Goal: Book appointment/travel/reservation

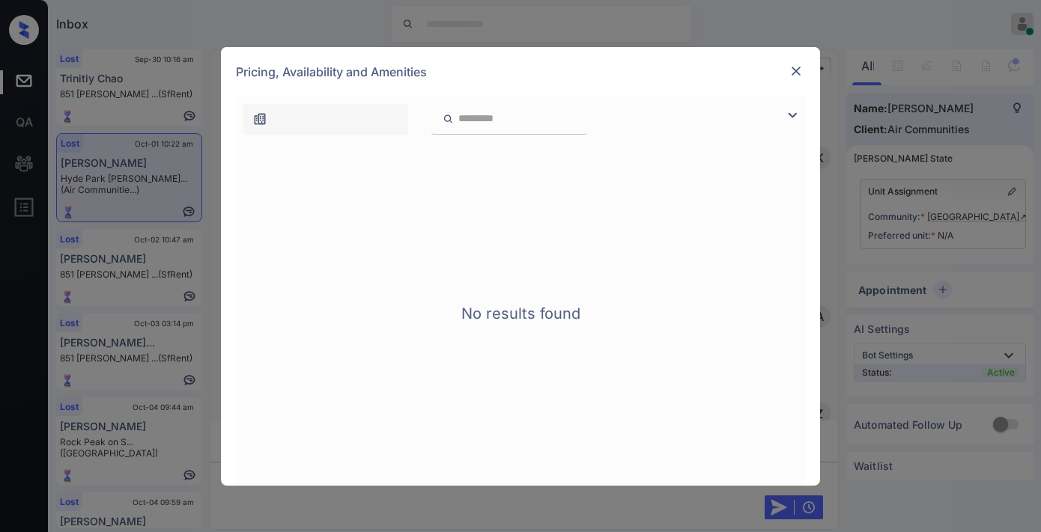
click at [792, 68] on img at bounding box center [795, 71] width 15 height 15
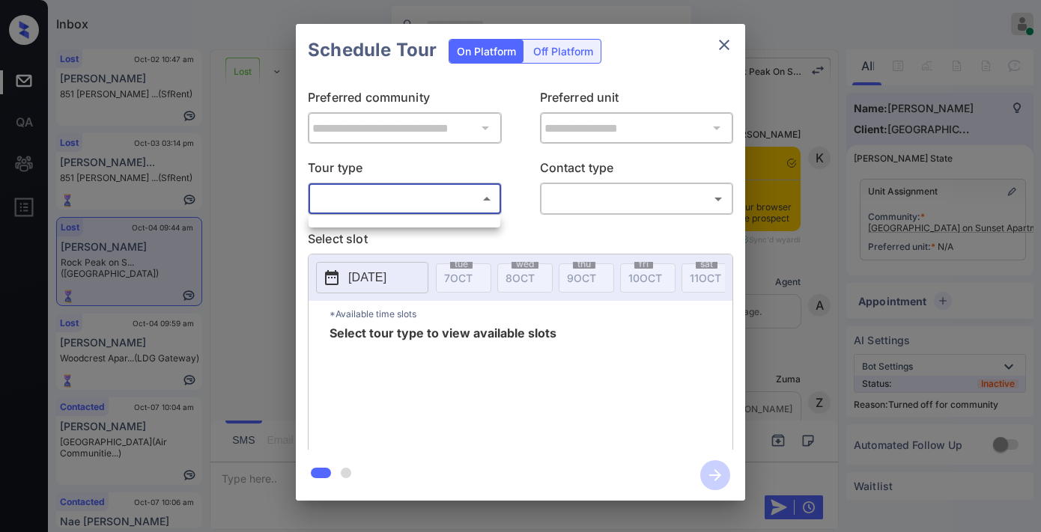
scroll to position [2828, 0]
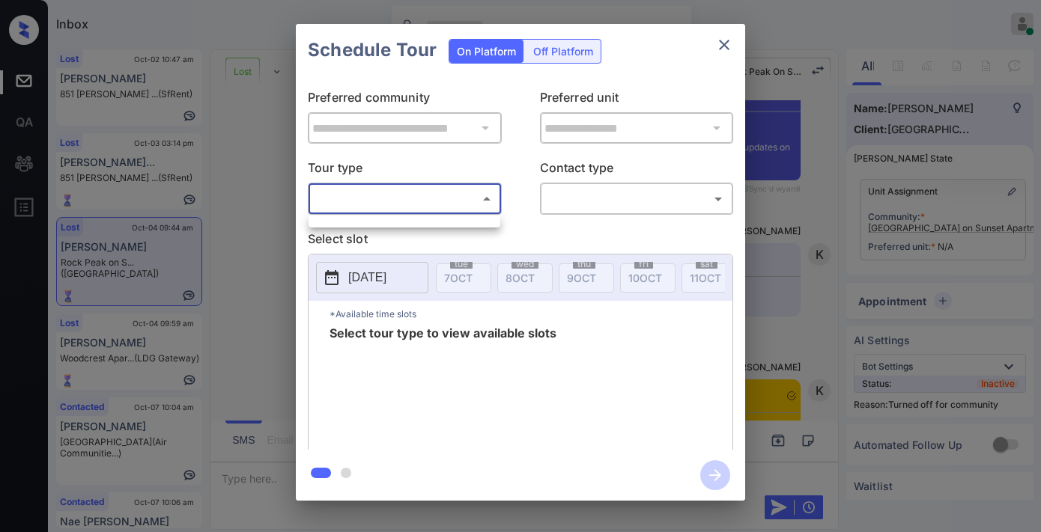
click at [716, 46] on div at bounding box center [520, 266] width 1041 height 532
click at [730, 55] on button "close" at bounding box center [724, 45] width 30 height 30
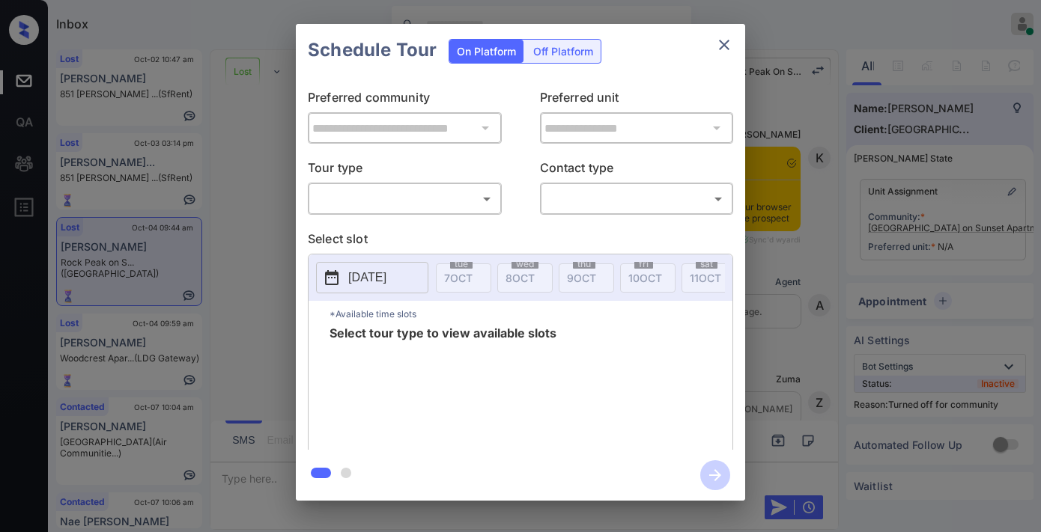
scroll to position [2828, 0]
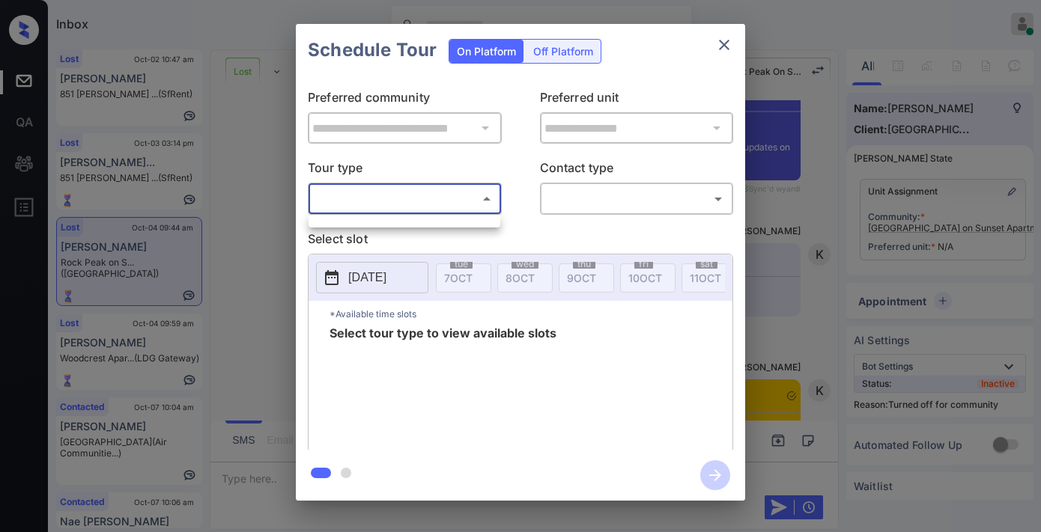
click at [457, 196] on body "Inbox Samantha Soliven Online Set yourself offline Set yourself on break Profil…" at bounding box center [520, 266] width 1041 height 532
click at [724, 40] on div at bounding box center [520, 266] width 1041 height 532
click at [723, 42] on icon "close" at bounding box center [724, 45] width 18 height 18
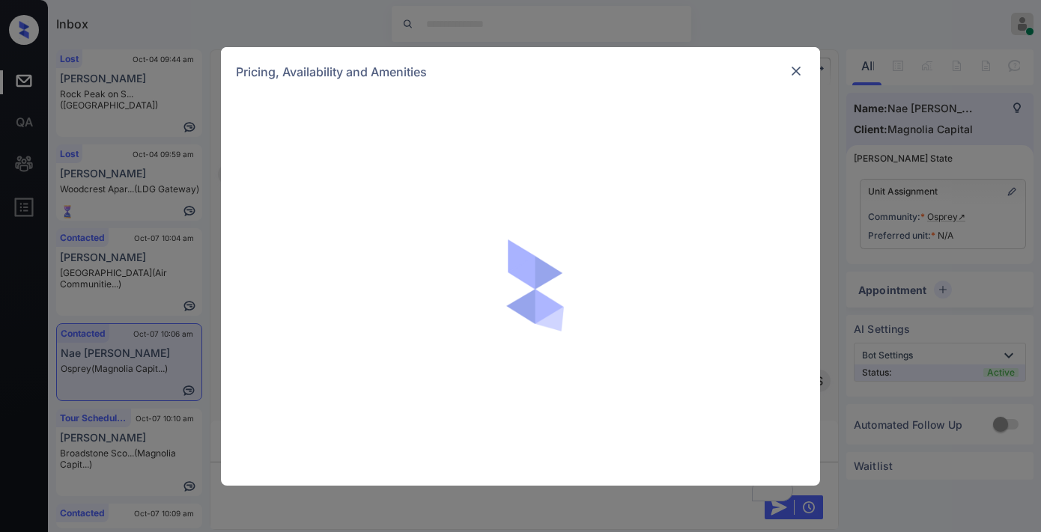
scroll to position [0, 6]
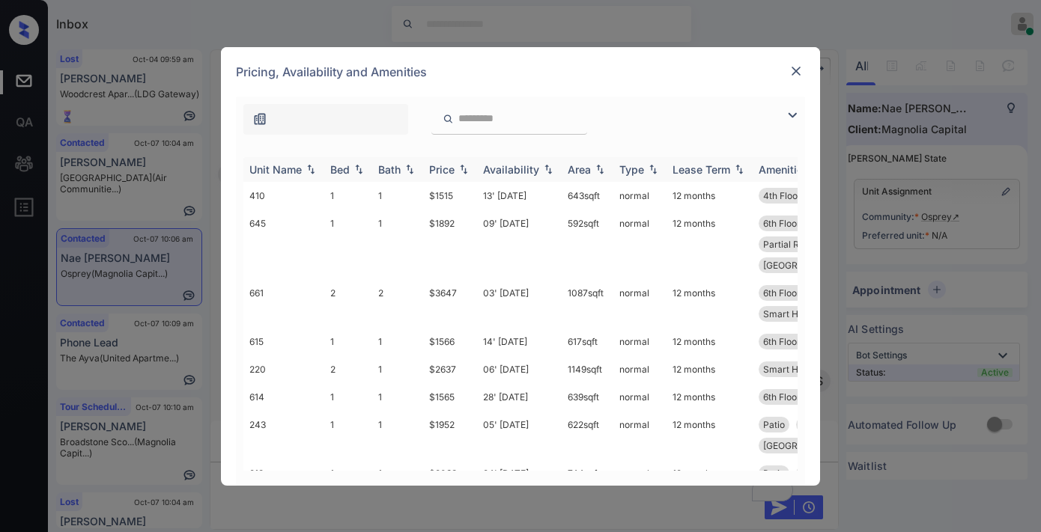
click at [457, 161] on th "Price" at bounding box center [450, 169] width 54 height 25
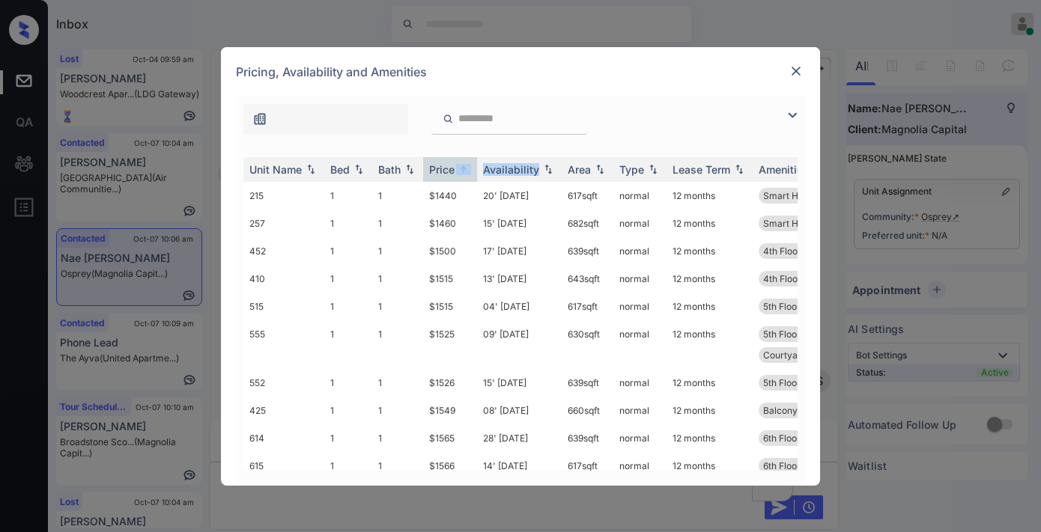
click at [645, 109] on div at bounding box center [520, 116] width 569 height 38
drag, startPoint x: 439, startPoint y: 192, endPoint x: 408, endPoint y: 192, distance: 31.4
click at [408, 192] on tr "215 1 1 $1440 20' Sep 25 617 sqft normal 12 months Smart Home Enab..." at bounding box center [634, 196] width 782 height 28
copy tr "$1440"
click at [783, 102] on div at bounding box center [520, 116] width 569 height 38
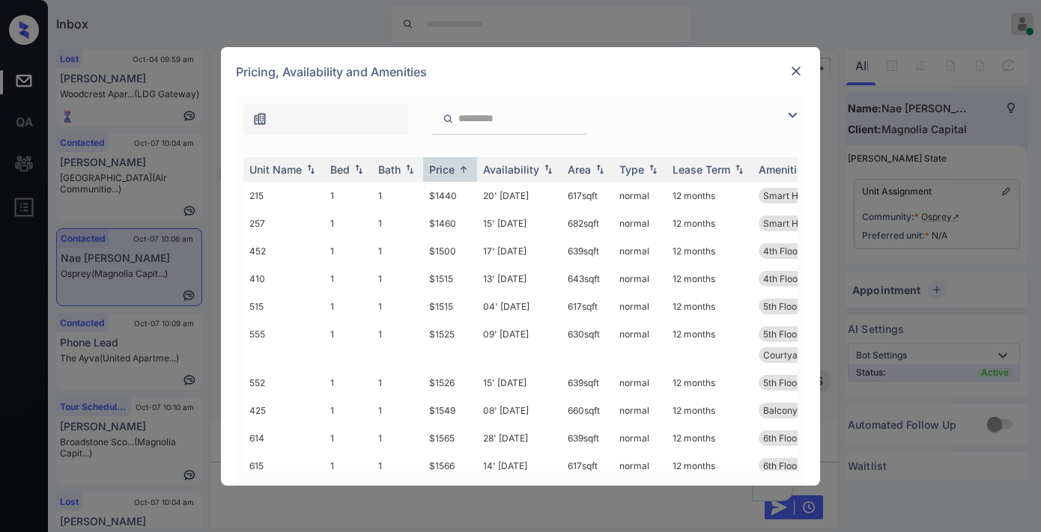
click at [787, 109] on img at bounding box center [792, 115] width 18 height 18
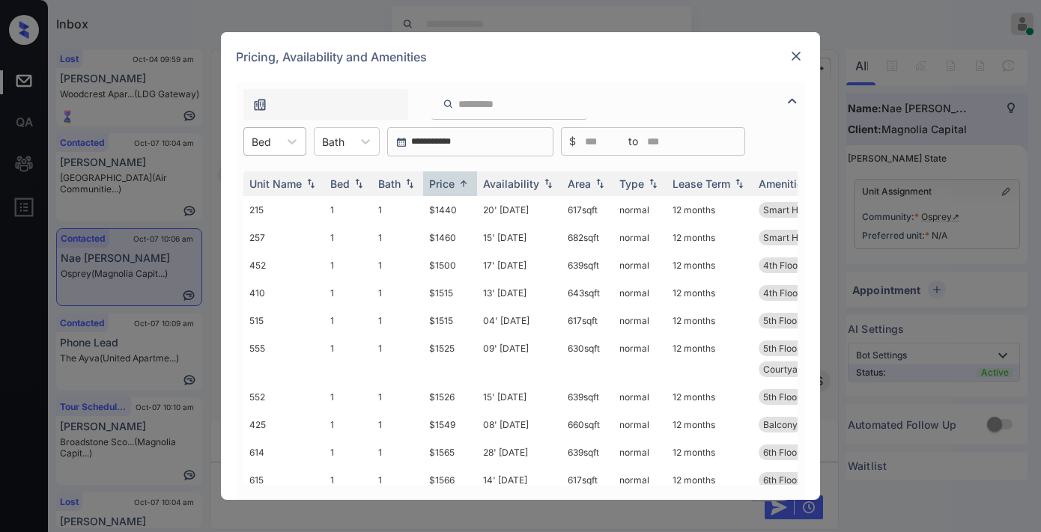
click at [264, 147] on div at bounding box center [261, 142] width 19 height 16
click at [284, 198] on div "2" at bounding box center [274, 205] width 63 height 27
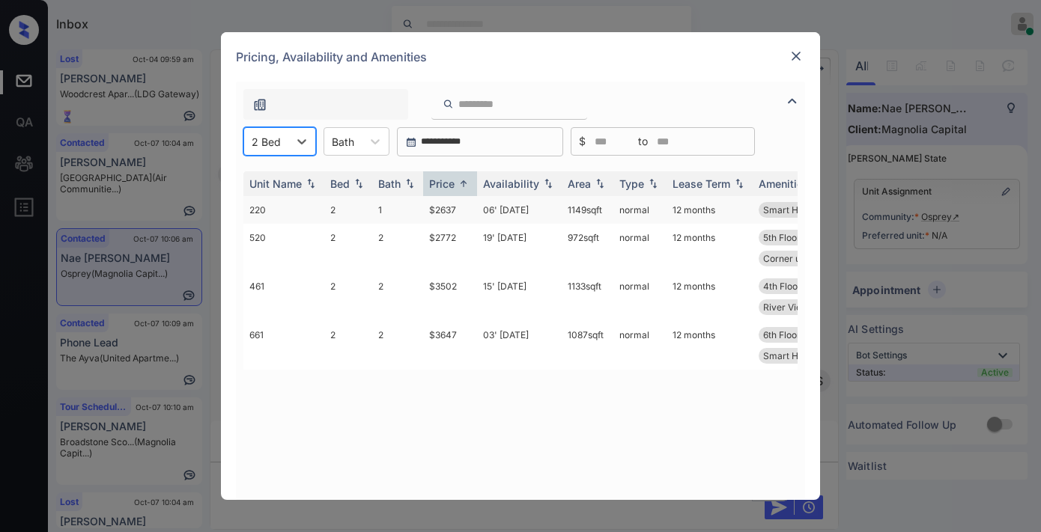
click at [468, 206] on td "$2637" at bounding box center [450, 210] width 54 height 28
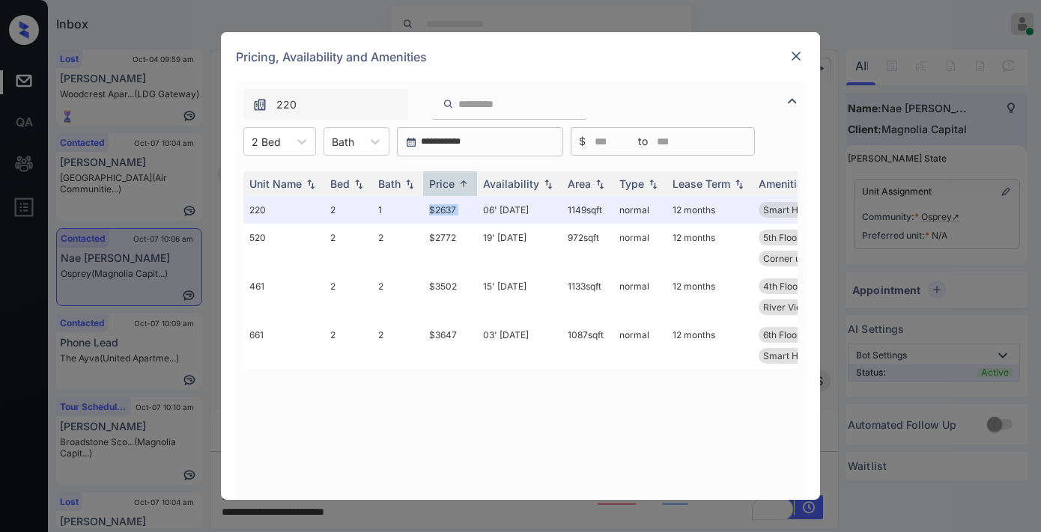
click at [797, 49] on img at bounding box center [795, 56] width 15 height 15
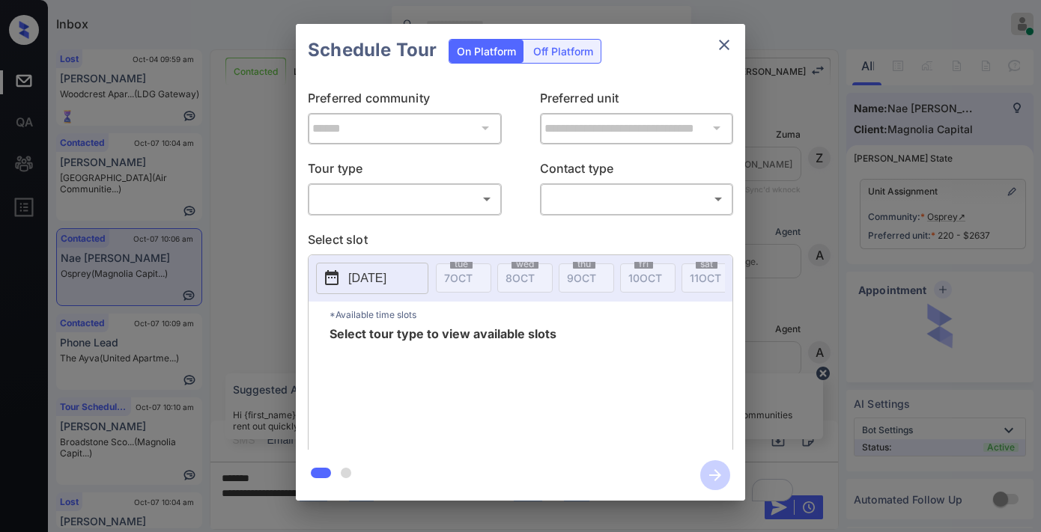
click at [407, 201] on body "Inbox [PERSON_NAME] Online Set yourself offline Set yourself on break Profile S…" at bounding box center [520, 266] width 1041 height 532
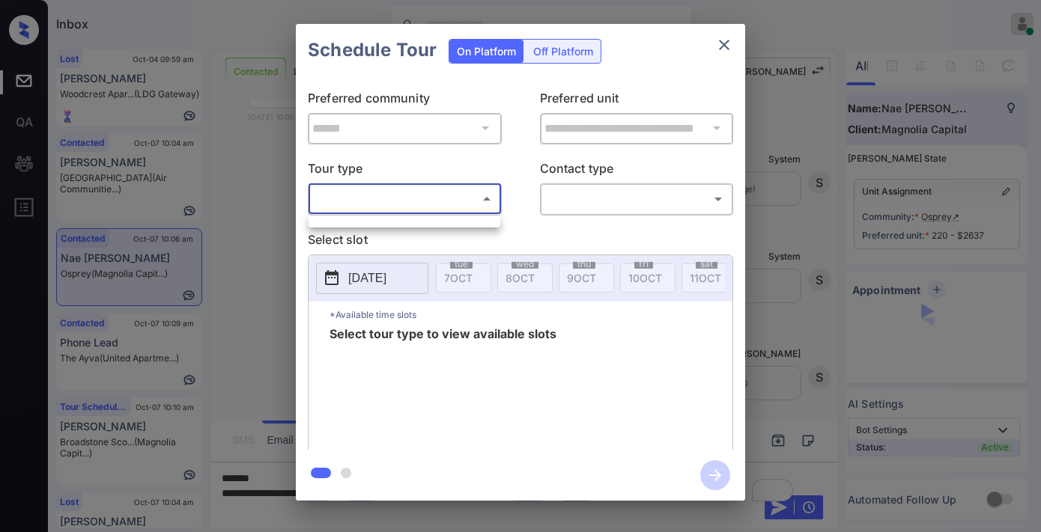
click at [399, 227] on div at bounding box center [404, 222] width 192 height 12
click at [732, 37] on div at bounding box center [520, 266] width 1041 height 532
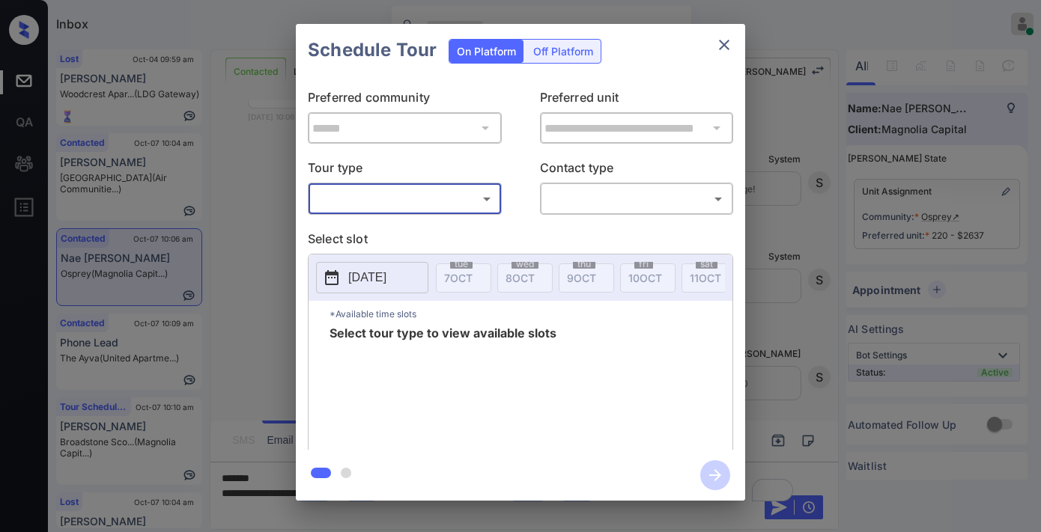
click at [728, 43] on icon "close" at bounding box center [724, 45] width 18 height 18
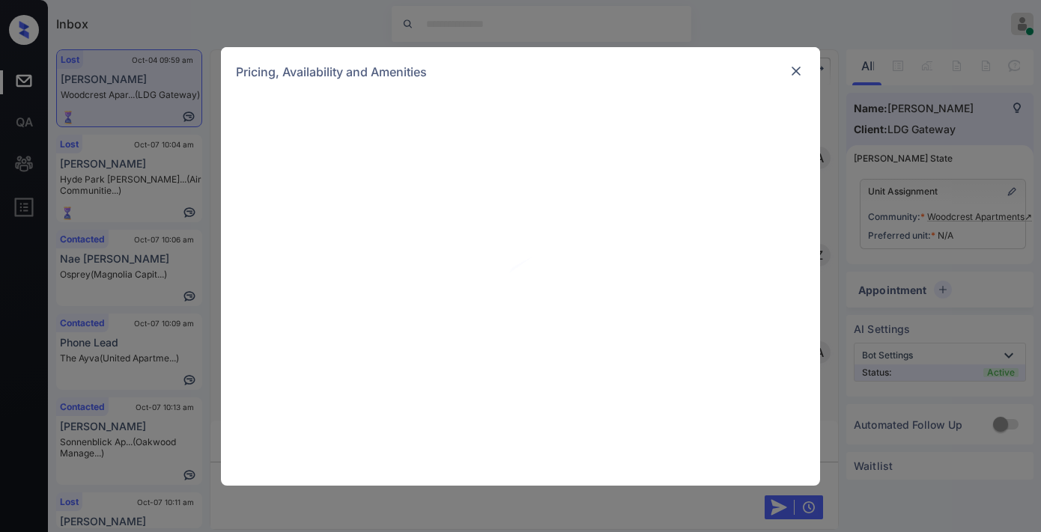
scroll to position [5654, 0]
click at [797, 66] on img at bounding box center [795, 71] width 15 height 15
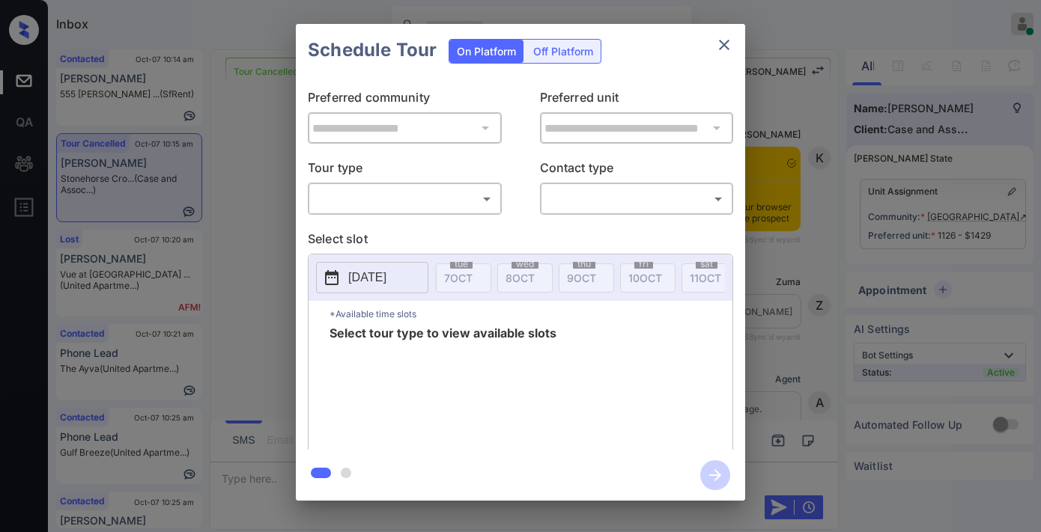
scroll to position [5314, 0]
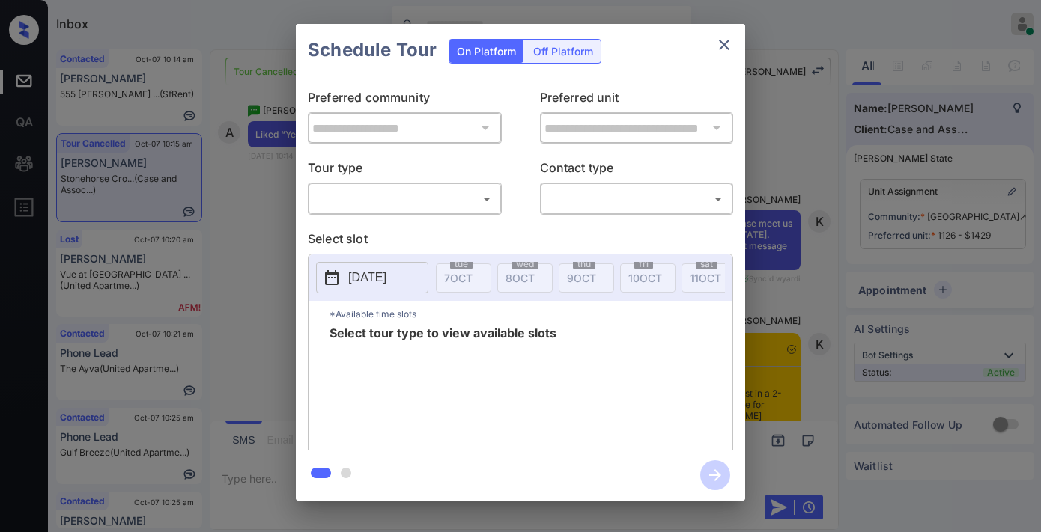
click at [399, 202] on body "Inbox [PERSON_NAME] Online Set yourself offline Set yourself on break Profile S…" at bounding box center [520, 266] width 1041 height 532
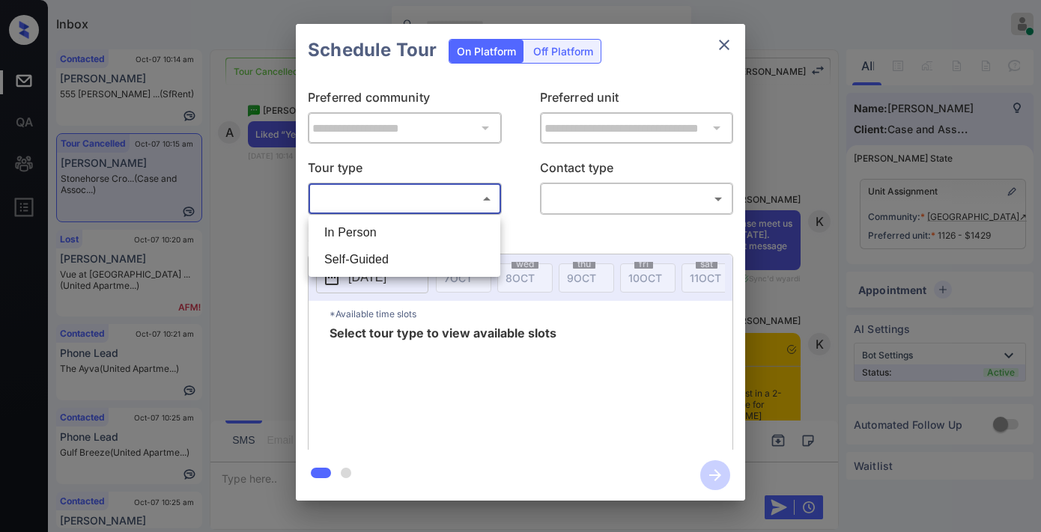
click at [398, 232] on li "In Person" at bounding box center [404, 232] width 184 height 27
type input "********"
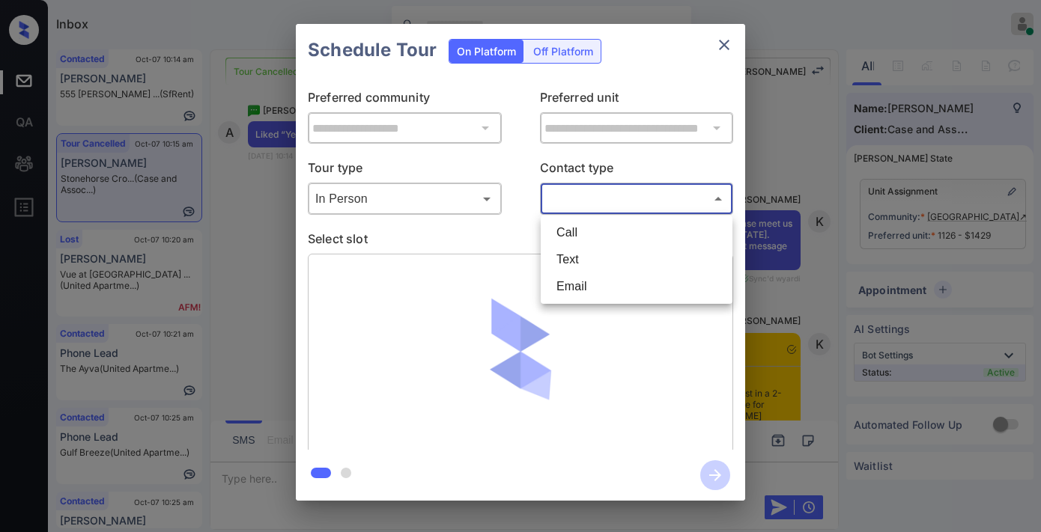
click at [609, 210] on body "Inbox Samantha Soliven Online Set yourself offline Set yourself on break Profil…" at bounding box center [520, 266] width 1041 height 532
click at [604, 250] on li "Text" at bounding box center [636, 259] width 184 height 27
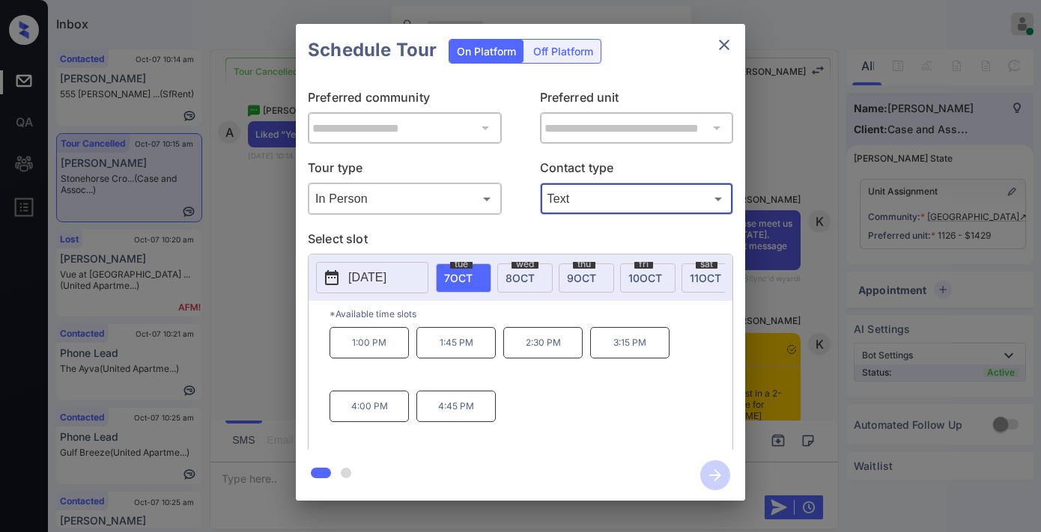
type input "****"
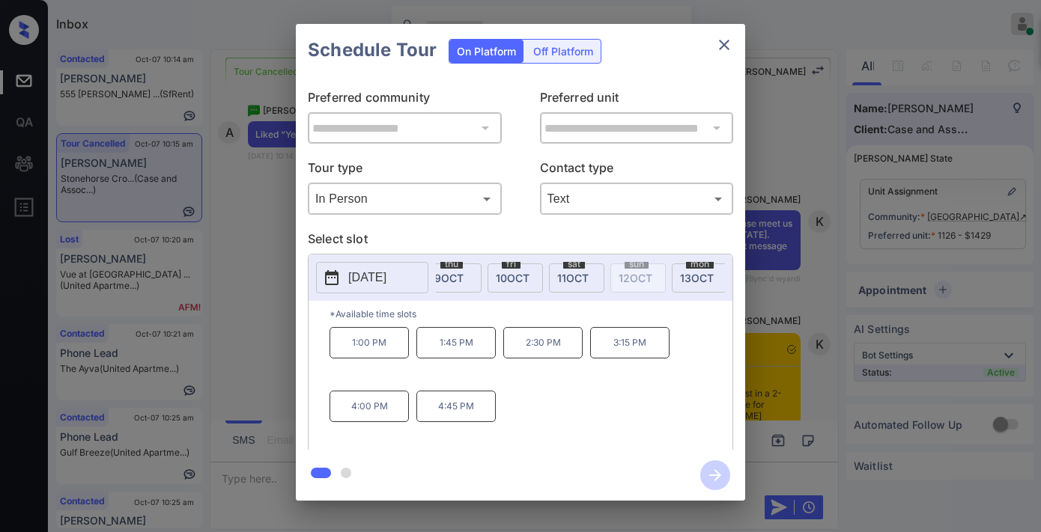
scroll to position [0, 166]
click at [649, 259] on div "2025-10-07 tue 7 OCT wed 8 OCT thu 9 OCT fri 10 OCT sat 11 OCT sun 12 OCT mon 1…" at bounding box center [520, 278] width 424 height 46
click at [649, 267] on div "mon 13 OCT" at bounding box center [665, 278] width 55 height 29
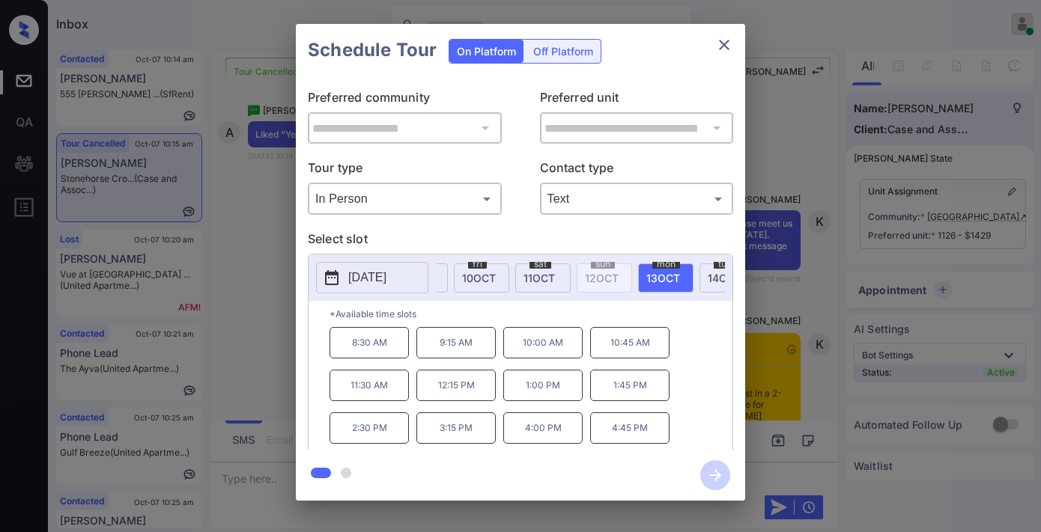
click at [543, 350] on p "10:00 AM" at bounding box center [542, 342] width 79 height 31
click at [719, 482] on icon "button" at bounding box center [715, 475] width 30 height 30
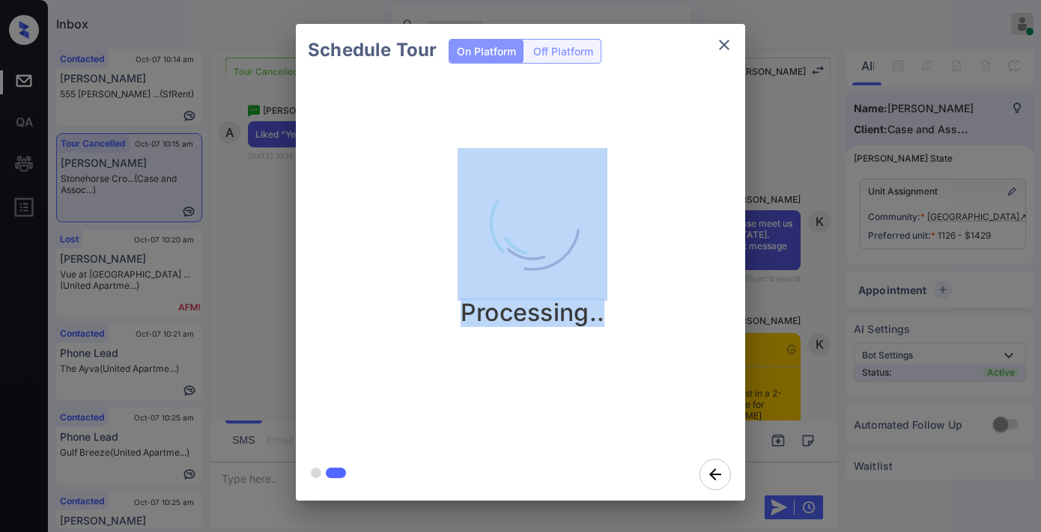
drag, startPoint x: 615, startPoint y: 315, endPoint x: 450, endPoint y: 208, distance: 196.4
click at [450, 208] on div "Processing.." at bounding box center [532, 237] width 449 height 179
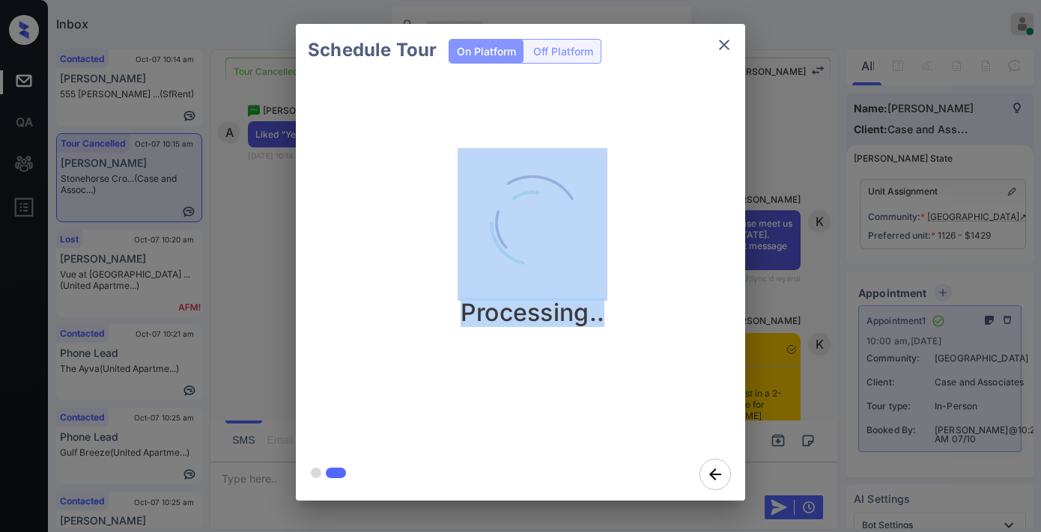
click at [697, 83] on div "Processing.." at bounding box center [532, 262] width 473 height 372
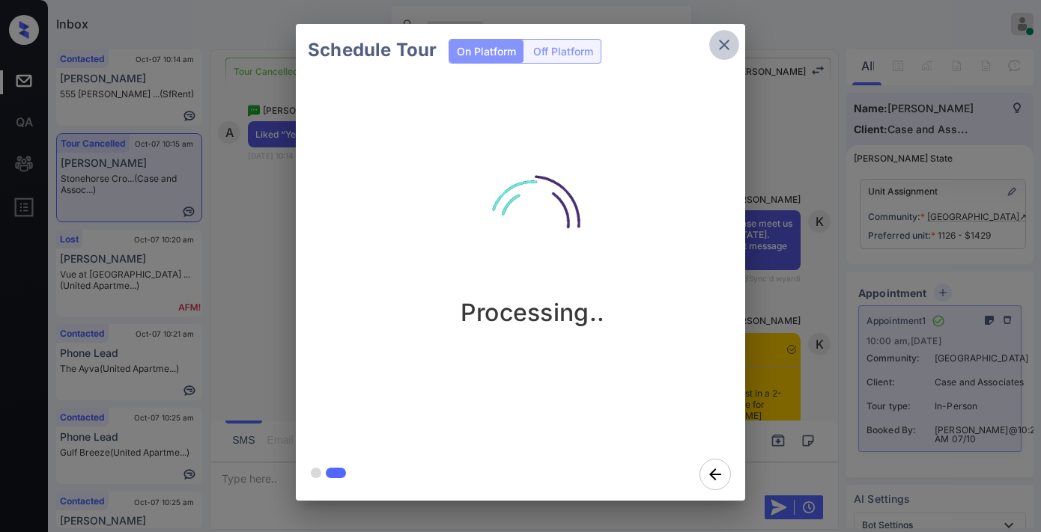
click at [725, 43] on icon "close" at bounding box center [724, 45] width 10 height 10
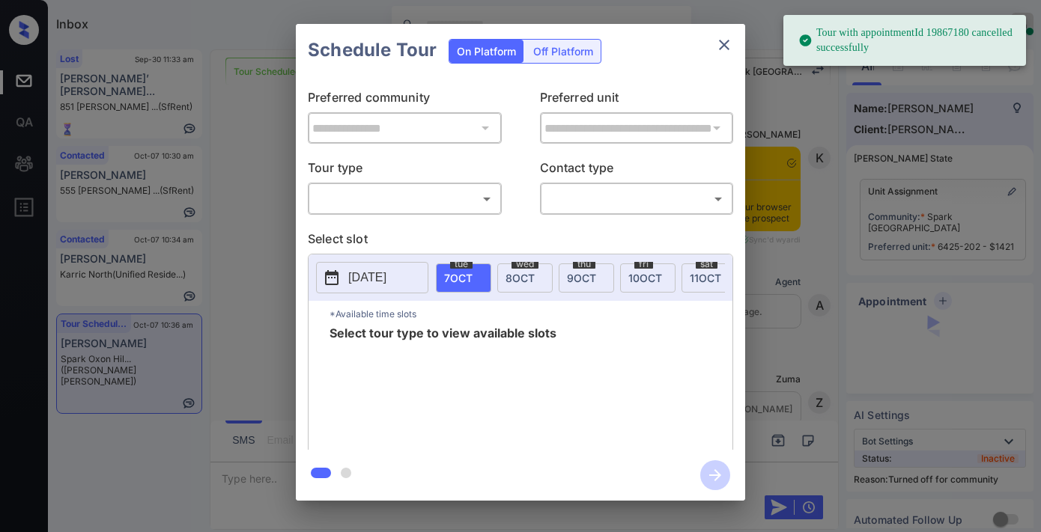
click at [459, 202] on body "Tour with appointmentId 19867180 cancelled successfully Inbox [PERSON_NAME] Onl…" at bounding box center [520, 266] width 1041 height 532
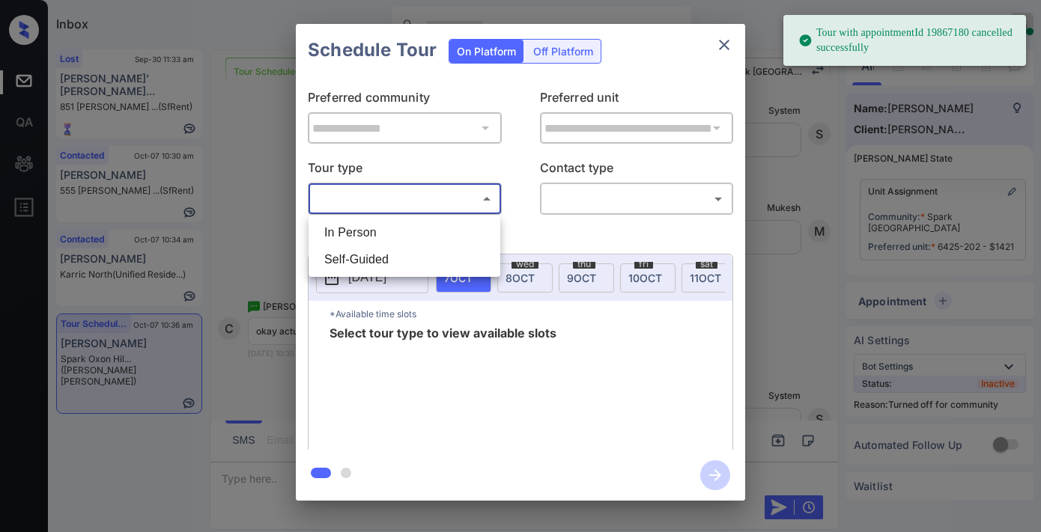
click at [453, 222] on li "In Person" at bounding box center [404, 232] width 184 height 27
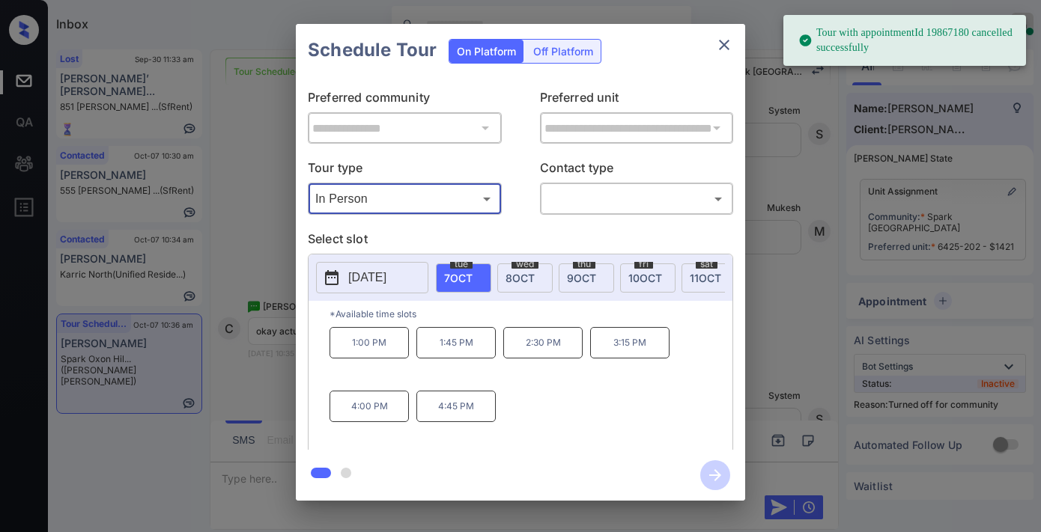
type input "********"
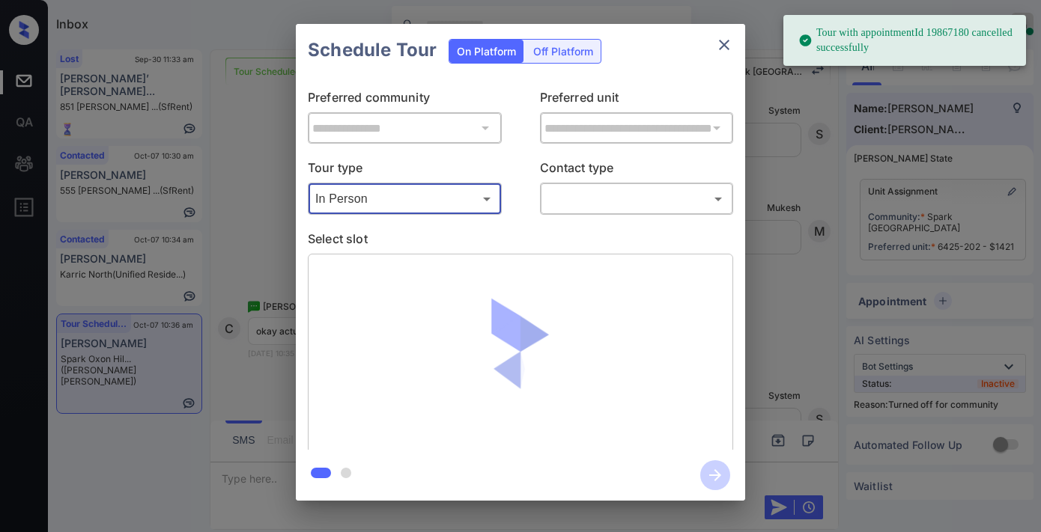
click at [618, 185] on div "​ ​" at bounding box center [637, 199] width 194 height 32
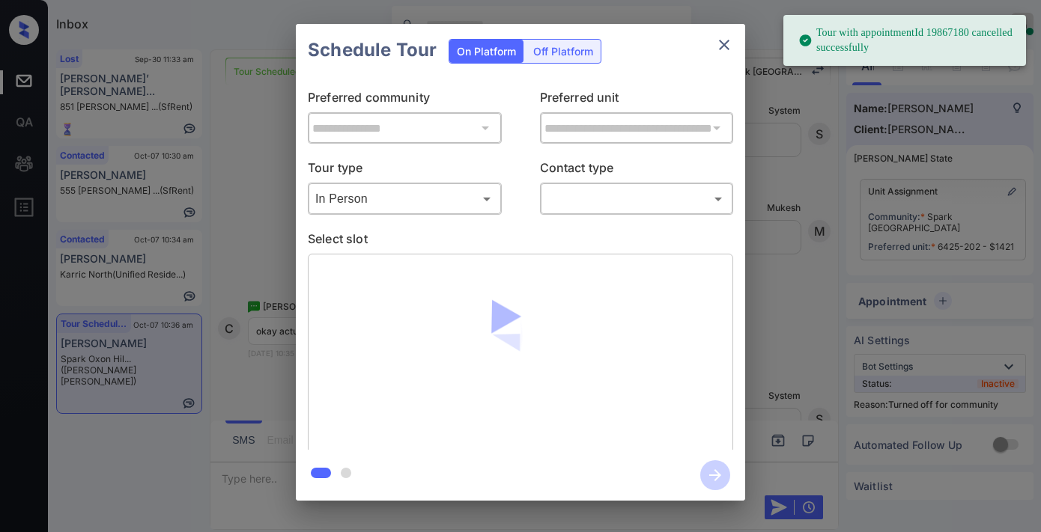
drag, startPoint x: 622, startPoint y: 184, endPoint x: 617, endPoint y: 199, distance: 15.9
click at [620, 184] on div "​ ​" at bounding box center [637, 199] width 194 height 32
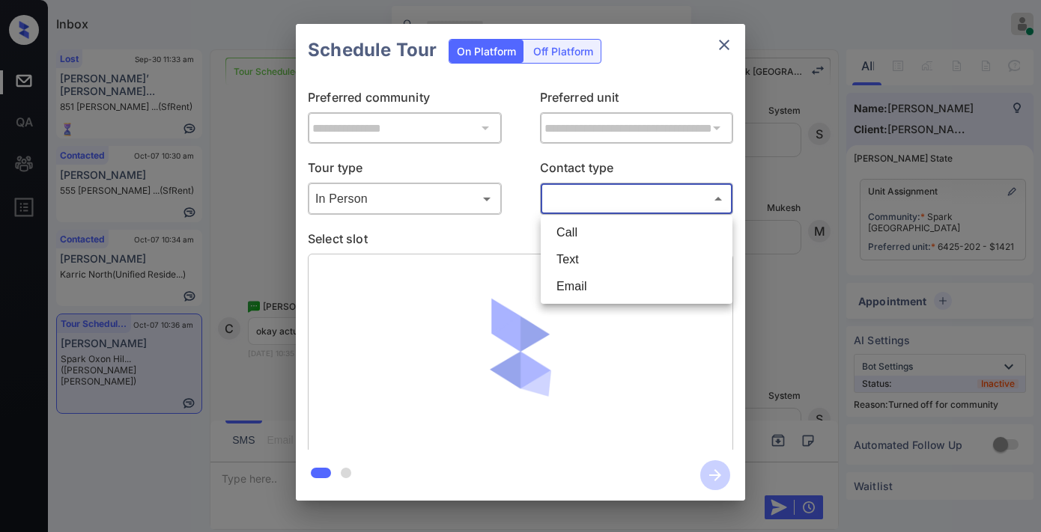
click at [611, 201] on body "Tour with appointmentId 19867180 cancelled successfully Inbox Samantha Soliven …" at bounding box center [520, 266] width 1041 height 532
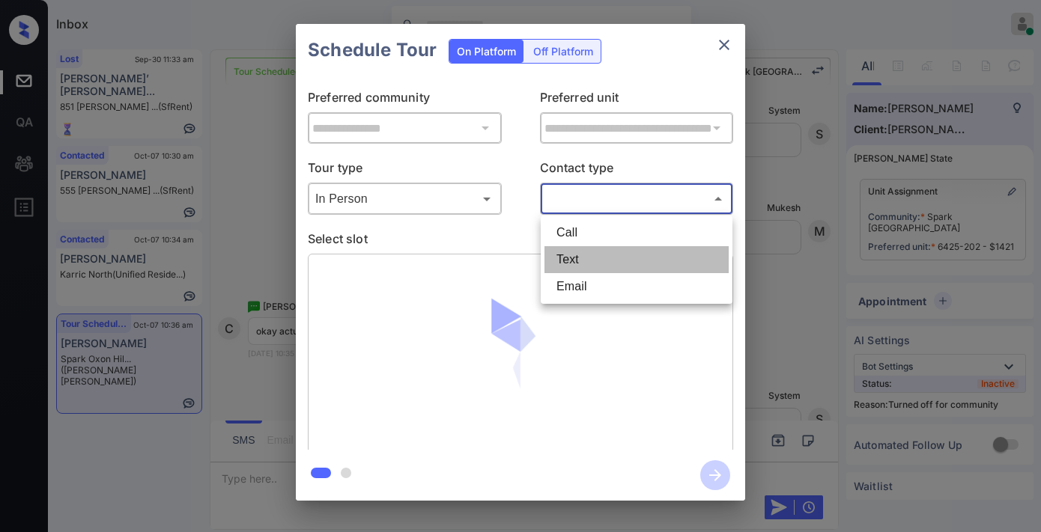
click at [609, 250] on li "Text" at bounding box center [636, 259] width 184 height 27
type input "****"
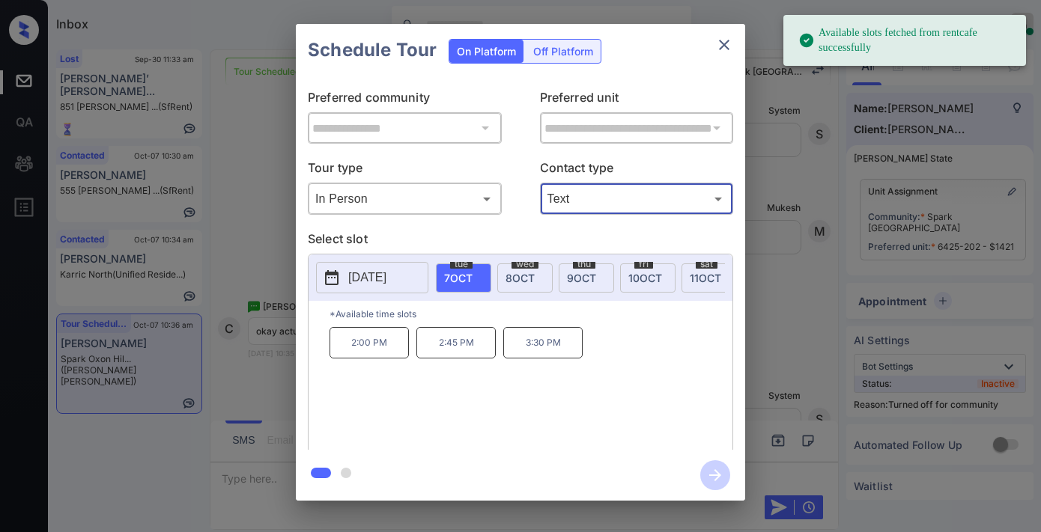
click at [454, 355] on p "2:45 PM" at bounding box center [455, 342] width 79 height 31
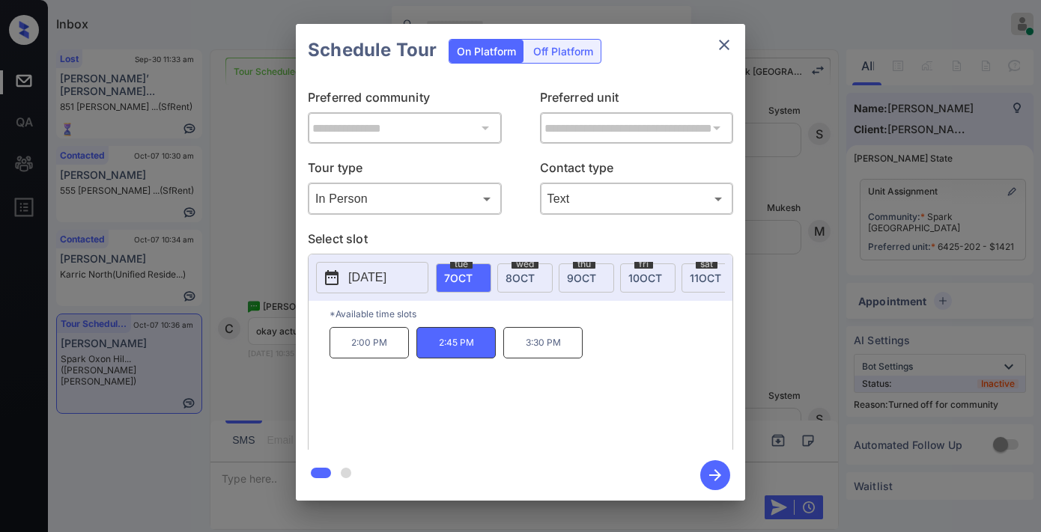
click at [712, 472] on icon "button" at bounding box center [715, 475] width 30 height 30
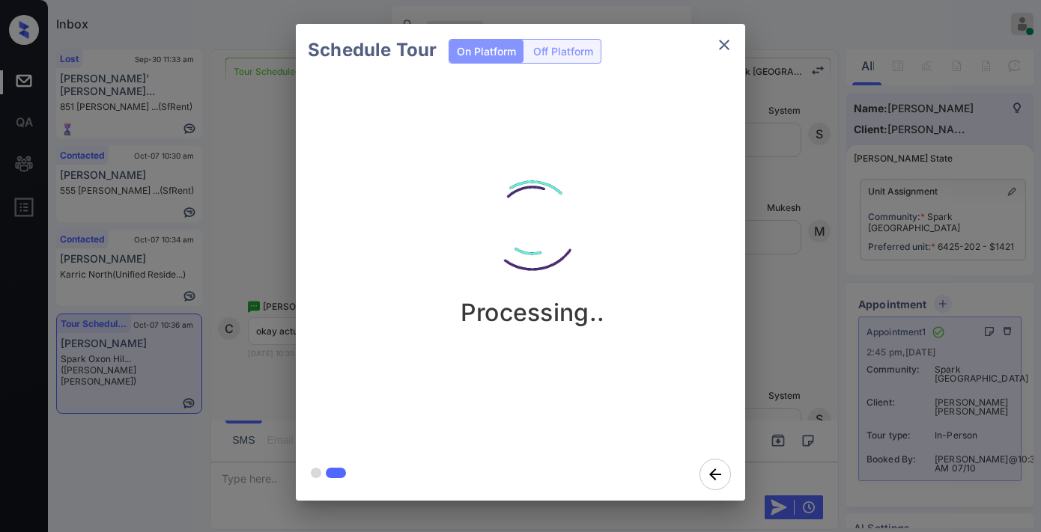
click at [676, 210] on div "Processing.." at bounding box center [532, 237] width 449 height 179
click at [731, 50] on icon "close" at bounding box center [724, 45] width 18 height 18
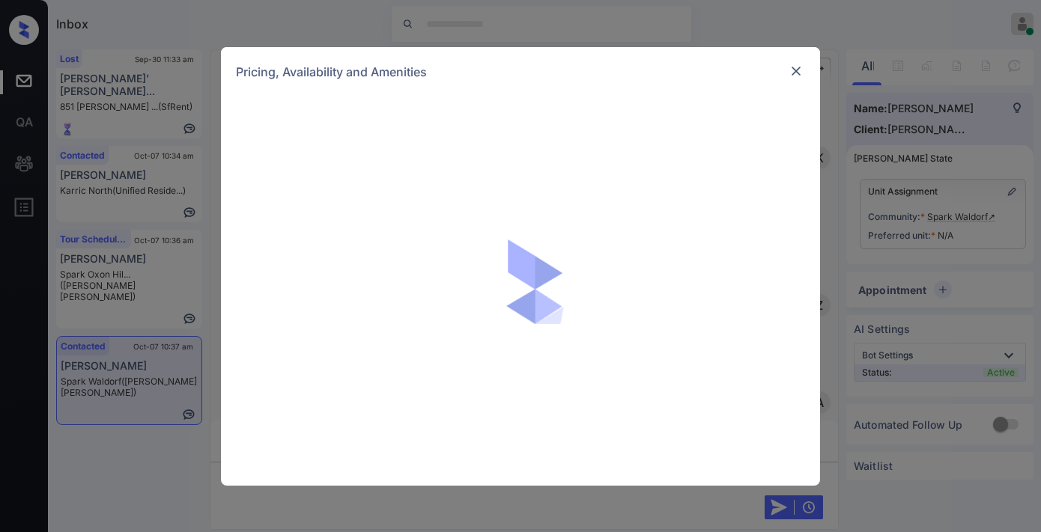
scroll to position [1551, 0]
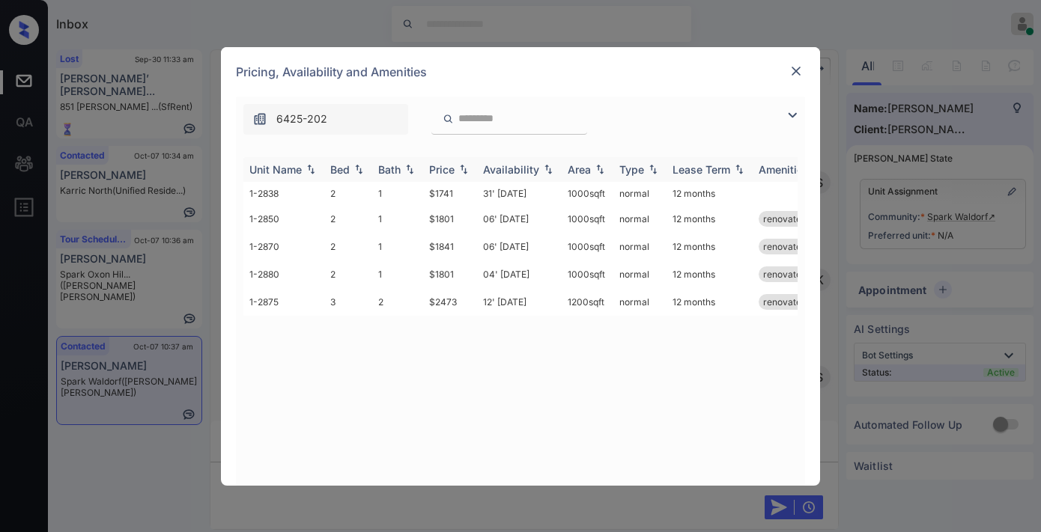
click at [453, 172] on div "Price" at bounding box center [441, 169] width 25 height 13
drag, startPoint x: 469, startPoint y: 302, endPoint x: 409, endPoint y: 302, distance: 59.9
click at [409, 302] on tr "1-2875 3 2 $2473 12' Dec 25 1200 sqft normal 12 months renovated" at bounding box center [634, 302] width 782 height 28
copy tr "$2473"
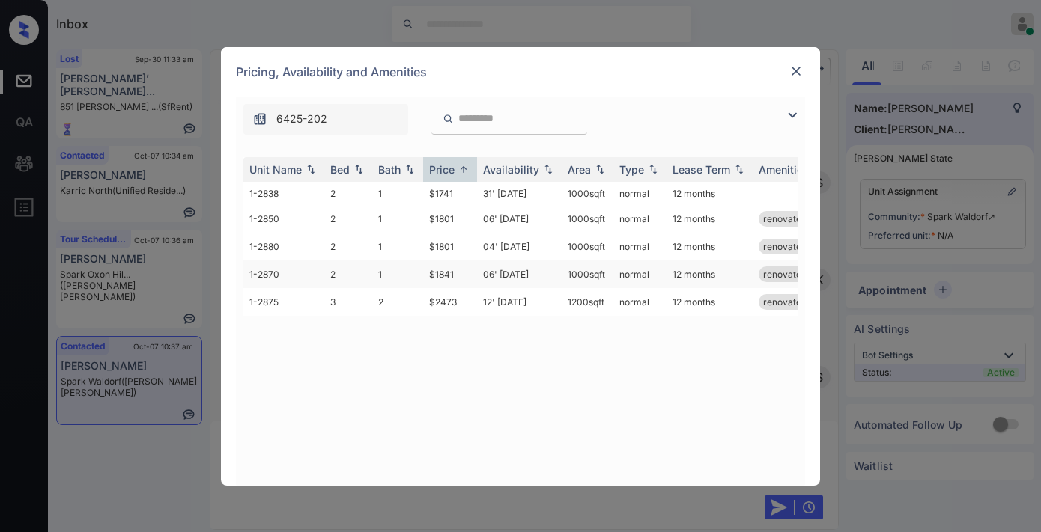
click at [445, 285] on td "$1841" at bounding box center [450, 275] width 54 height 28
click at [790, 103] on div "6425-202" at bounding box center [520, 116] width 569 height 38
click at [781, 122] on div "6425-202" at bounding box center [520, 116] width 569 height 38
click at [797, 118] on img at bounding box center [792, 115] width 18 height 18
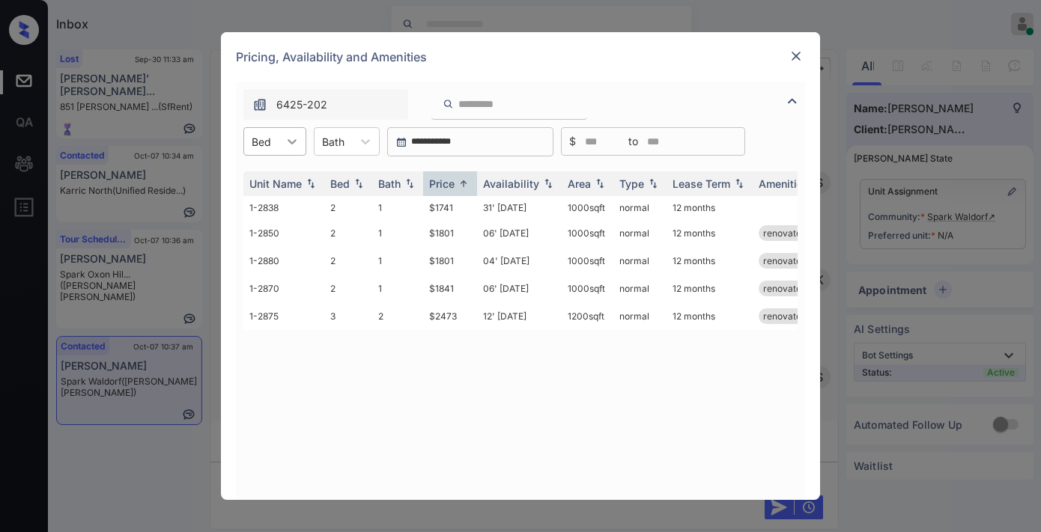
click at [279, 150] on div at bounding box center [291, 141] width 27 height 27
click at [276, 213] on div "3" at bounding box center [274, 205] width 63 height 27
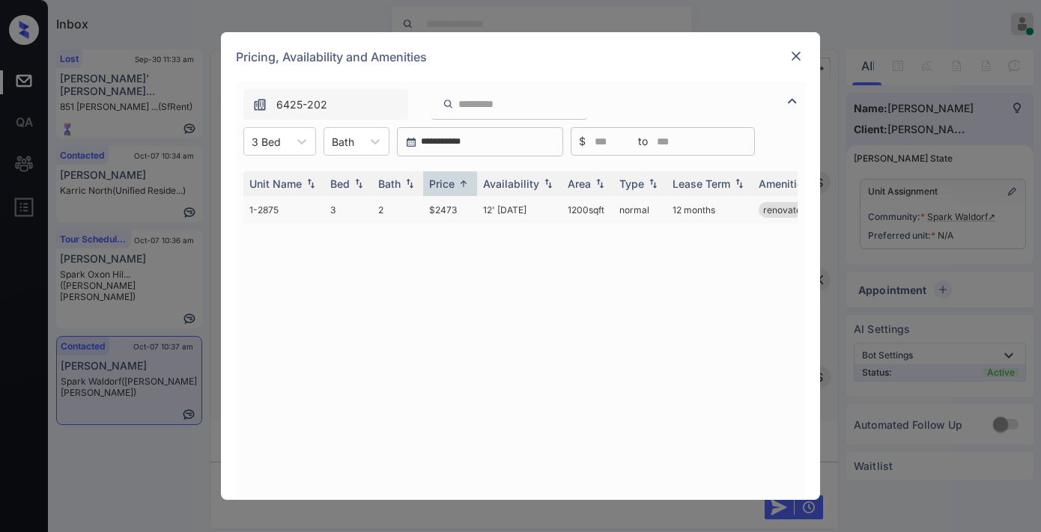
click at [470, 204] on td "$2473" at bounding box center [450, 210] width 54 height 28
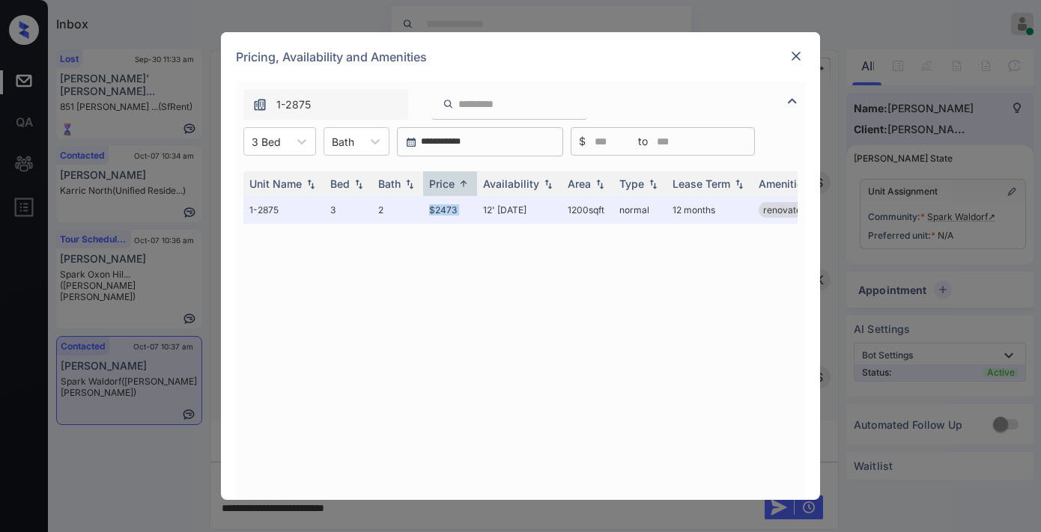
click at [795, 54] on img at bounding box center [795, 56] width 15 height 15
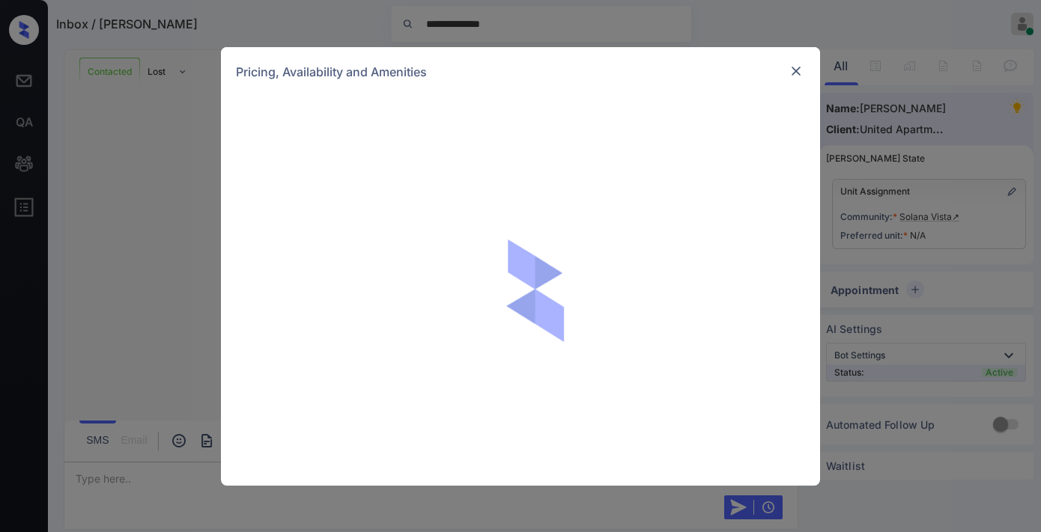
scroll to position [1164, 0]
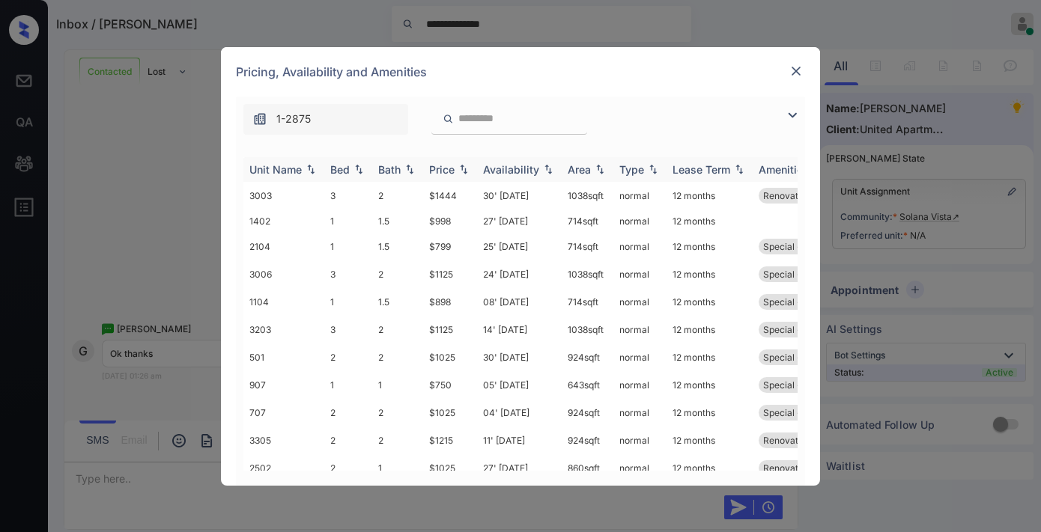
click at [451, 163] on div "Price" at bounding box center [441, 169] width 25 height 13
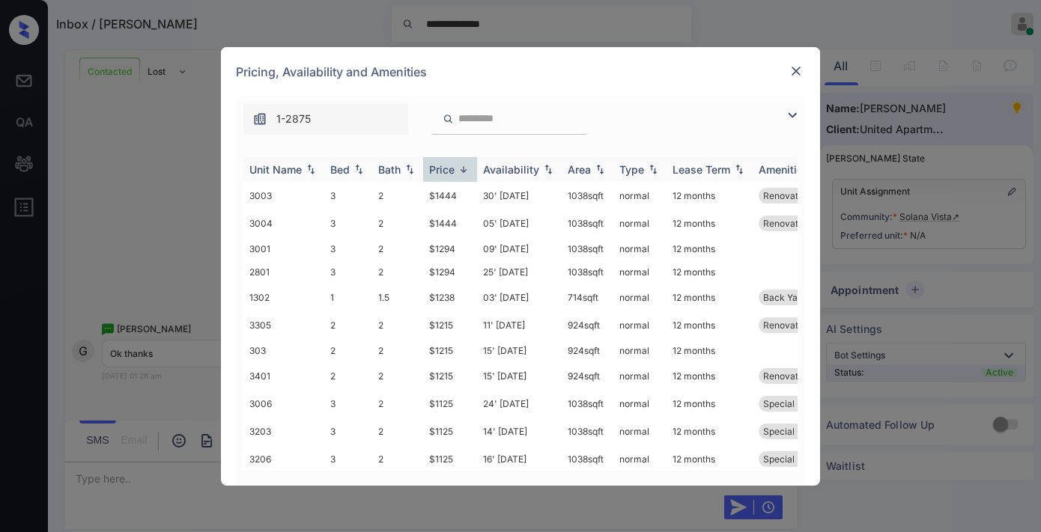
click at [451, 163] on div "Price" at bounding box center [441, 169] width 25 height 13
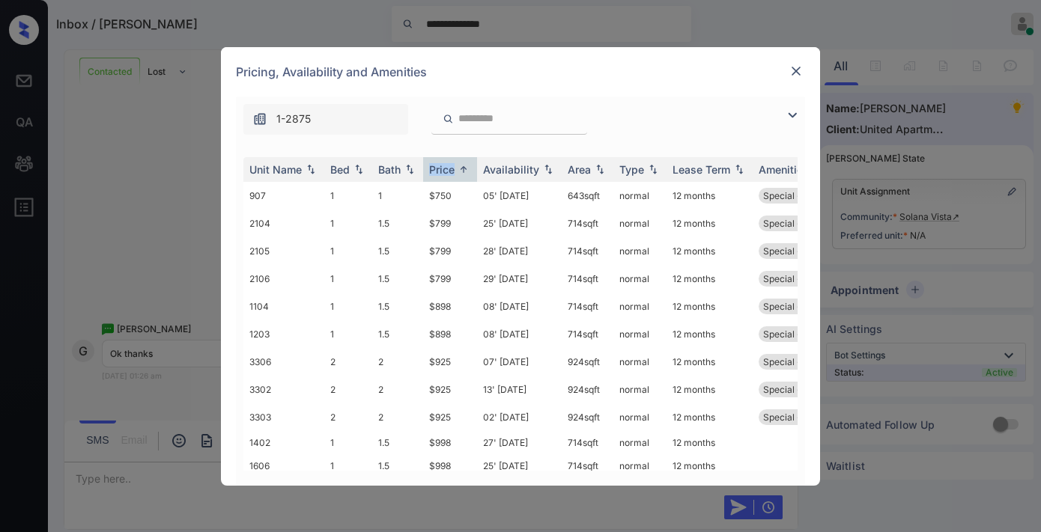
click at [797, 70] on img at bounding box center [795, 71] width 15 height 15
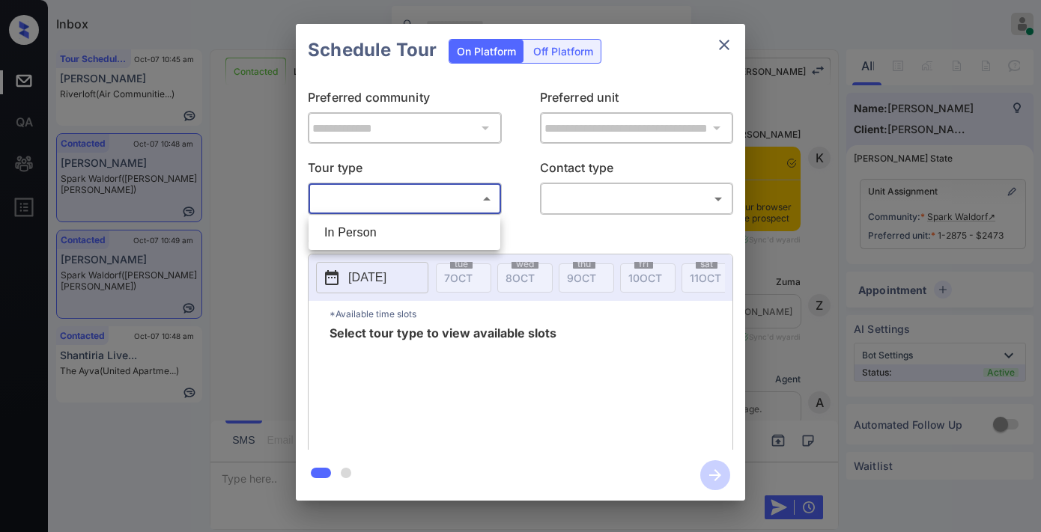
click at [442, 233] on li "In Person" at bounding box center [404, 232] width 184 height 27
type input "********"
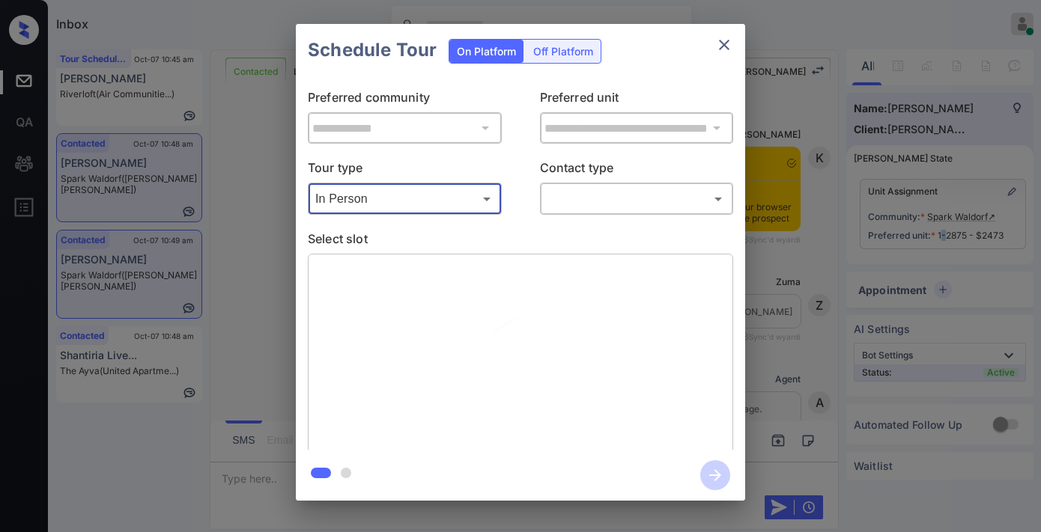
scroll to position [3125, 0]
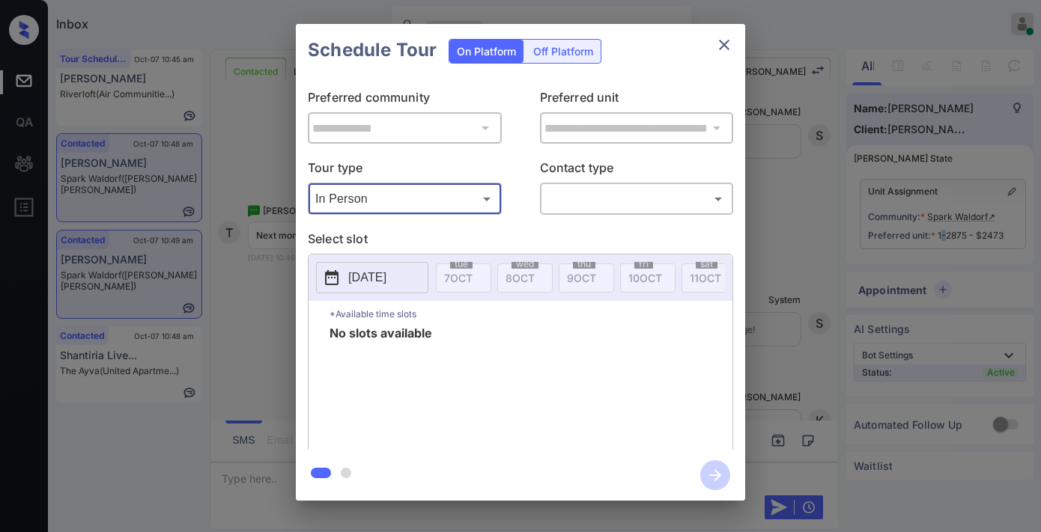
click at [717, 43] on icon "close" at bounding box center [724, 45] width 18 height 18
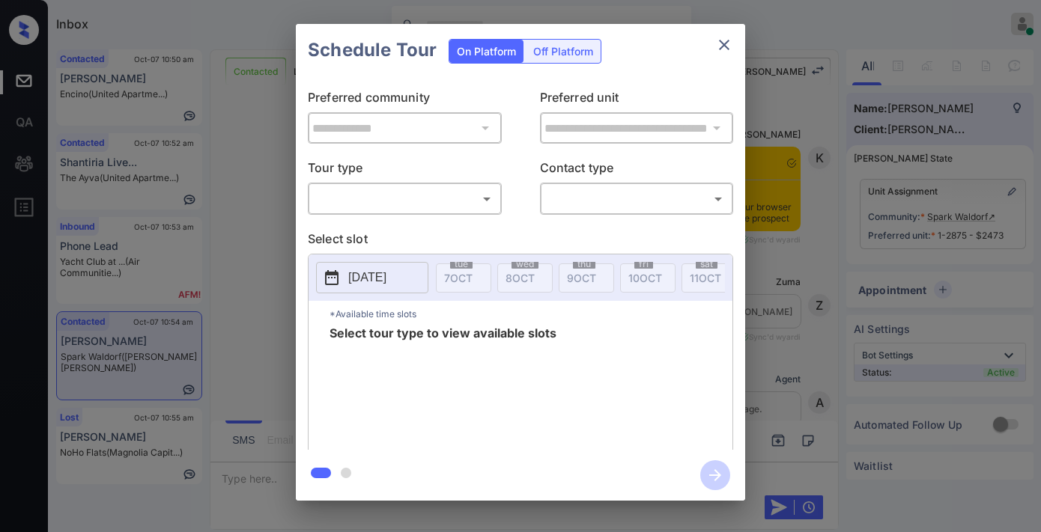
scroll to position [3665, 0]
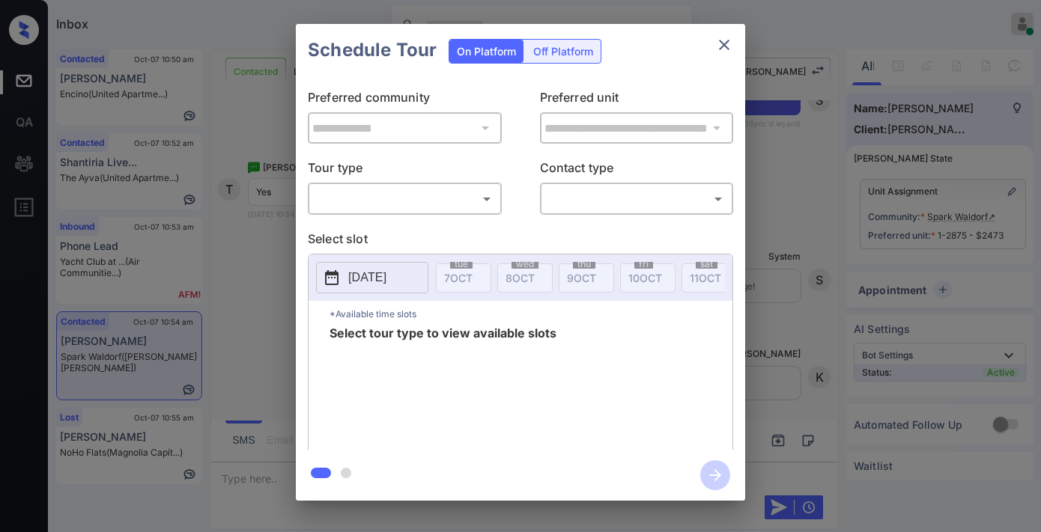
click at [572, 51] on div "Off Platform" at bounding box center [563, 51] width 75 height 23
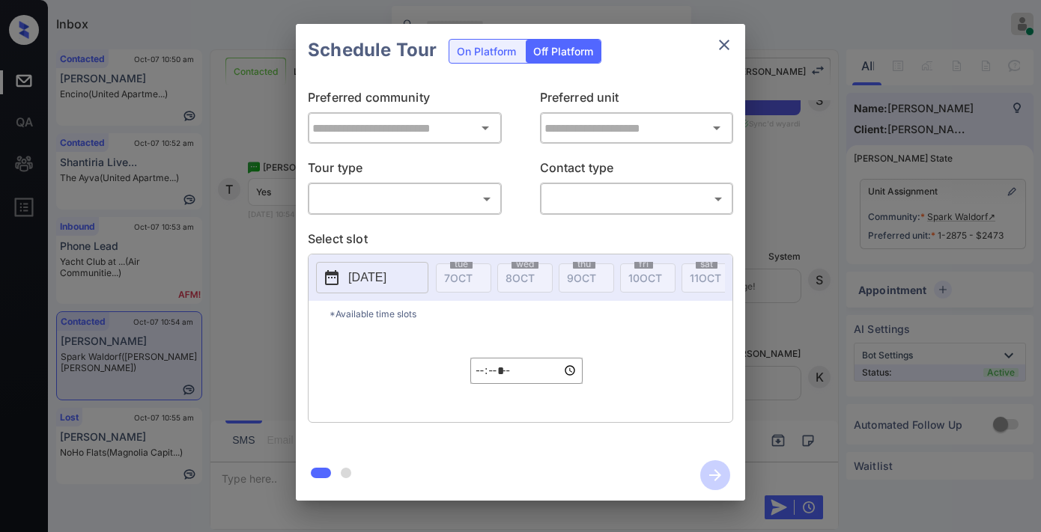
type input "**********"
click at [464, 199] on body "Inbox Samantha Soliven Online Set yourself offline Set yourself on break Profil…" at bounding box center [520, 266] width 1041 height 532
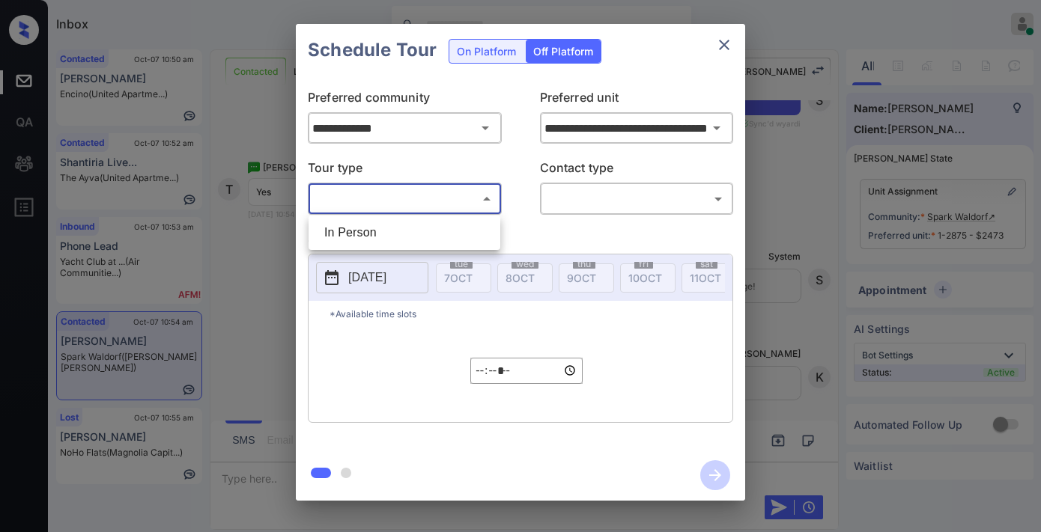
click at [475, 237] on li "In Person" at bounding box center [404, 232] width 184 height 27
type input "********"
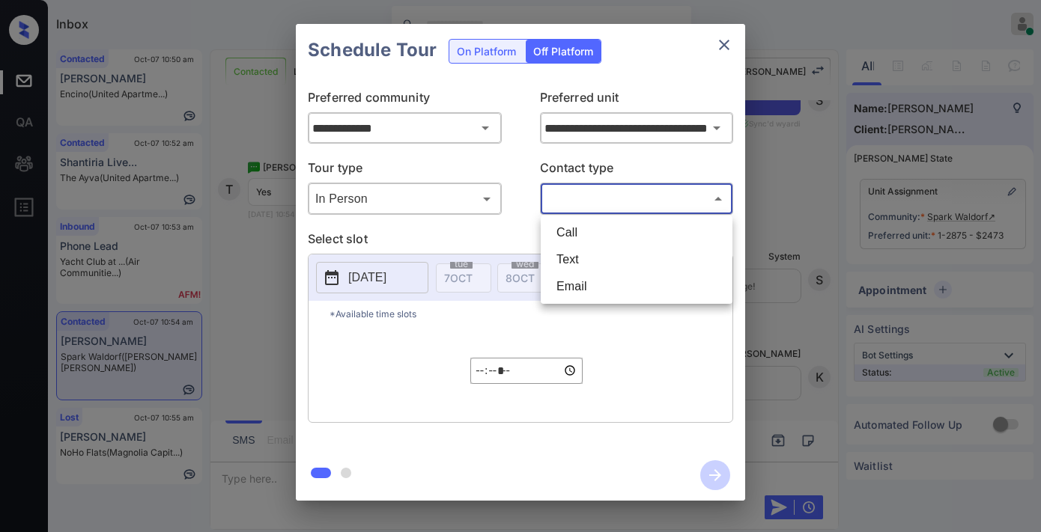
click at [585, 189] on body "Inbox Samantha Soliven Online Set yourself offline Set yourself on break Profil…" at bounding box center [520, 266] width 1041 height 532
click at [602, 260] on li "Text" at bounding box center [636, 259] width 184 height 27
type input "****"
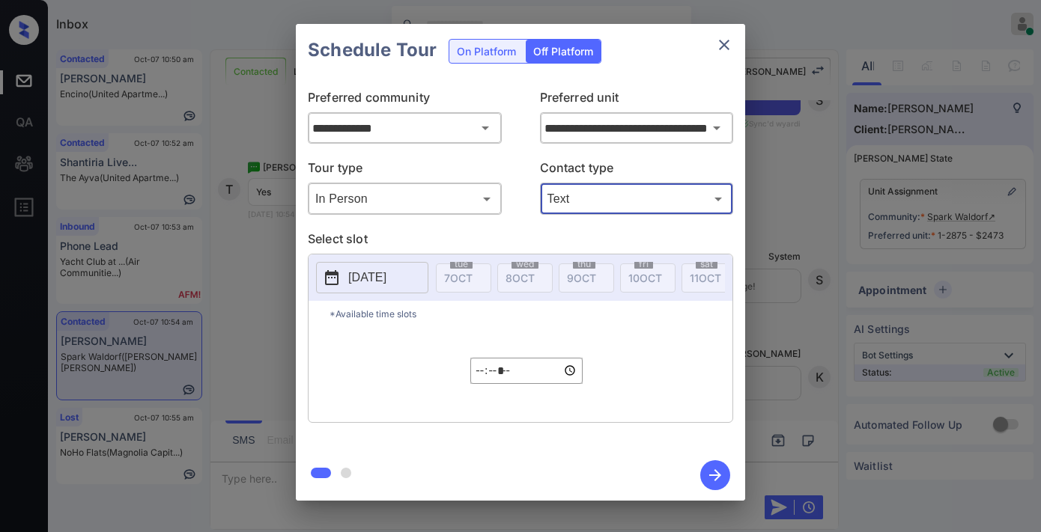
click at [386, 286] on p "2025-10-07" at bounding box center [367, 278] width 38 height 18
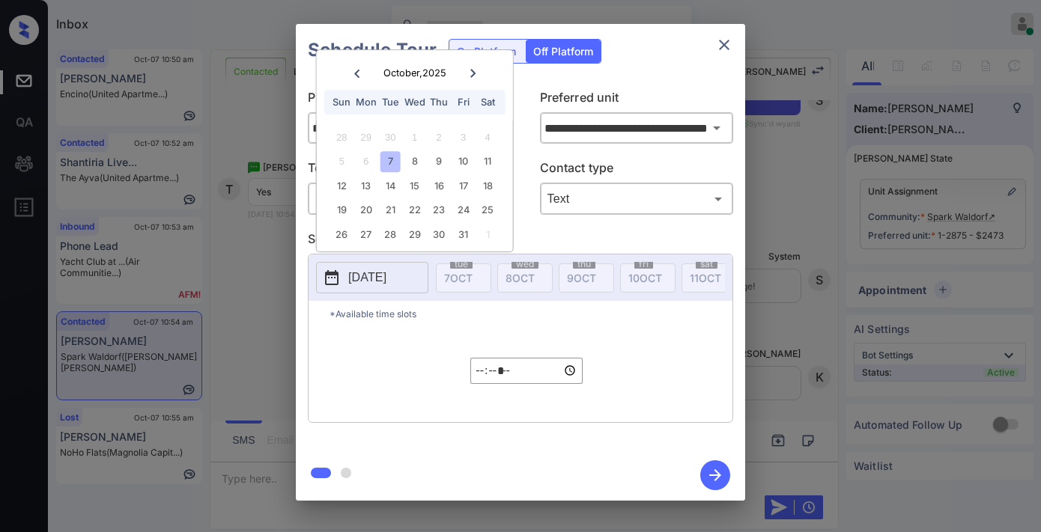
click at [468, 70] on icon at bounding box center [472, 73] width 9 height 9
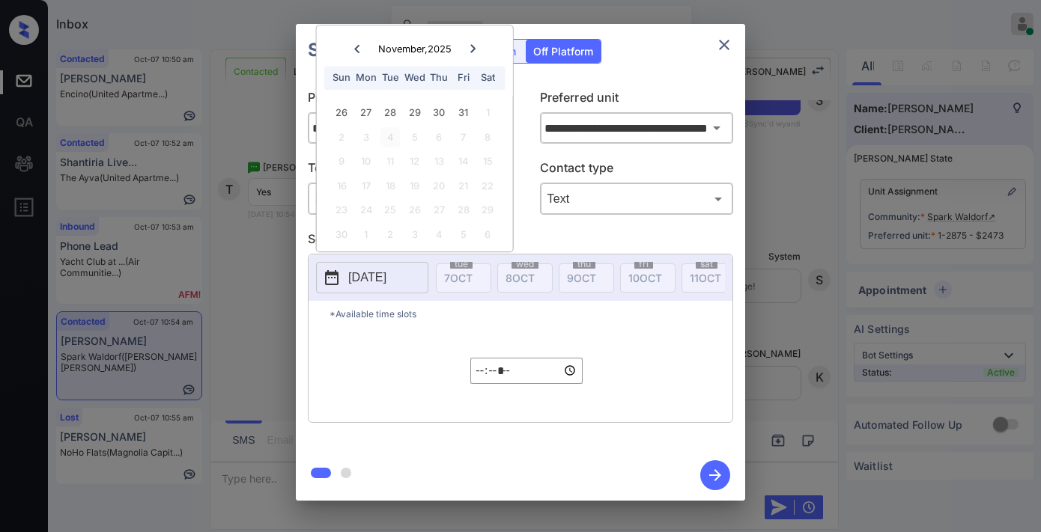
click at [391, 135] on div "4" at bounding box center [390, 137] width 20 height 20
click at [483, 384] on input "*****" at bounding box center [526, 371] width 112 height 26
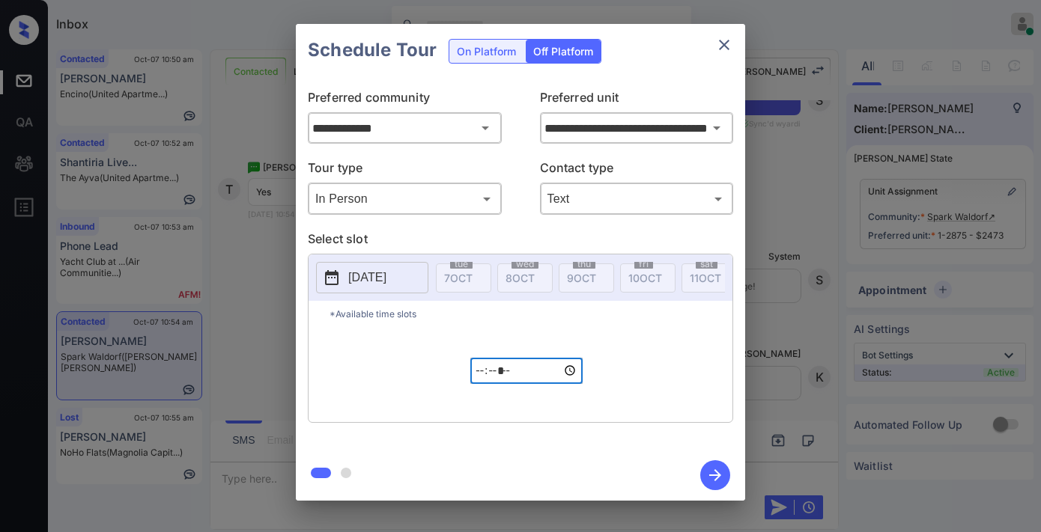
type input "*****"
click at [720, 472] on icon "button" at bounding box center [715, 475] width 30 height 30
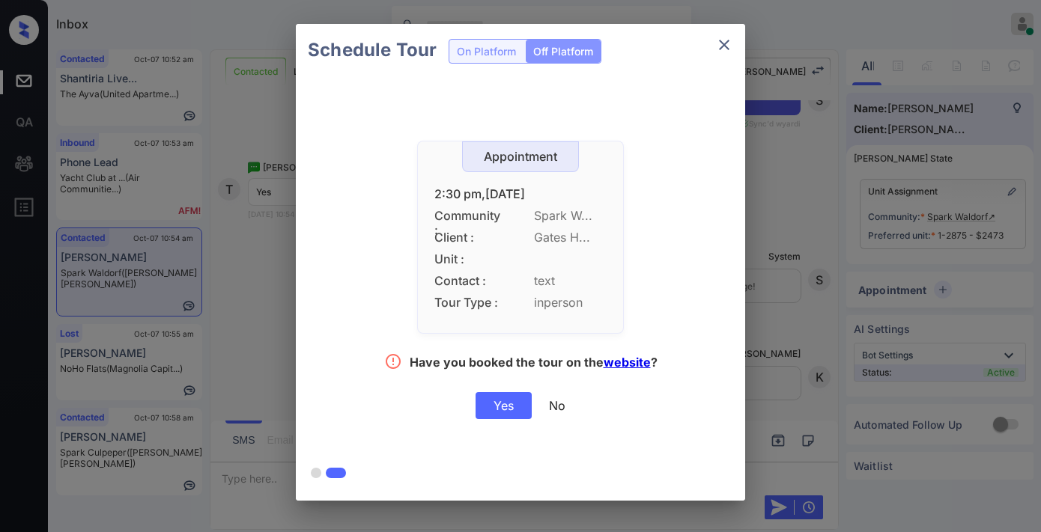
click at [506, 400] on div "Yes" at bounding box center [503, 405] width 56 height 27
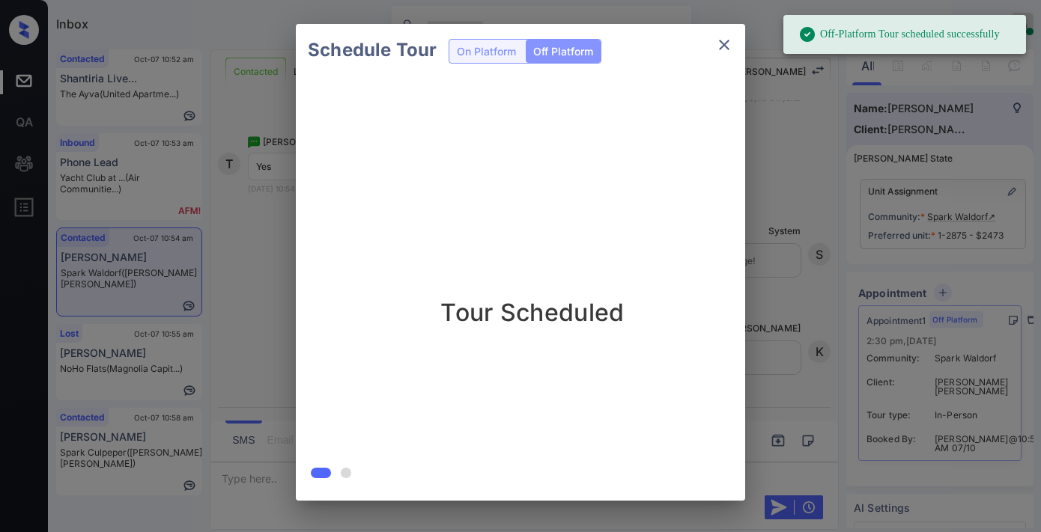
scroll to position [3762, 0]
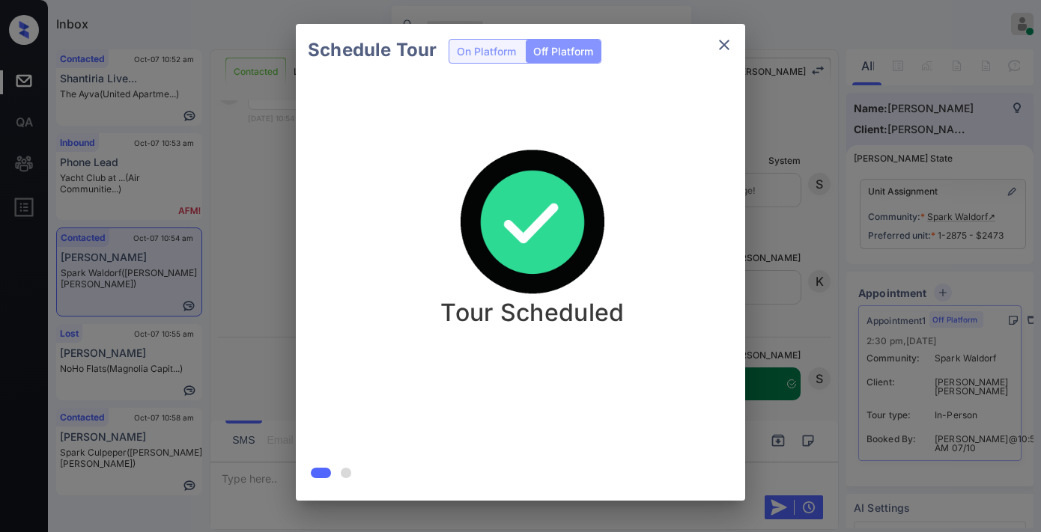
click at [725, 41] on icon "close" at bounding box center [724, 45] width 18 height 18
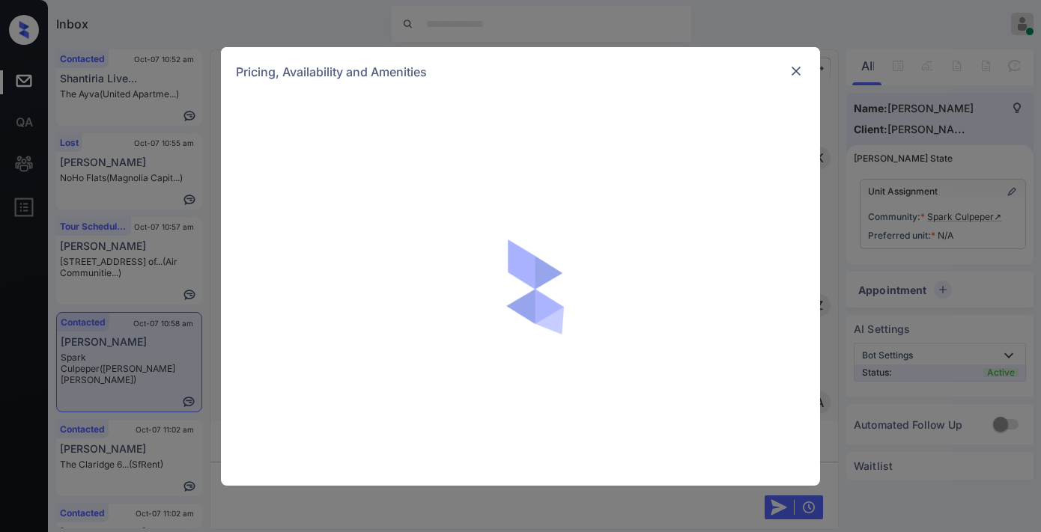
scroll to position [1413, 0]
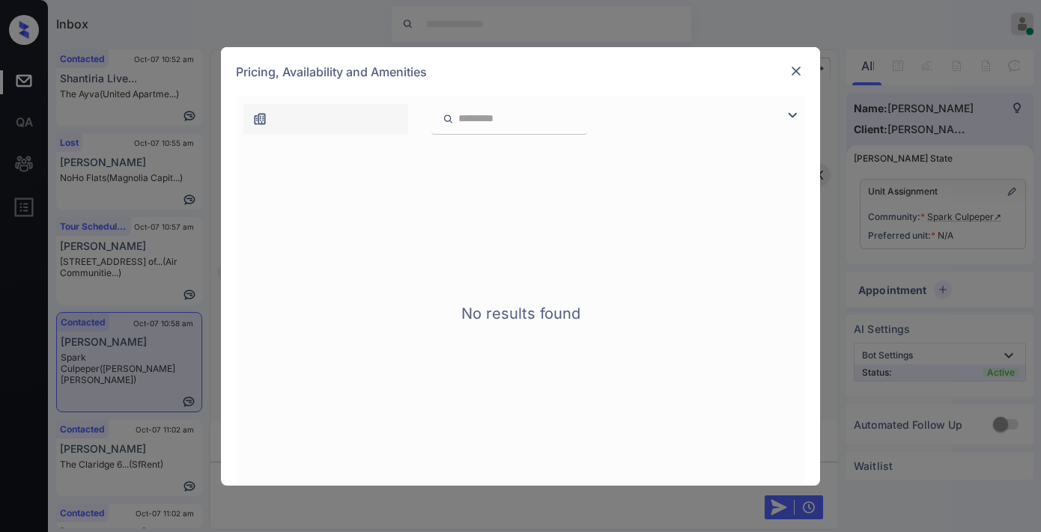
click at [800, 72] on img at bounding box center [795, 71] width 15 height 15
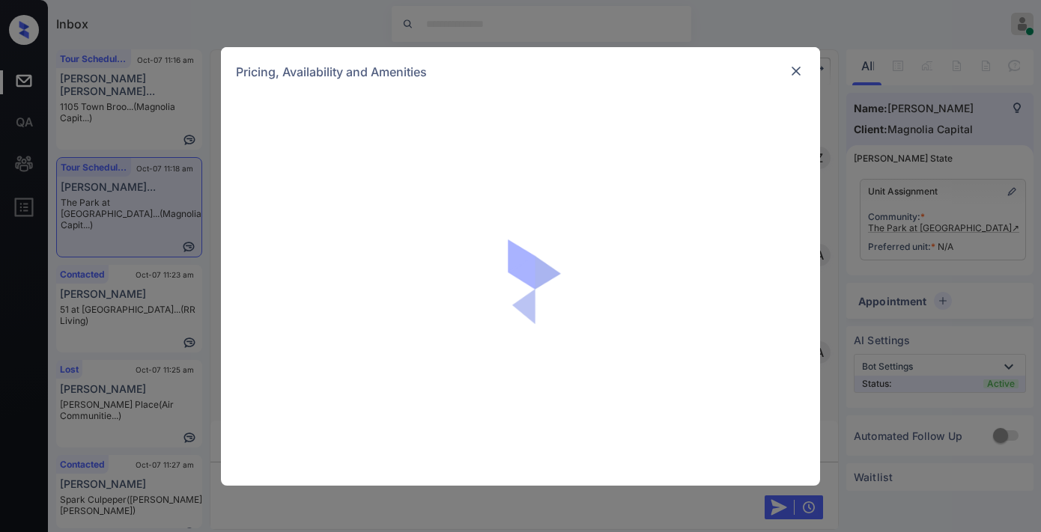
scroll to position [3921, 0]
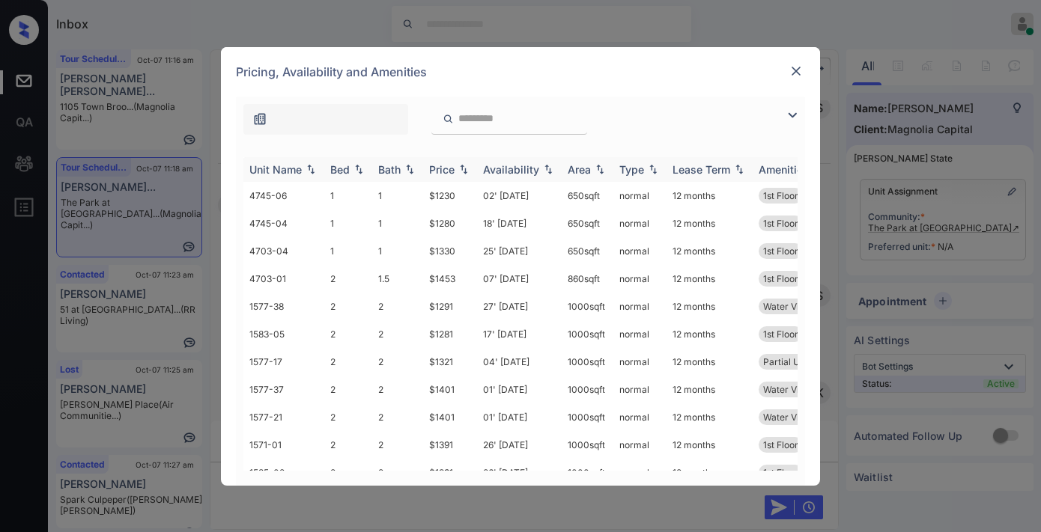
click at [472, 162] on th "Price" at bounding box center [450, 169] width 54 height 25
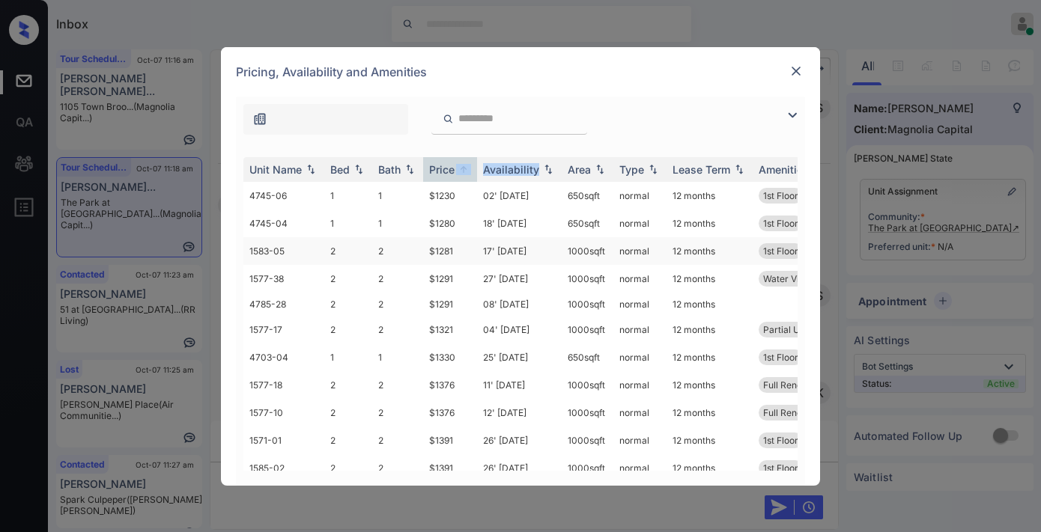
click at [443, 247] on td "$1281" at bounding box center [450, 251] width 54 height 28
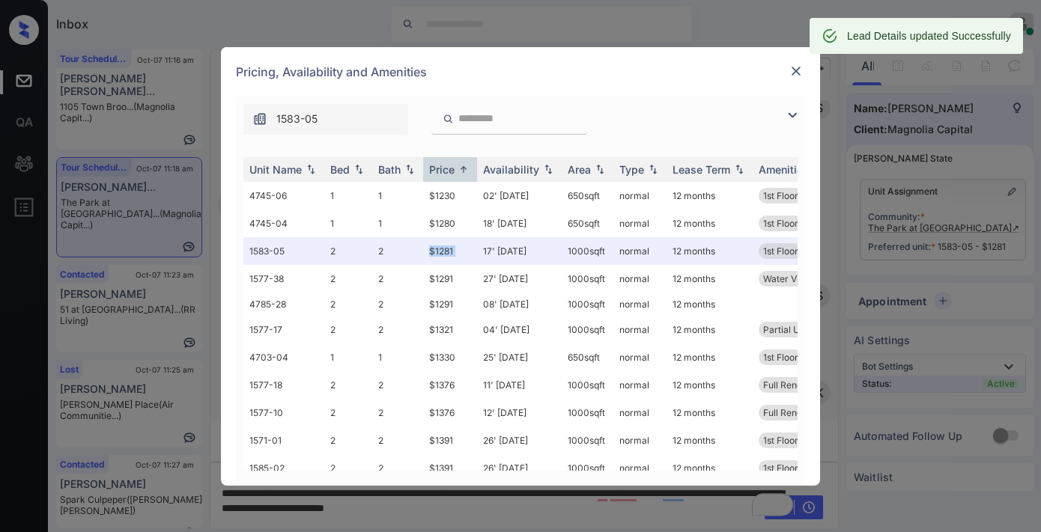
click at [797, 66] on img at bounding box center [795, 71] width 15 height 15
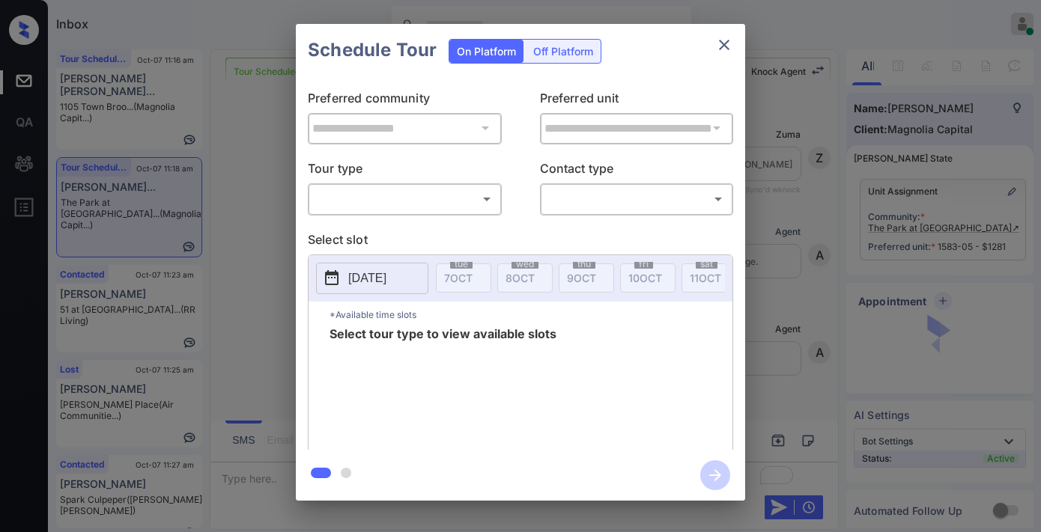
click at [469, 196] on body "Inbox [PERSON_NAME] Online Set yourself offline Set yourself on break Profile S…" at bounding box center [520, 266] width 1041 height 532
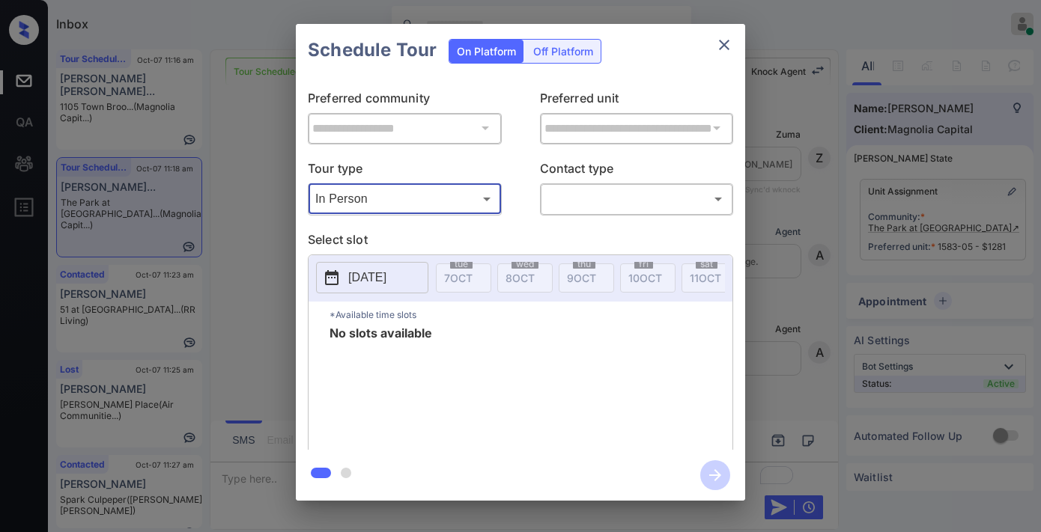
type input "********"
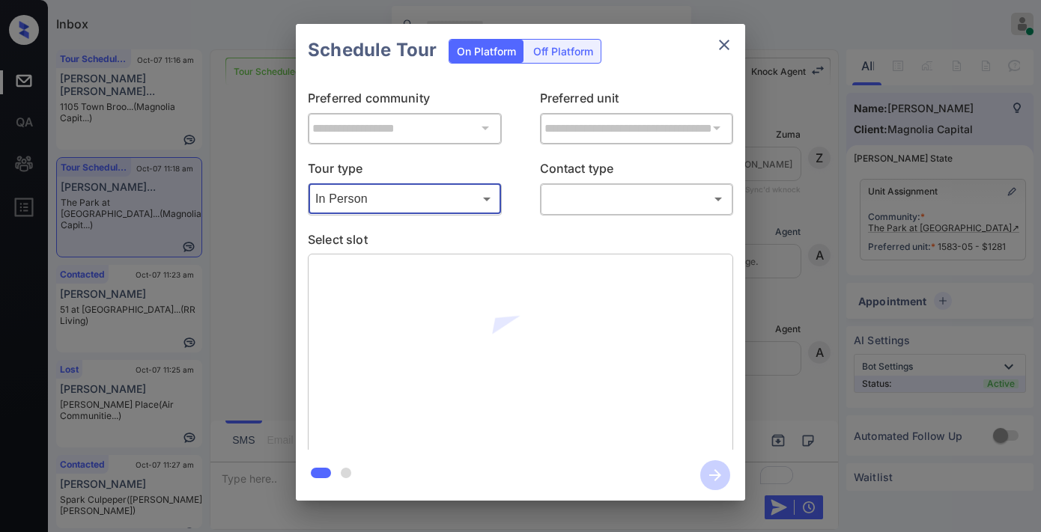
scroll to position [3173, 0]
click at [593, 193] on body "Inbox Samantha Soliven Online Set yourself offline Set yourself on break Profil…" at bounding box center [520, 266] width 1041 height 532
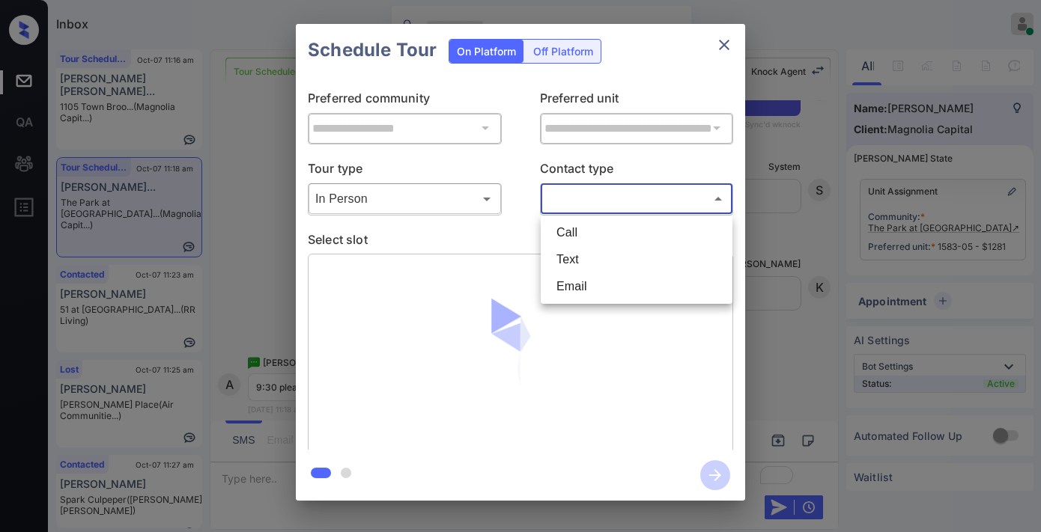
click at [600, 262] on li "Text" at bounding box center [636, 259] width 184 height 27
type input "****"
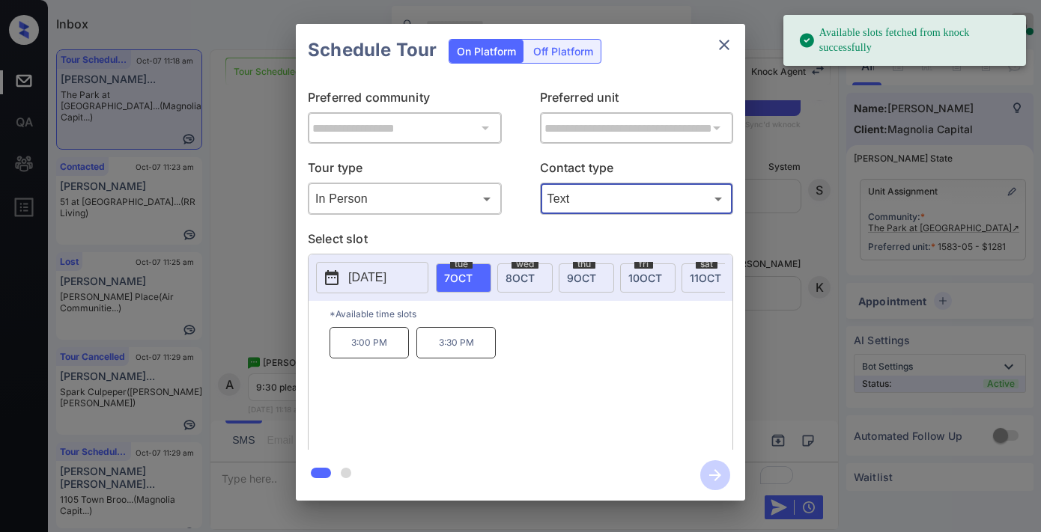
click at [526, 273] on span "8 OCT" at bounding box center [519, 278] width 29 height 13
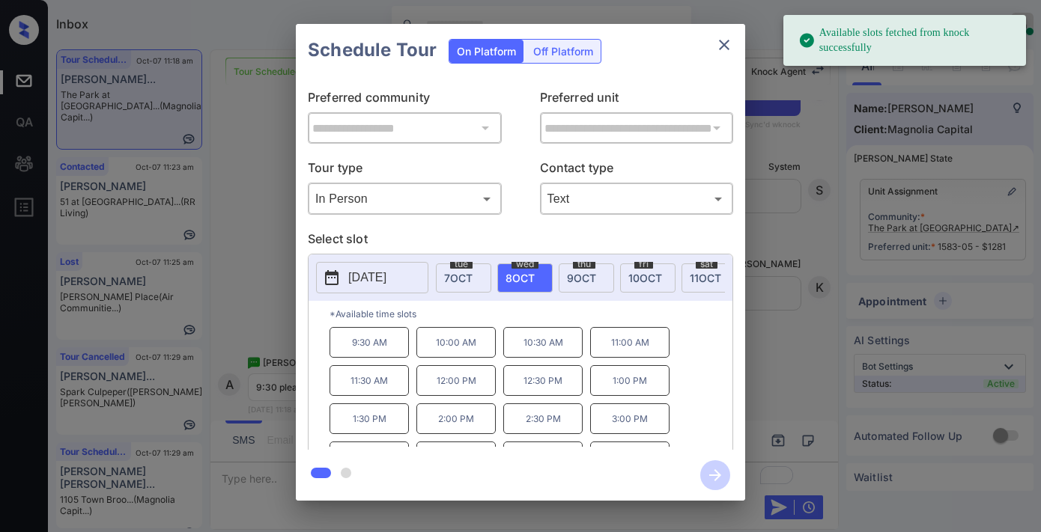
click at [362, 358] on p "9:30 AM" at bounding box center [368, 342] width 79 height 31
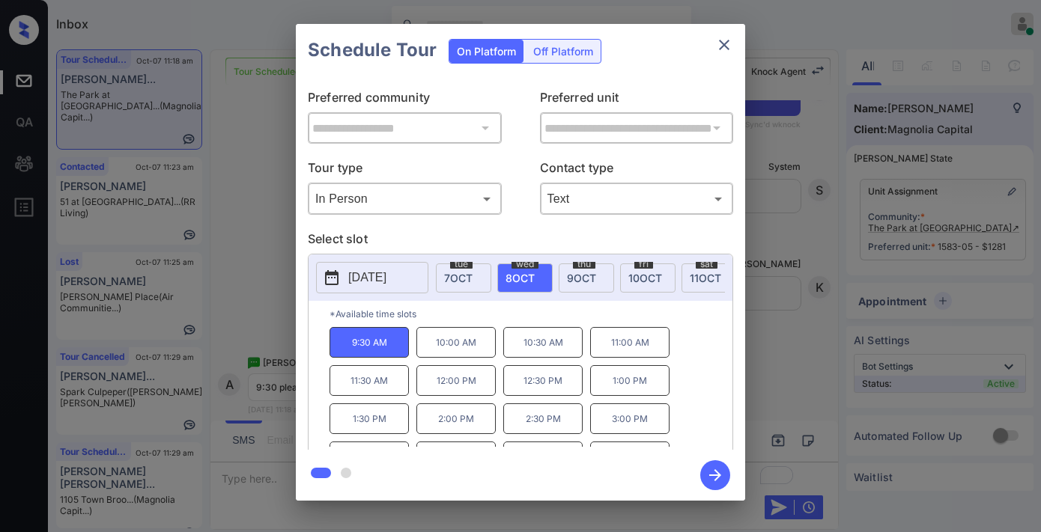
click at [719, 484] on icon "button" at bounding box center [715, 475] width 30 height 30
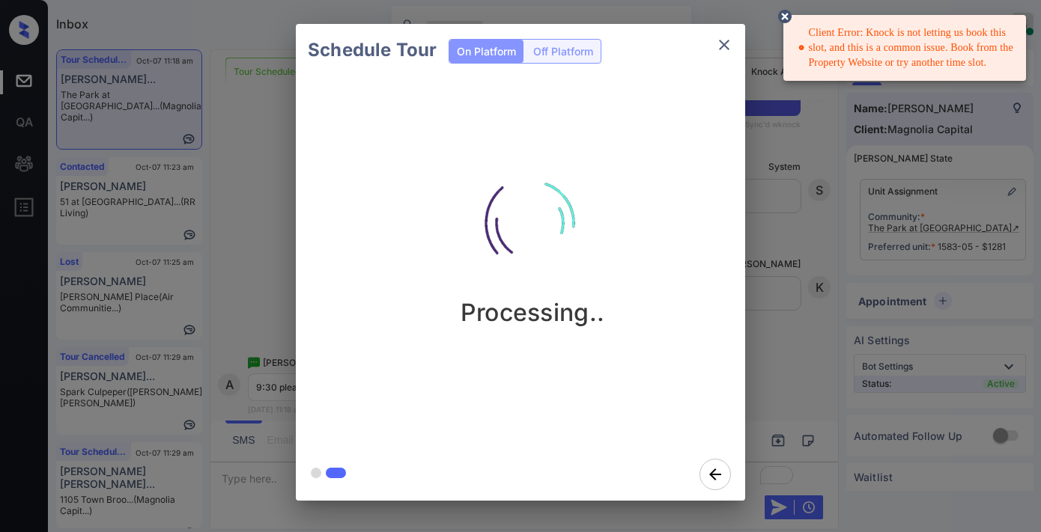
click at [726, 45] on icon "close" at bounding box center [724, 45] width 18 height 18
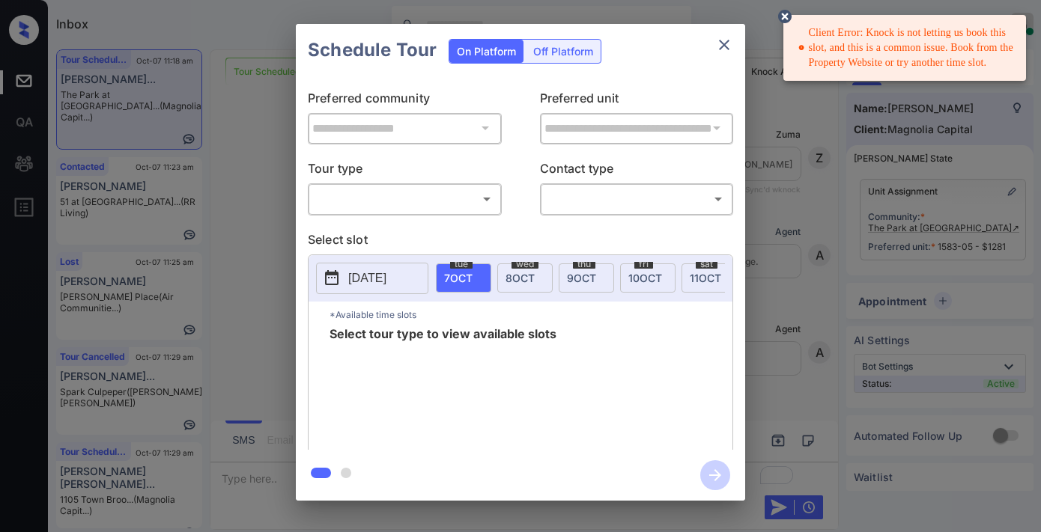
click at [421, 193] on body "Client Error: Knock is not letting us book this slot, and this is a common issu…" at bounding box center [520, 266] width 1041 height 532
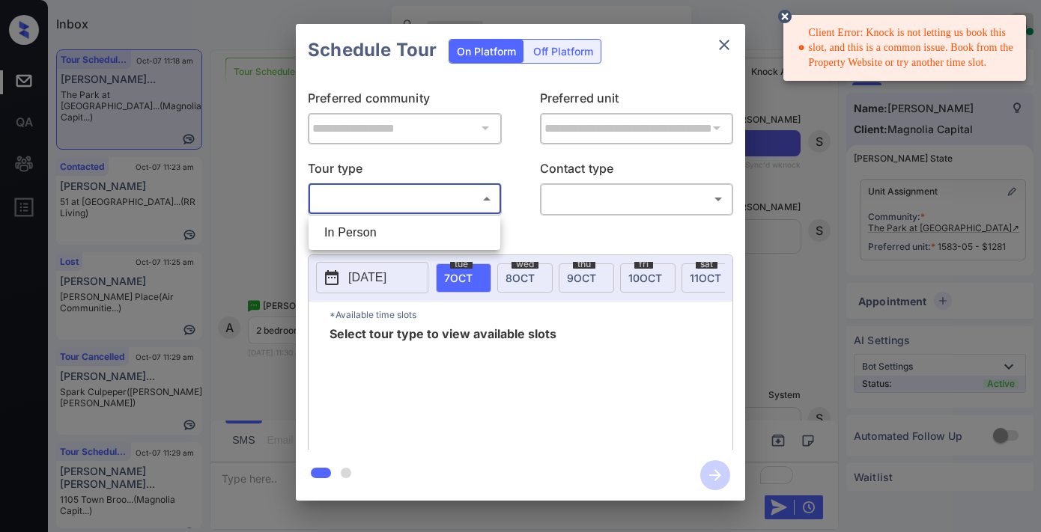
click at [422, 220] on li "In Person" at bounding box center [404, 232] width 184 height 27
type input "********"
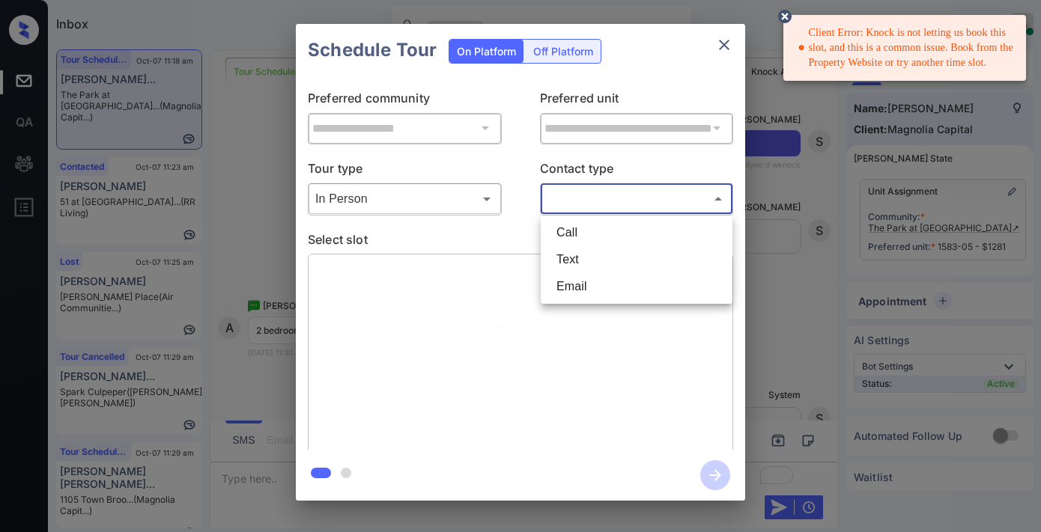
click at [582, 195] on body "Client Error: Knock is not letting us book this slot, and this is a common issu…" at bounding box center [520, 266] width 1041 height 532
click at [611, 258] on li "Text" at bounding box center [636, 259] width 184 height 27
type input "****"
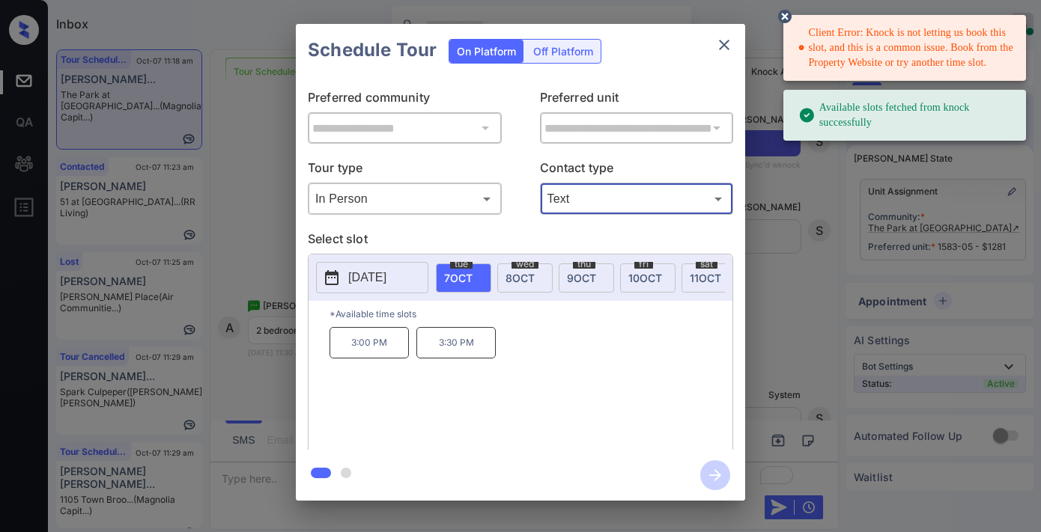
click at [537, 277] on div "[DATE]" at bounding box center [524, 278] width 55 height 29
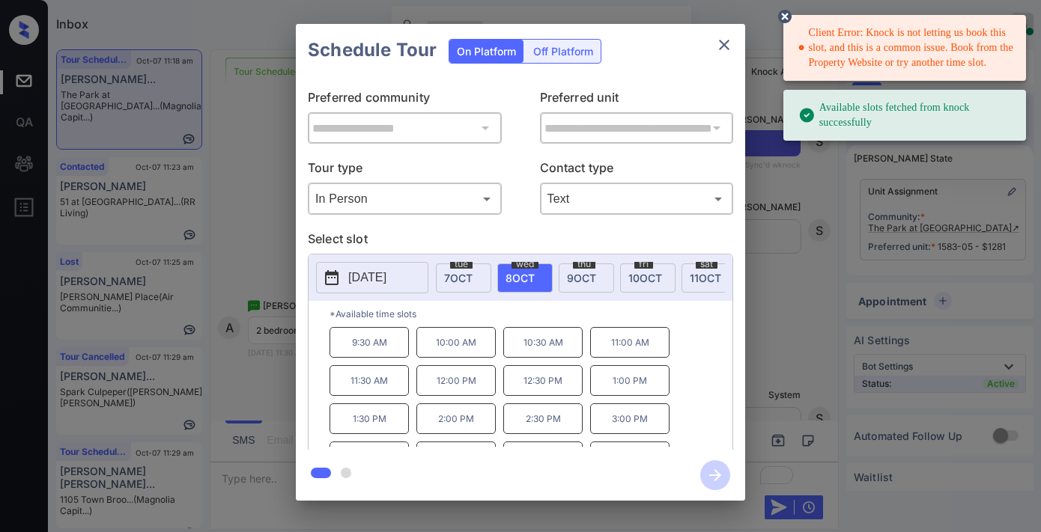
click at [466, 341] on p "10:00 AM" at bounding box center [455, 342] width 79 height 31
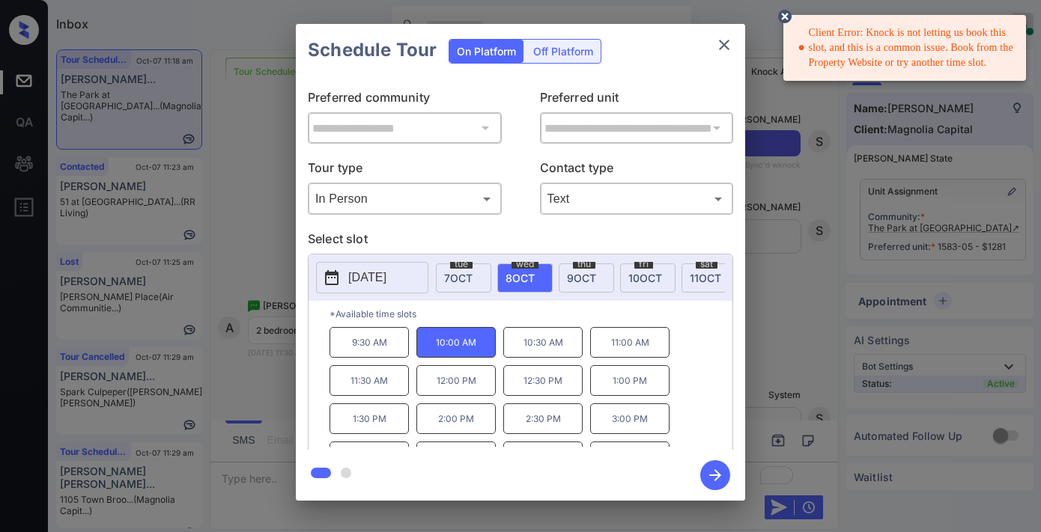
click at [784, 18] on icon at bounding box center [784, 16] width 13 height 13
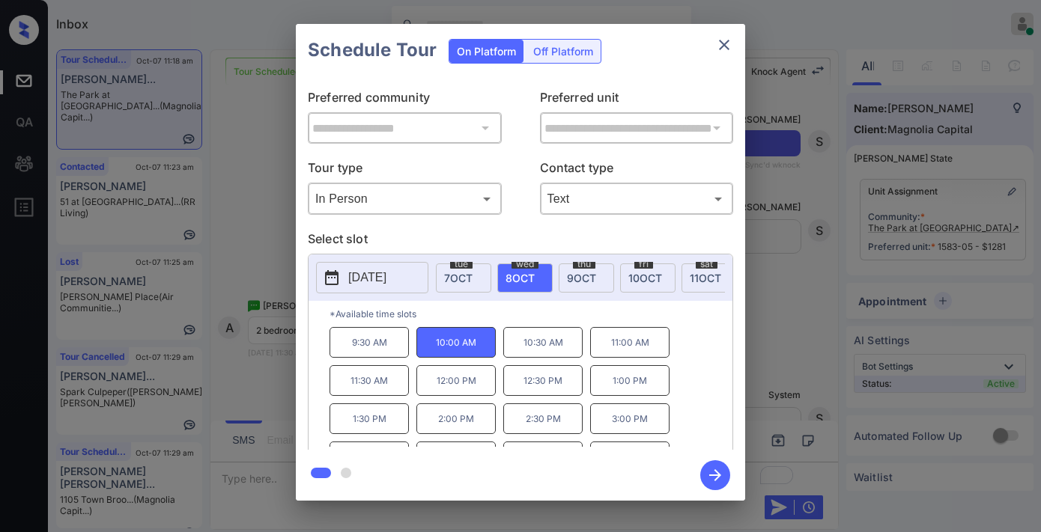
click at [719, 472] on icon "button" at bounding box center [715, 475] width 30 height 30
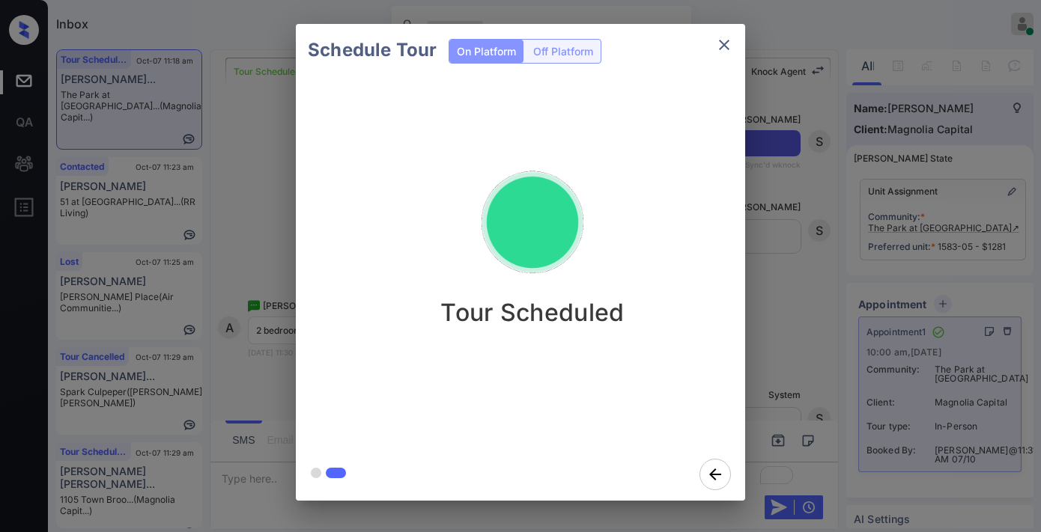
click at [612, 140] on div "Tour Scheduled" at bounding box center [532, 262] width 473 height 372
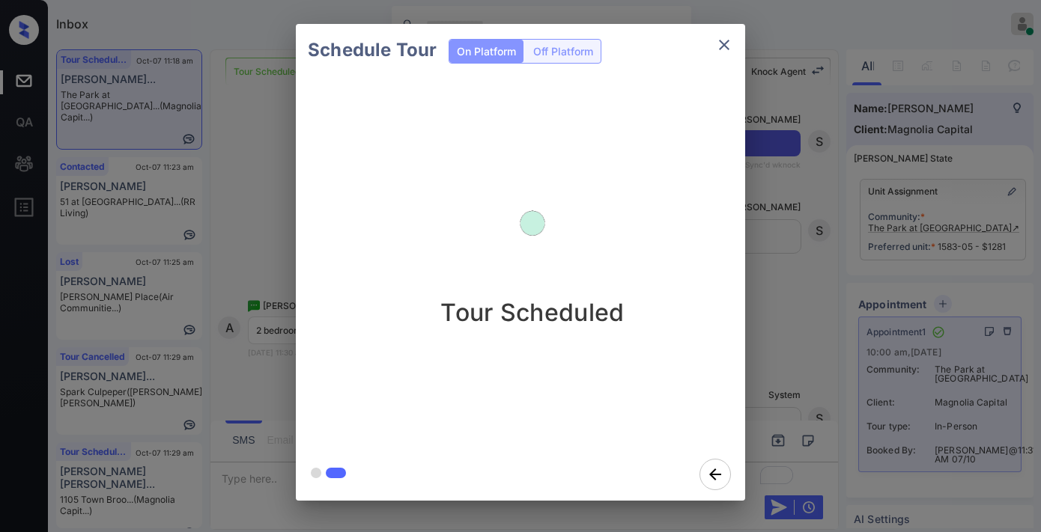
click at [730, 34] on button "close" at bounding box center [724, 45] width 30 height 30
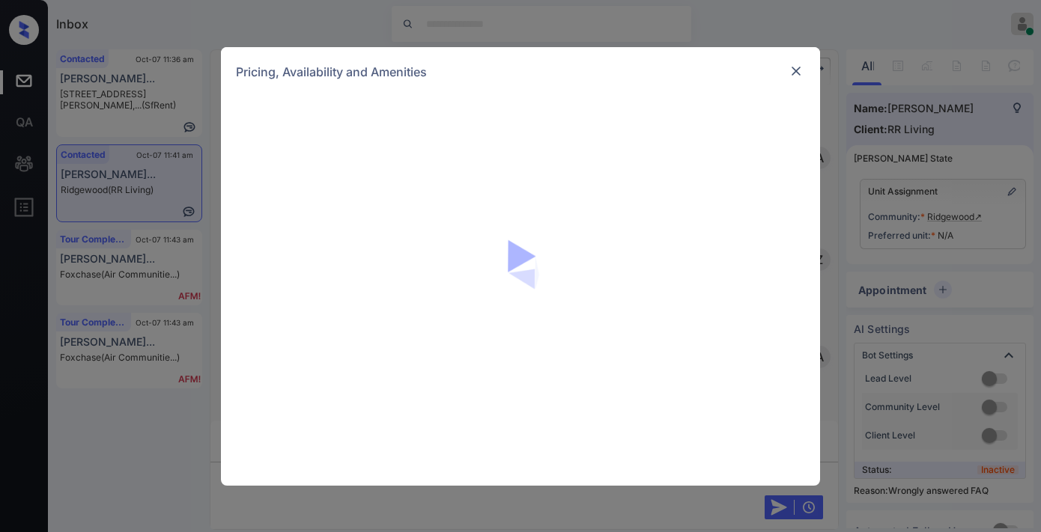
scroll to position [3081, 0]
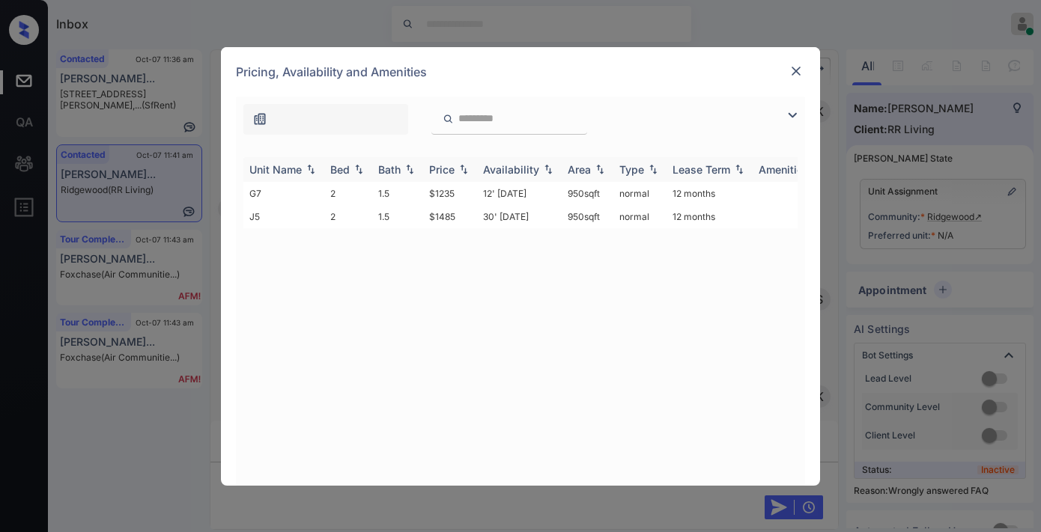
click at [444, 173] on div "Price" at bounding box center [441, 169] width 25 height 13
click at [797, 61] on div "Pricing, Availability and Amenities" at bounding box center [520, 71] width 599 height 49
click at [800, 64] on img at bounding box center [795, 71] width 15 height 15
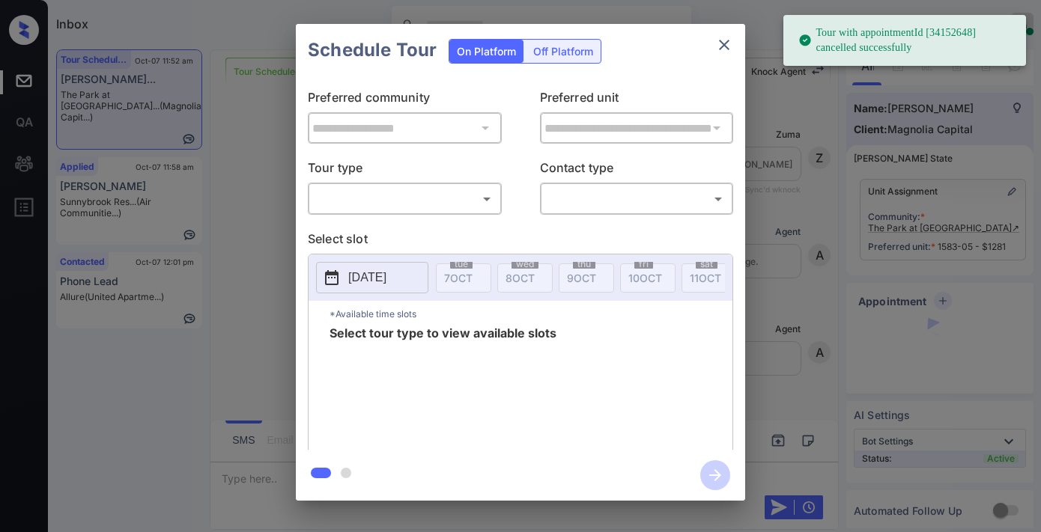
click at [475, 185] on div "​ ​" at bounding box center [405, 199] width 194 height 32
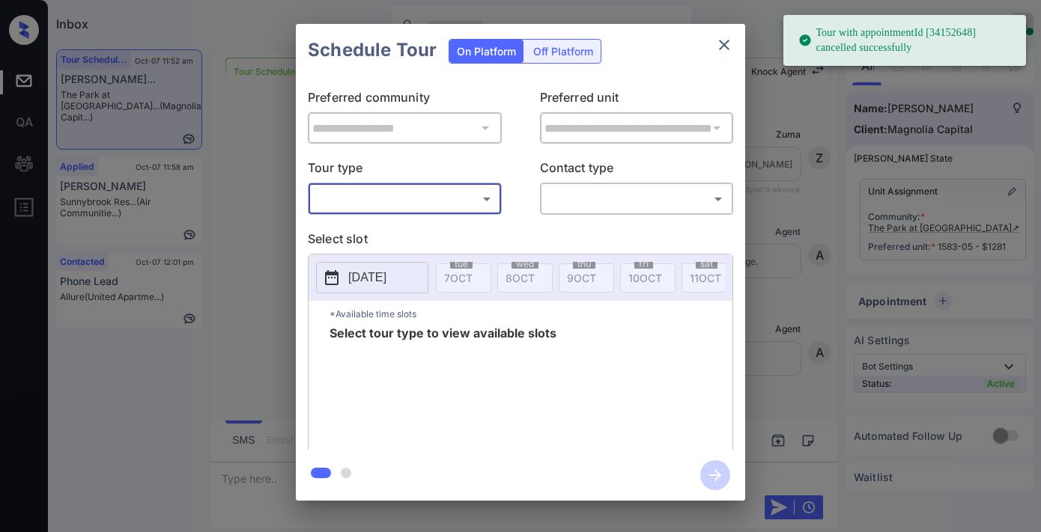
scroll to position [5301, 0]
click at [732, 43] on icon "close" at bounding box center [724, 45] width 18 height 18
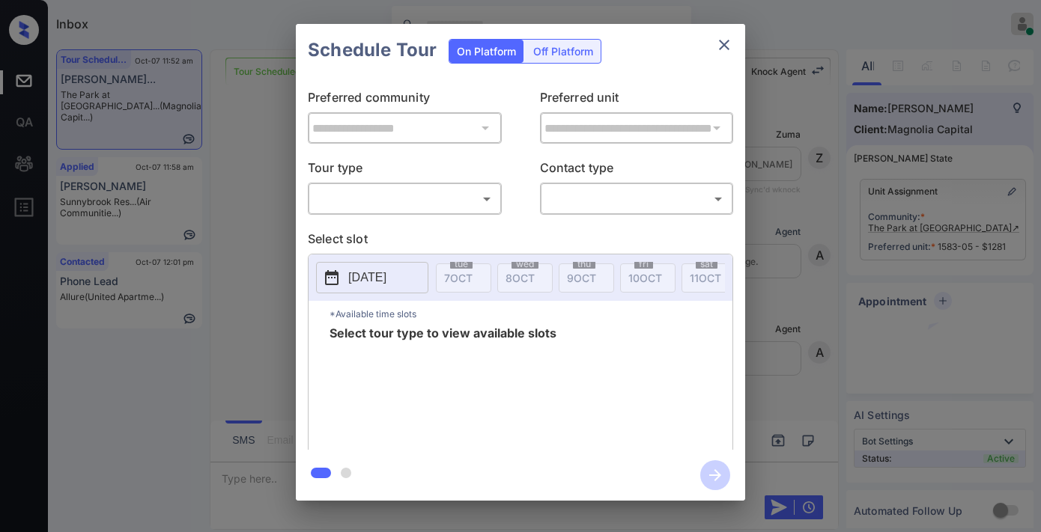
click at [484, 192] on body "Inbox [PERSON_NAME] Online Set yourself offline Set yourself on break Profile S…" at bounding box center [520, 266] width 1041 height 532
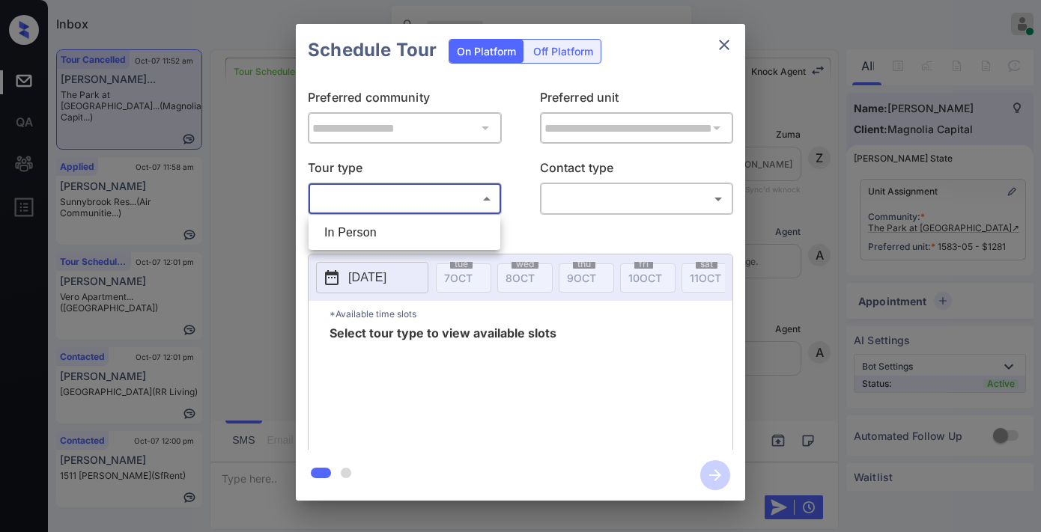
scroll to position [5384, 0]
click at [464, 237] on li "In Person" at bounding box center [404, 232] width 184 height 27
type input "********"
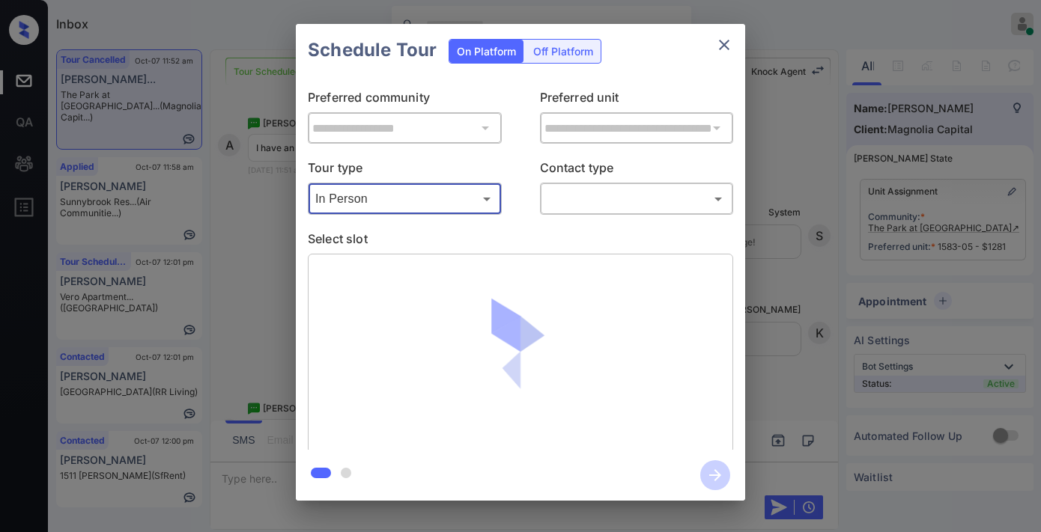
click at [578, 192] on body "Inbox Samantha Soliven Online Set yourself offline Set yourself on break Profil…" at bounding box center [520, 266] width 1041 height 532
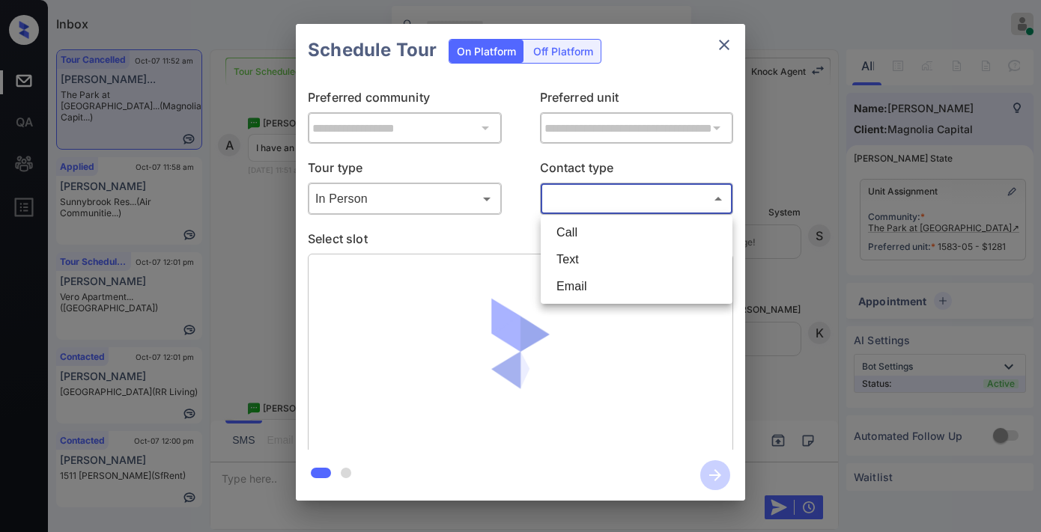
click at [597, 262] on li "Text" at bounding box center [636, 259] width 184 height 27
type input "****"
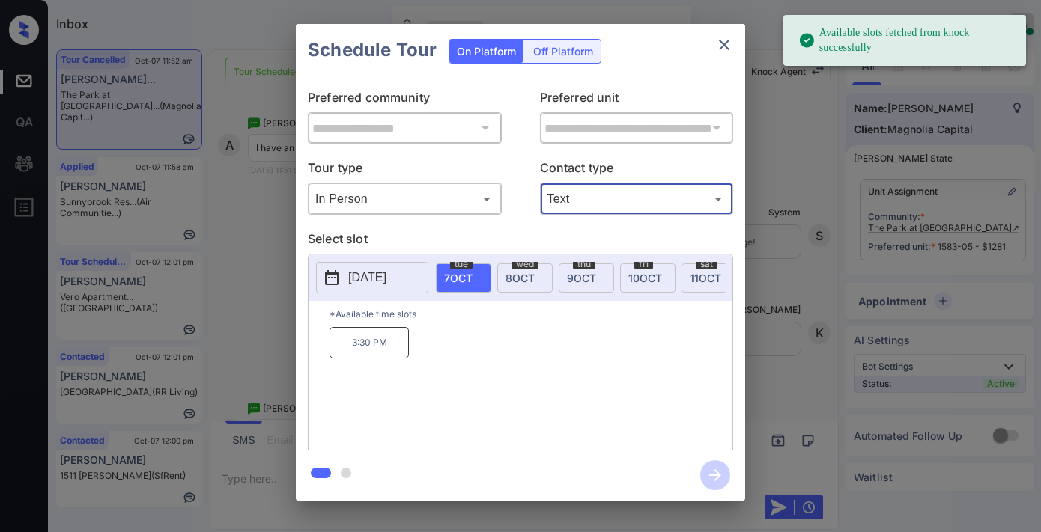
click at [520, 283] on div "wed 8 OCT" at bounding box center [524, 278] width 55 height 29
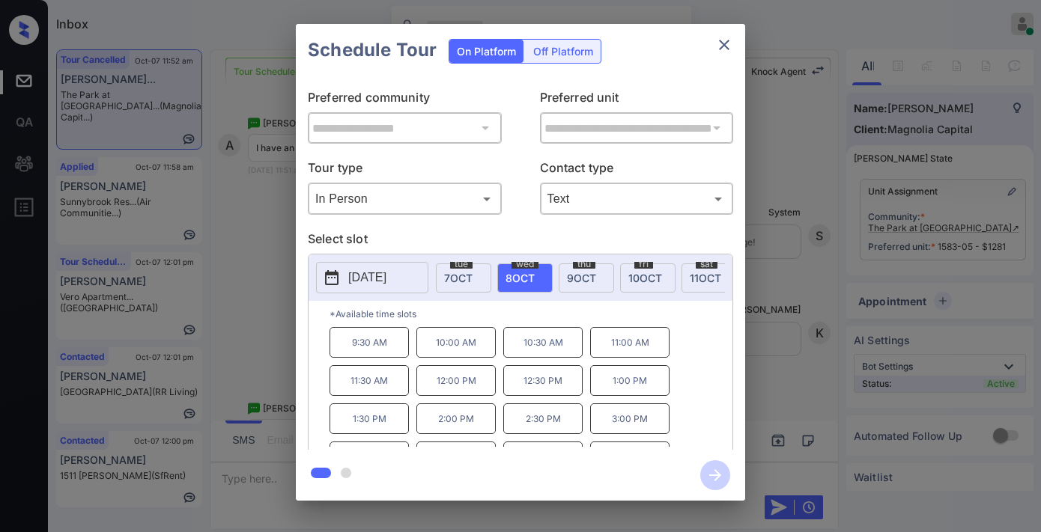
click at [535, 396] on p "12:30 PM" at bounding box center [542, 380] width 79 height 31
click at [721, 472] on icon "button" at bounding box center [715, 475] width 30 height 30
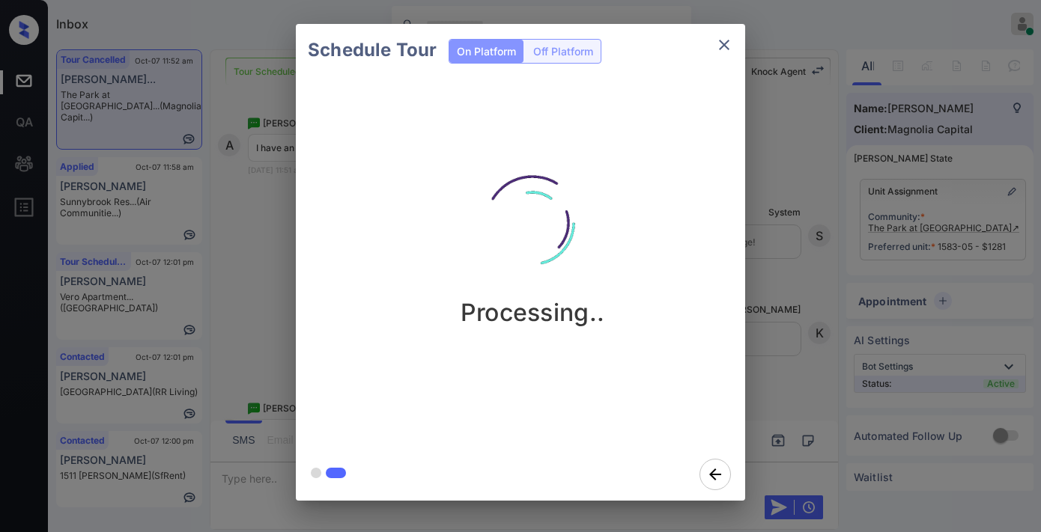
click at [681, 343] on div "Processing.." at bounding box center [532, 262] width 473 height 372
click at [818, 327] on div "Schedule Tour On Platform Off Platform Processing.." at bounding box center [520, 262] width 1041 height 525
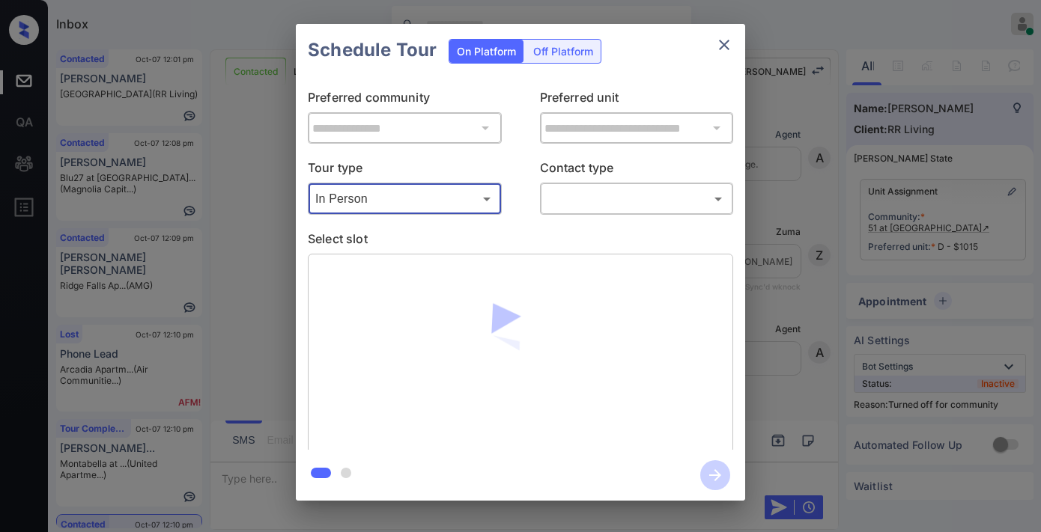
scroll to position [3118, 0]
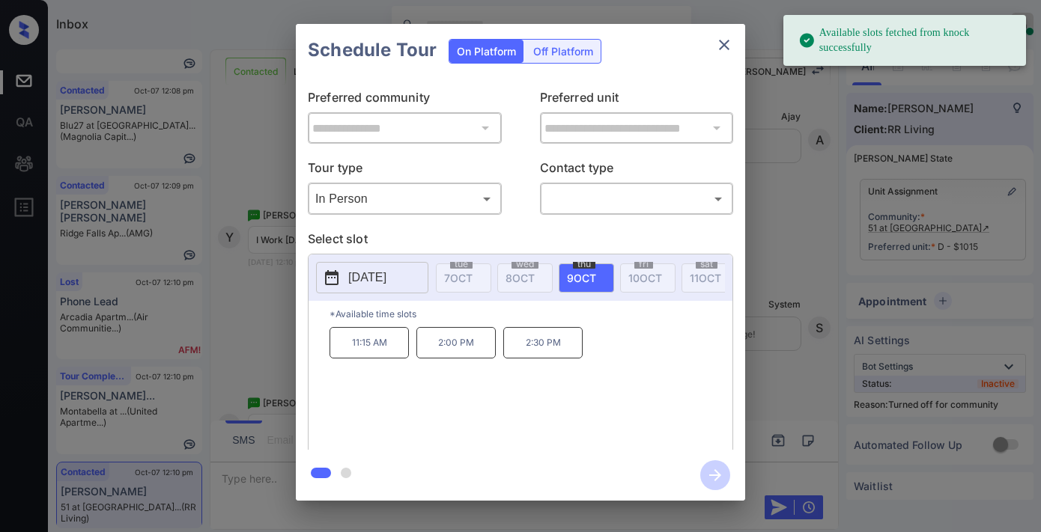
click at [370, 271] on p "[DATE]" at bounding box center [367, 278] width 38 height 18
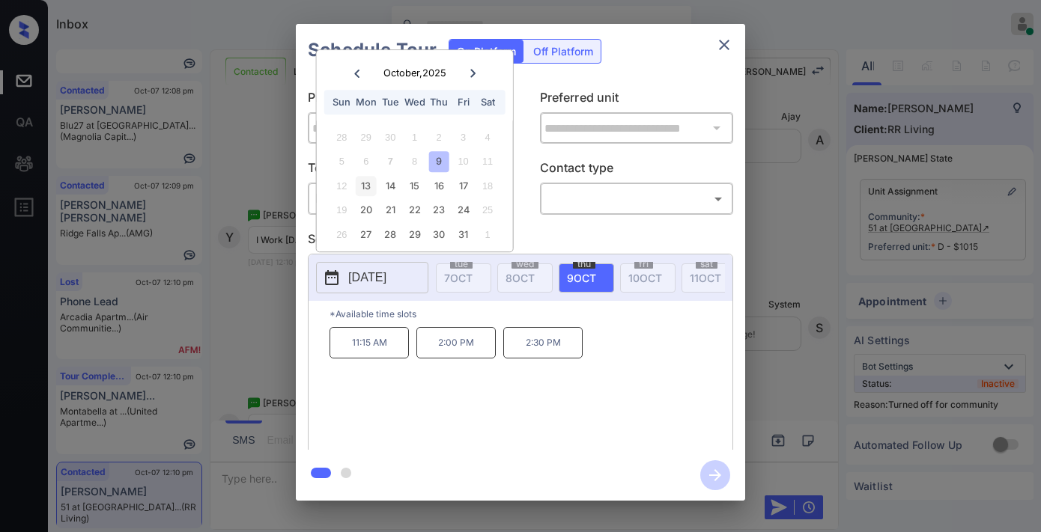
click at [365, 187] on div "13" at bounding box center [366, 186] width 20 height 20
click at [388, 181] on div "14" at bounding box center [390, 186] width 20 height 20
click at [413, 189] on div "15" at bounding box center [414, 186] width 20 height 20
click at [432, 189] on div "16" at bounding box center [439, 186] width 20 height 20
click at [460, 185] on div "17" at bounding box center [463, 186] width 20 height 20
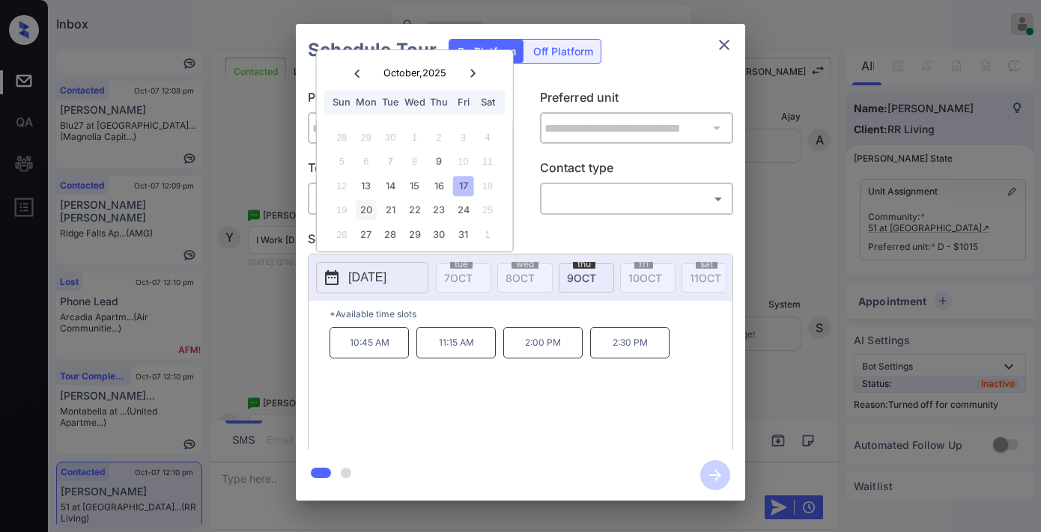
click at [364, 205] on div "20" at bounding box center [366, 211] width 20 height 20
click at [395, 208] on div "21" at bounding box center [390, 211] width 20 height 20
click at [419, 212] on div "22" at bounding box center [414, 211] width 20 height 20
click at [442, 212] on div "23" at bounding box center [439, 211] width 20 height 20
click at [460, 212] on div "24" at bounding box center [463, 211] width 20 height 20
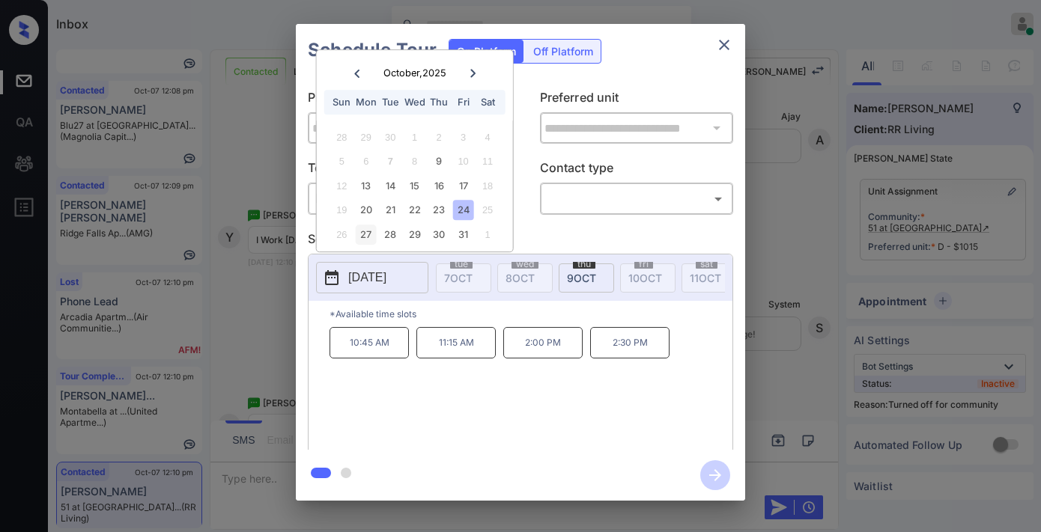
click at [362, 237] on div "27" at bounding box center [366, 235] width 20 height 20
click at [392, 232] on div "28" at bounding box center [390, 235] width 20 height 20
click at [418, 228] on div "29" at bounding box center [414, 235] width 20 height 20
click at [451, 228] on div "26 27 28 29 30 31 1" at bounding box center [414, 234] width 186 height 24
click at [445, 228] on div "30" at bounding box center [439, 235] width 20 height 20
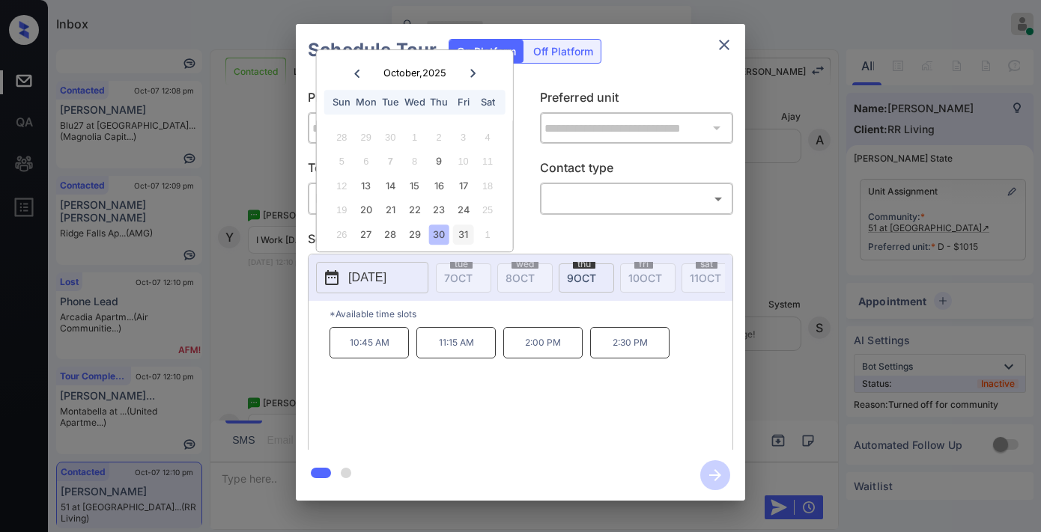
click at [464, 231] on div "31" at bounding box center [463, 235] width 20 height 20
click at [439, 165] on div "9" at bounding box center [439, 162] width 20 height 20
click at [368, 195] on div "13" at bounding box center [366, 186] width 20 height 20
click at [386, 190] on div "14" at bounding box center [390, 186] width 20 height 20
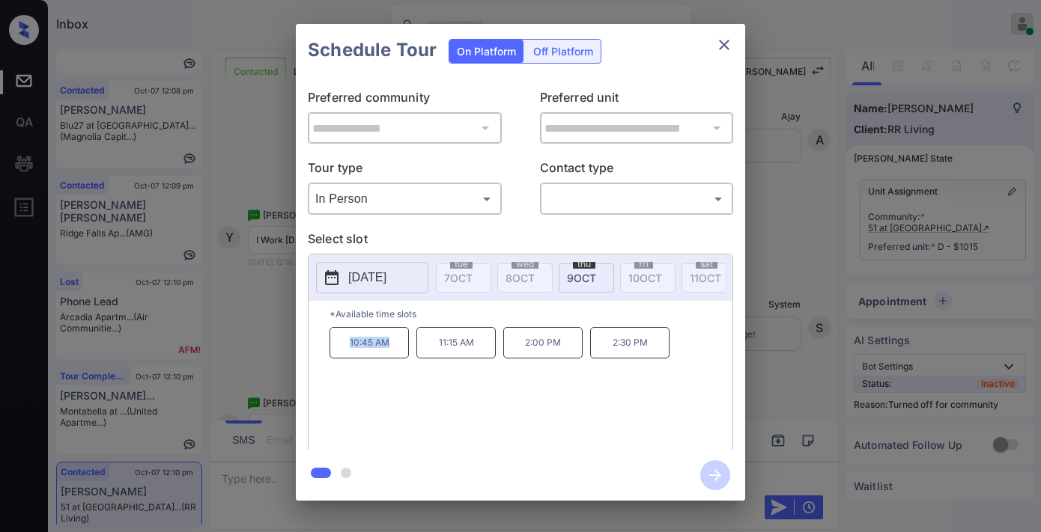
drag, startPoint x: 394, startPoint y: 347, endPoint x: 332, endPoint y: 347, distance: 61.4
click at [332, 347] on p "10:45 AM" at bounding box center [368, 342] width 79 height 31
drag, startPoint x: 360, startPoint y: 352, endPoint x: 511, endPoint y: 91, distance: 301.2
click at [511, 91] on div "**********" at bounding box center [520, 115] width 425 height 55
click at [362, 270] on p "2025-10-14" at bounding box center [367, 278] width 38 height 18
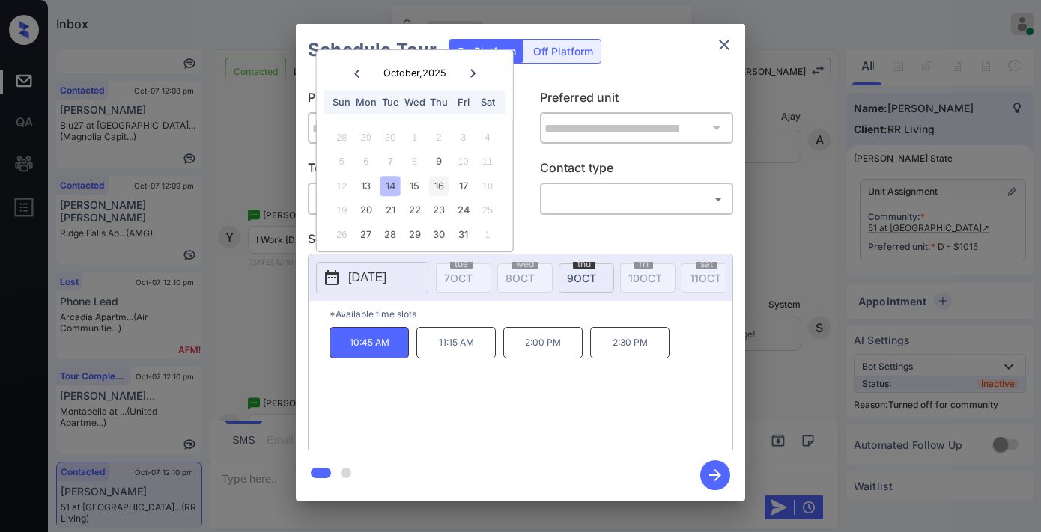
drag, startPoint x: 413, startPoint y: 192, endPoint x: 429, endPoint y: 193, distance: 16.5
click at [414, 192] on div "15" at bounding box center [414, 186] width 20 height 20
click at [432, 192] on div "16" at bounding box center [439, 186] width 20 height 20
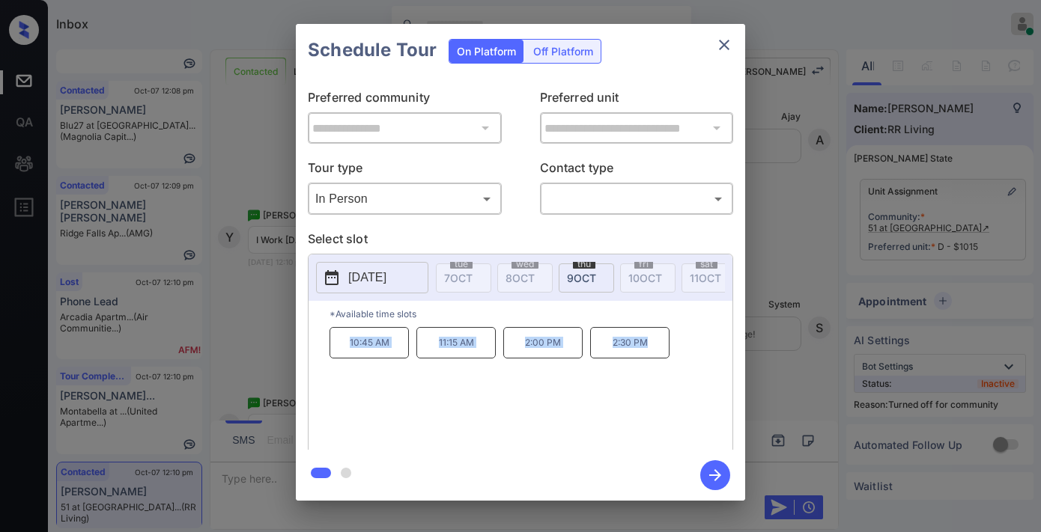
drag, startPoint x: 316, startPoint y: 357, endPoint x: 654, endPoint y: 372, distance: 338.7
click at [654, 372] on div "*Available time slots 10:45 AM 11:15 AM 2:00 PM 2:30 PM" at bounding box center [520, 377] width 424 height 153
copy div "10:45 AM 11:15 AM 2:00 PM 2:30 PM"
click at [371, 276] on p "2025-10-16" at bounding box center [367, 278] width 38 height 18
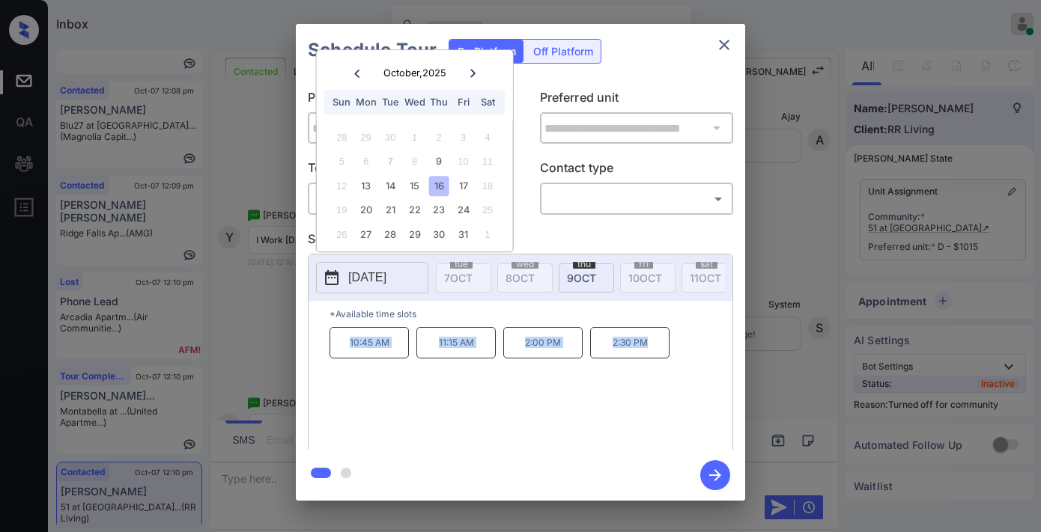
click at [728, 52] on button "close" at bounding box center [724, 45] width 30 height 30
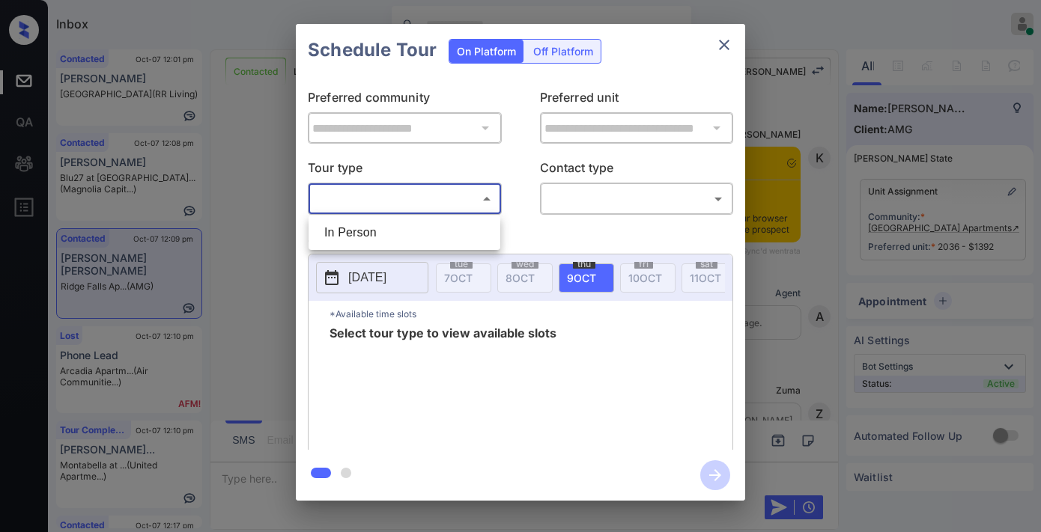
click at [719, 51] on div at bounding box center [520, 266] width 1041 height 532
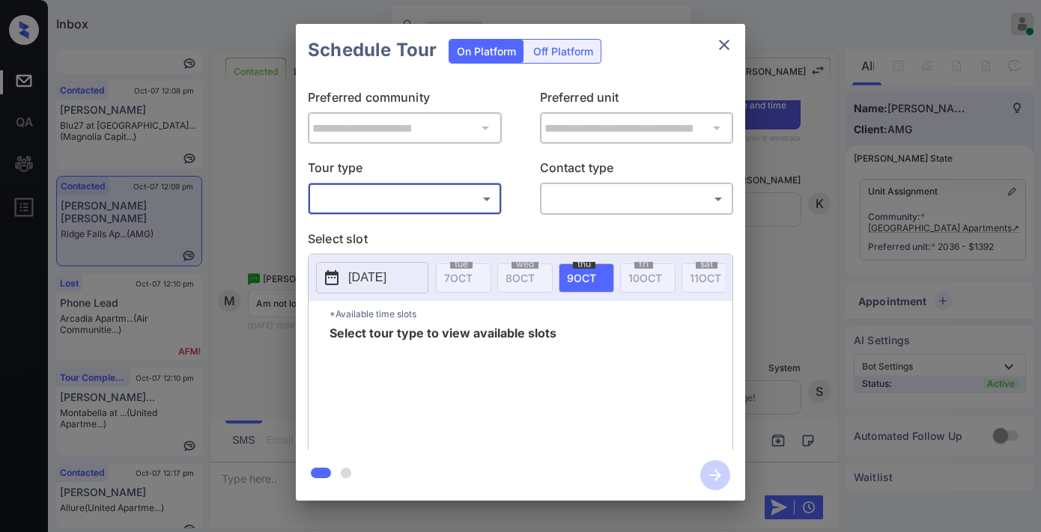
click at [720, 50] on icon "close" at bounding box center [724, 45] width 18 height 18
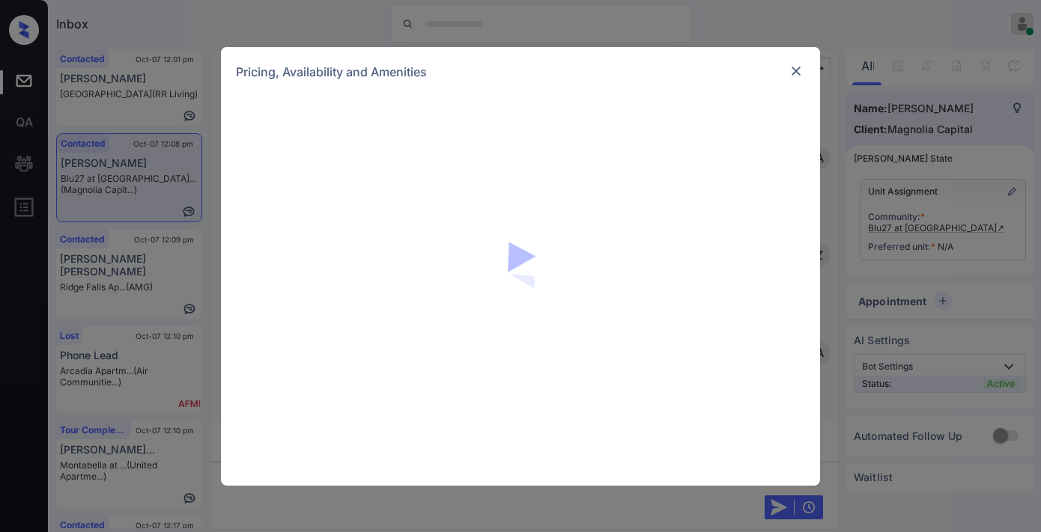
scroll to position [499, 0]
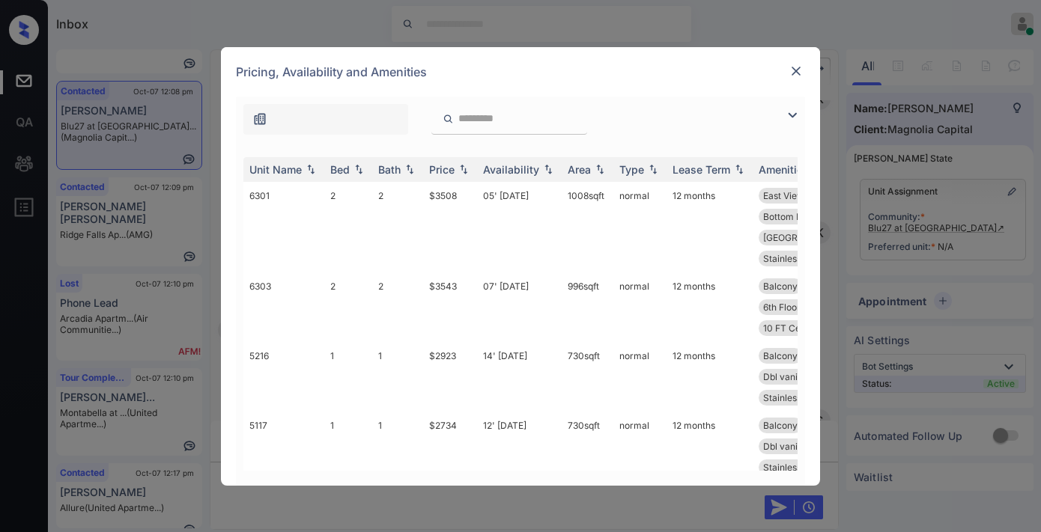
click at [450, 171] on div "Price" at bounding box center [441, 169] width 25 height 13
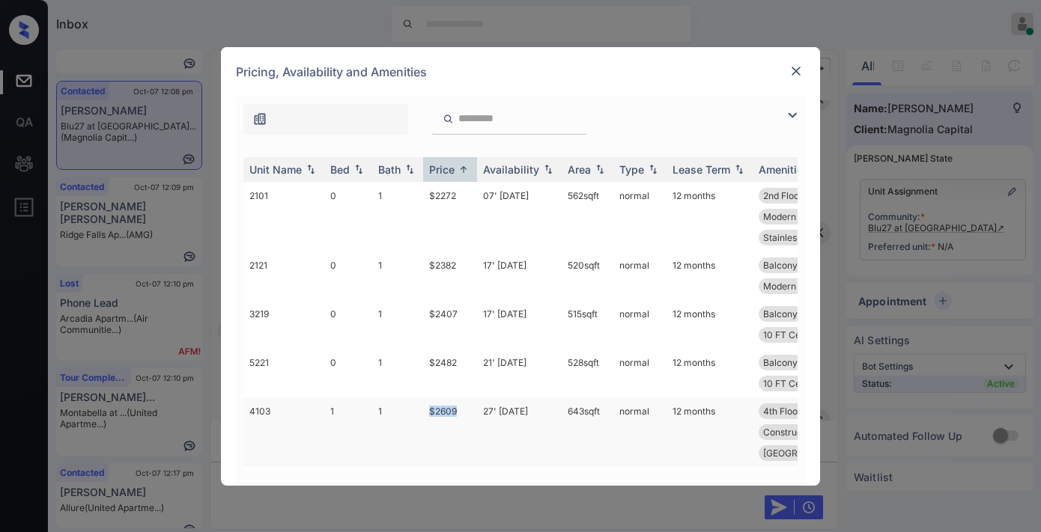
drag, startPoint x: 458, startPoint y: 437, endPoint x: 420, endPoint y: 425, distance: 40.0
click at [420, 425] on tr "4103 1 1 $2609 27' [DATE] 643 sqft normal 12 months 4th Floor North View Modern…" at bounding box center [634, 433] width 782 height 70
copy tr "$2609"
click at [477, 427] on td "27' [DATE]" at bounding box center [519, 433] width 85 height 70
click at [477, 427] on td "27' Sep 25" at bounding box center [519, 433] width 85 height 70
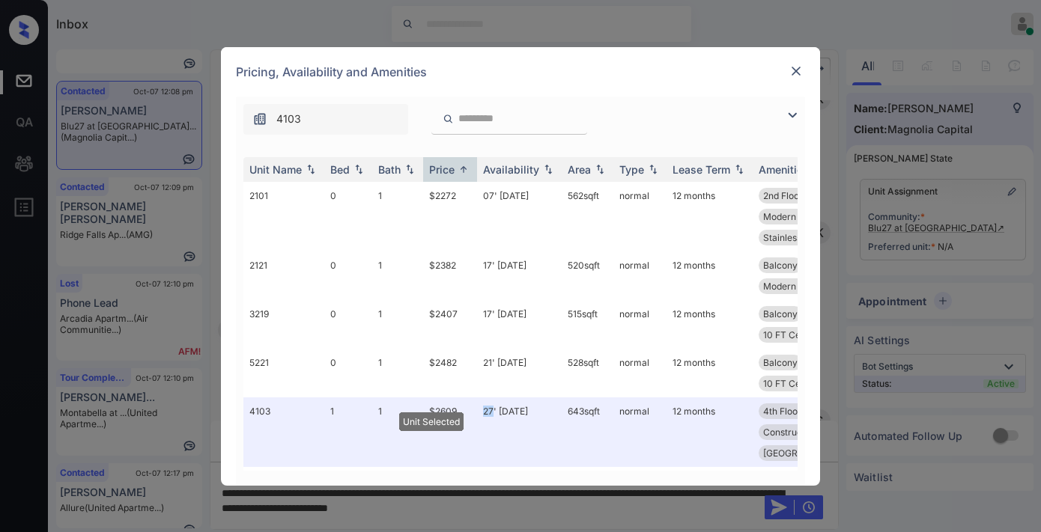
click at [797, 68] on img at bounding box center [795, 71] width 15 height 15
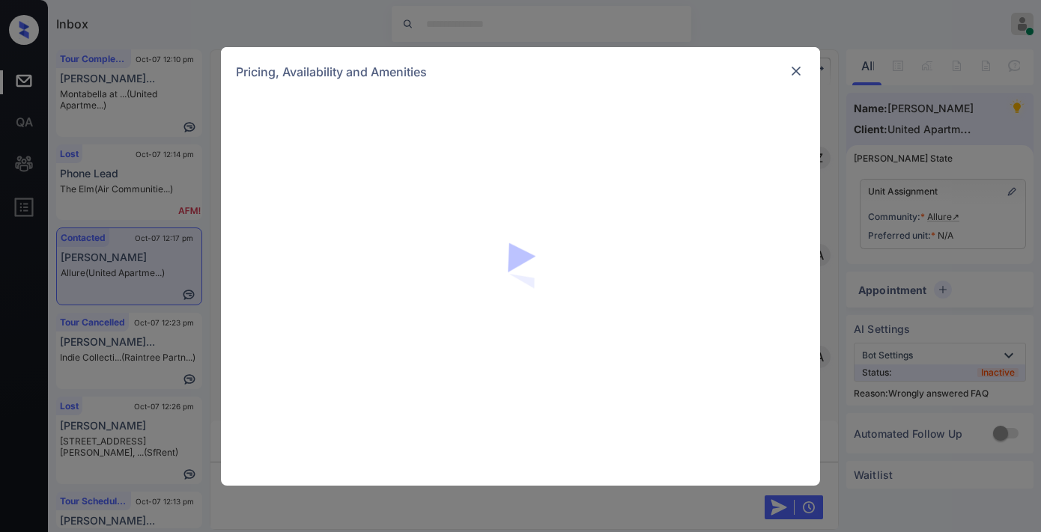
scroll to position [5815, 0]
click at [796, 62] on div at bounding box center [796, 71] width 18 height 18
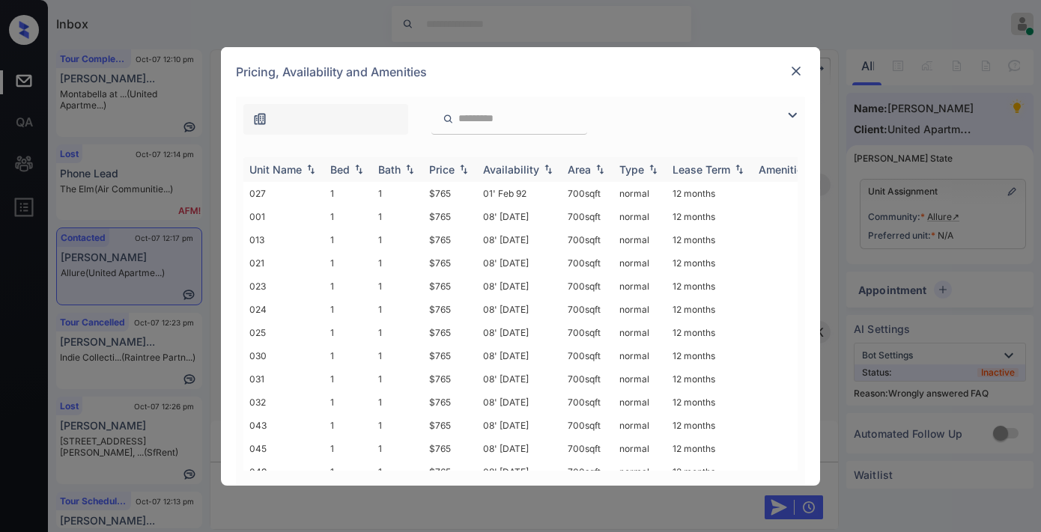
click at [459, 167] on img at bounding box center [463, 169] width 15 height 10
click at [465, 192] on td "$720" at bounding box center [450, 193] width 54 height 23
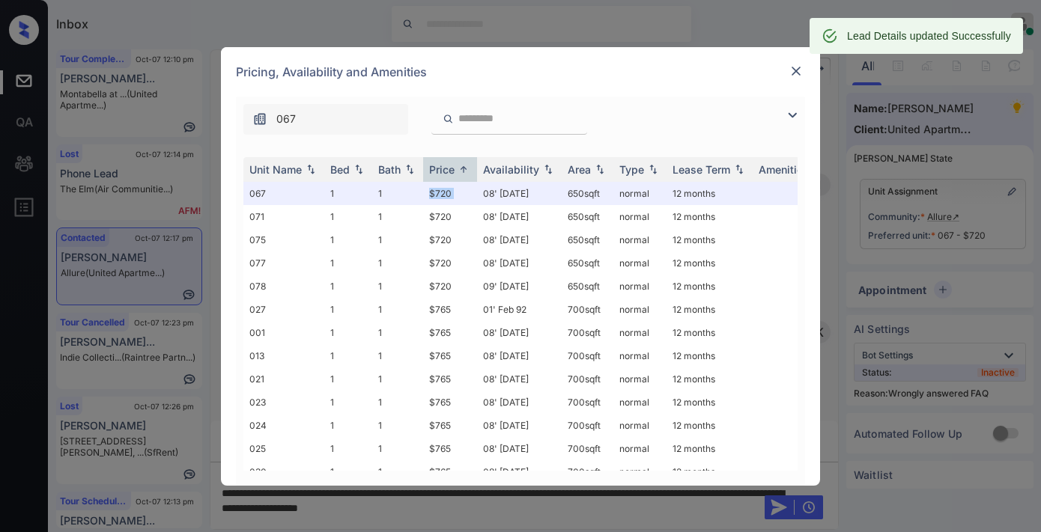
click at [792, 66] on img at bounding box center [795, 71] width 15 height 15
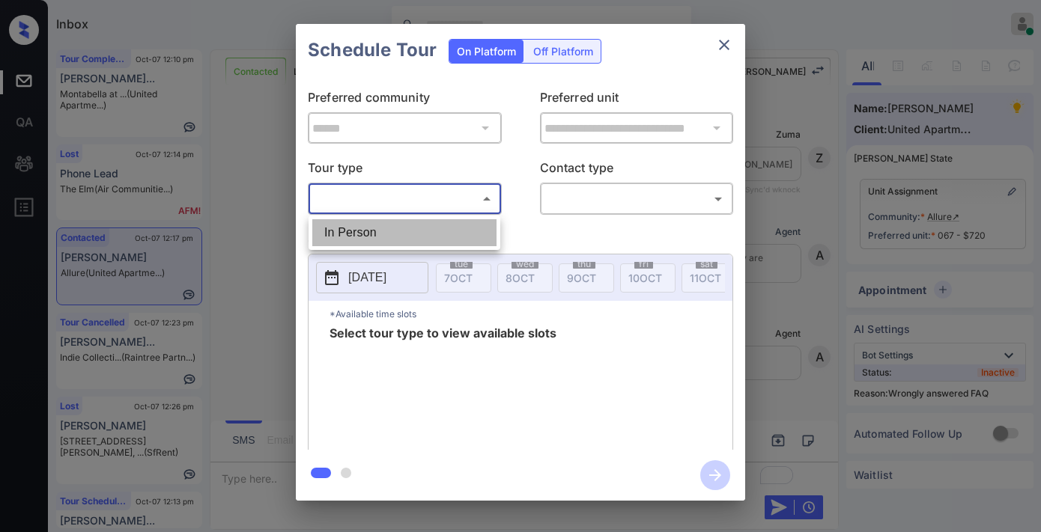
click at [408, 223] on li "In Person" at bounding box center [404, 232] width 184 height 27
type input "********"
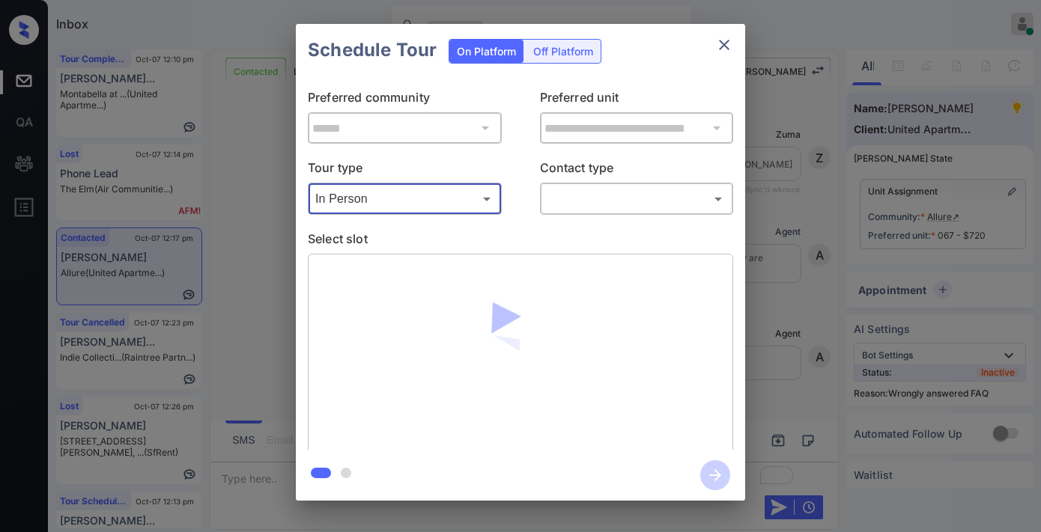
click at [593, 200] on body "Inbox Samantha Soliven Online Set yourself offline Set yourself on break Profil…" at bounding box center [520, 266] width 1041 height 532
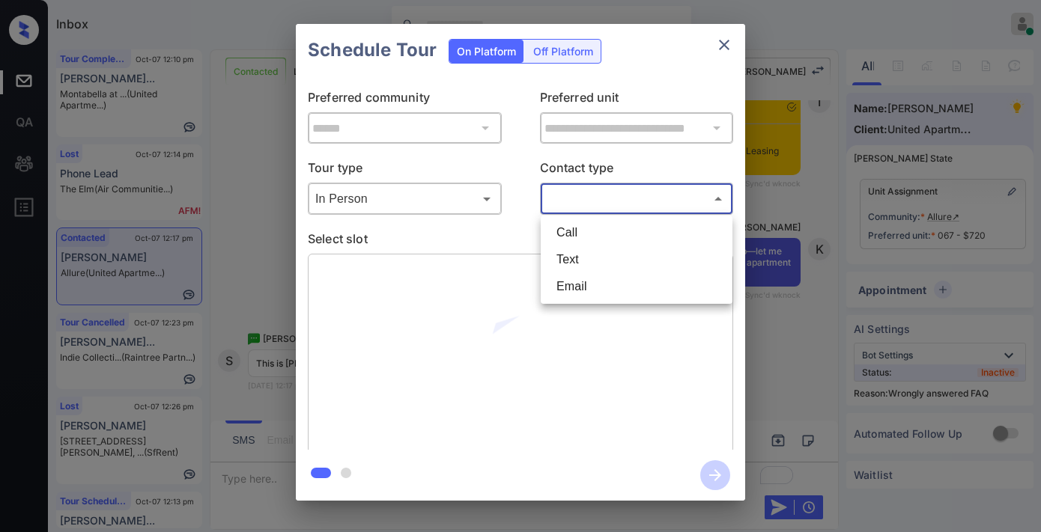
click at [582, 261] on li "Text" at bounding box center [636, 259] width 184 height 27
type input "****"
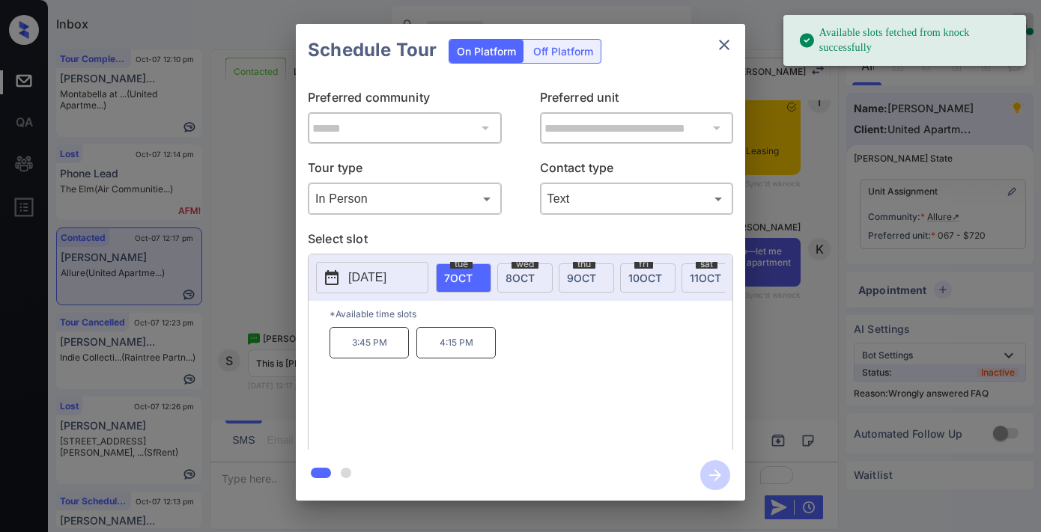
click at [386, 275] on p "2025-10-07" at bounding box center [367, 278] width 38 height 18
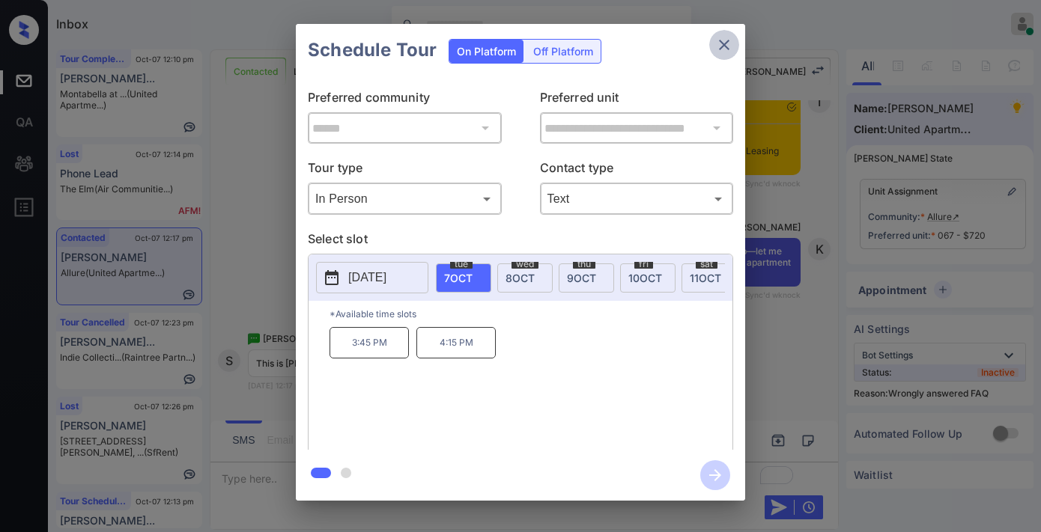
click at [725, 34] on button "close" at bounding box center [724, 45] width 30 height 30
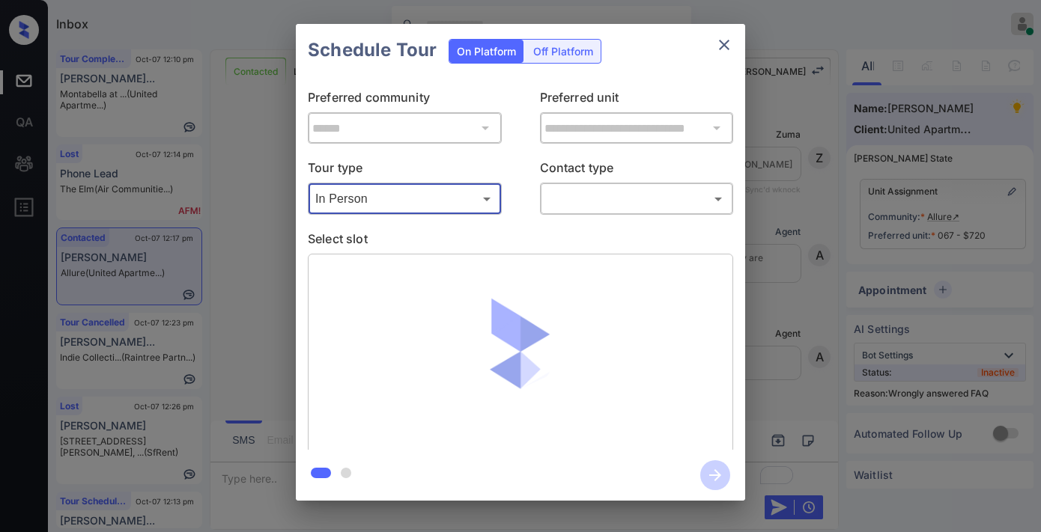
click at [579, 191] on body "Inbox [PERSON_NAME] Online Set yourself offline Set yourself on break Profile S…" at bounding box center [520, 266] width 1041 height 532
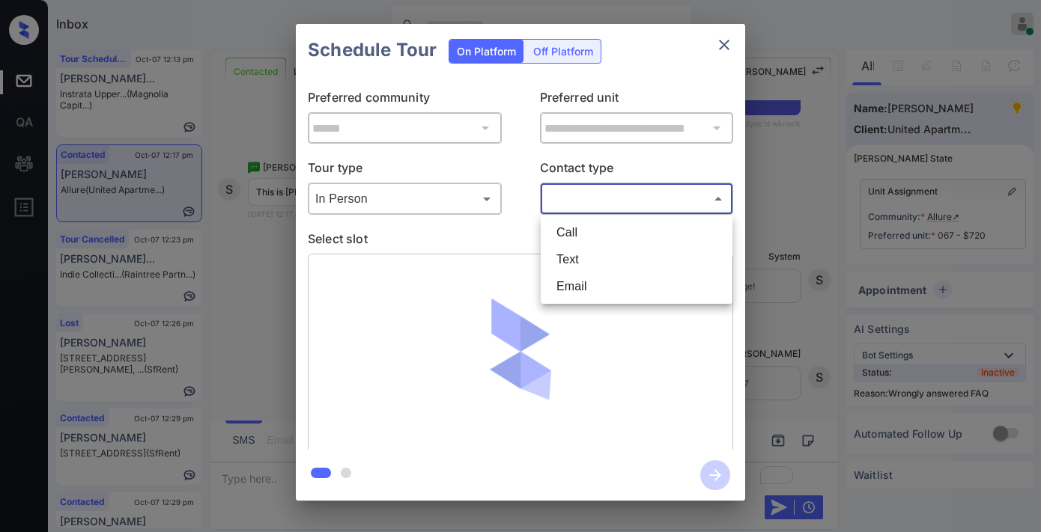
click at [597, 260] on li "Text" at bounding box center [636, 259] width 184 height 27
type input "****"
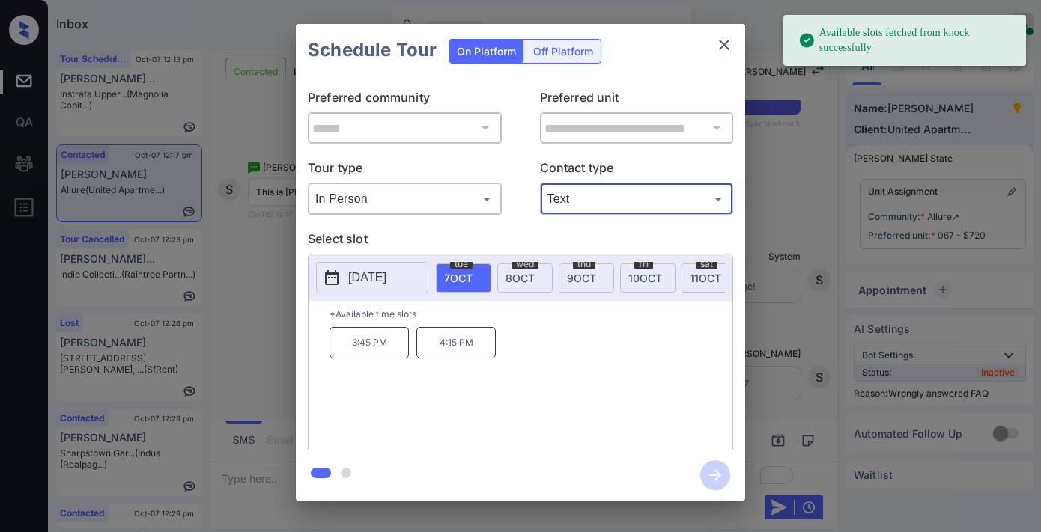
click at [362, 274] on p "[DATE]" at bounding box center [367, 278] width 38 height 18
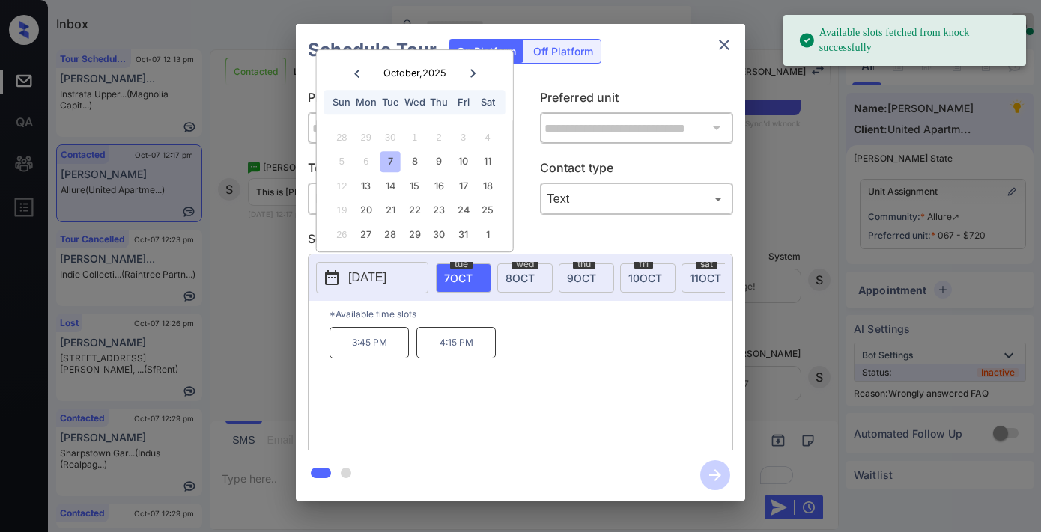
click at [475, 75] on icon at bounding box center [472, 73] width 9 height 9
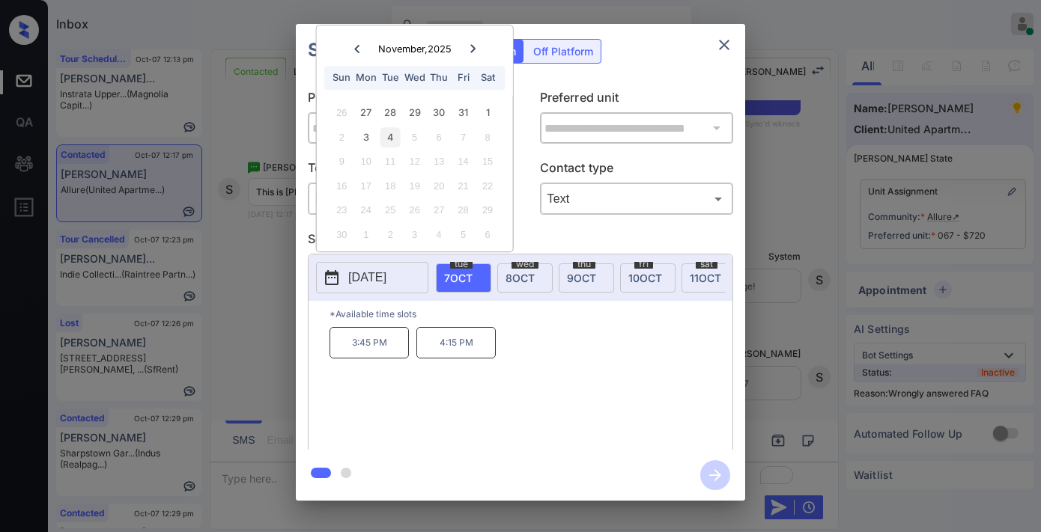
click at [390, 136] on div "4" at bounding box center [390, 137] width 20 height 20
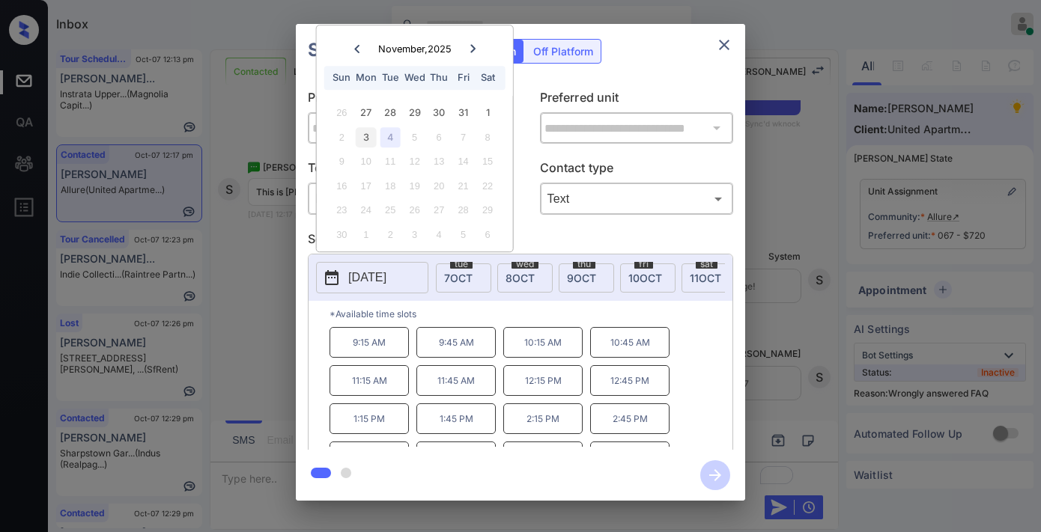
click at [368, 136] on div "3" at bounding box center [366, 137] width 20 height 20
click at [380, 136] on div "4" at bounding box center [390, 137] width 20 height 20
click at [373, 129] on div "3" at bounding box center [366, 137] width 20 height 20
click at [559, 352] on p "10:15 AM" at bounding box center [542, 342] width 79 height 31
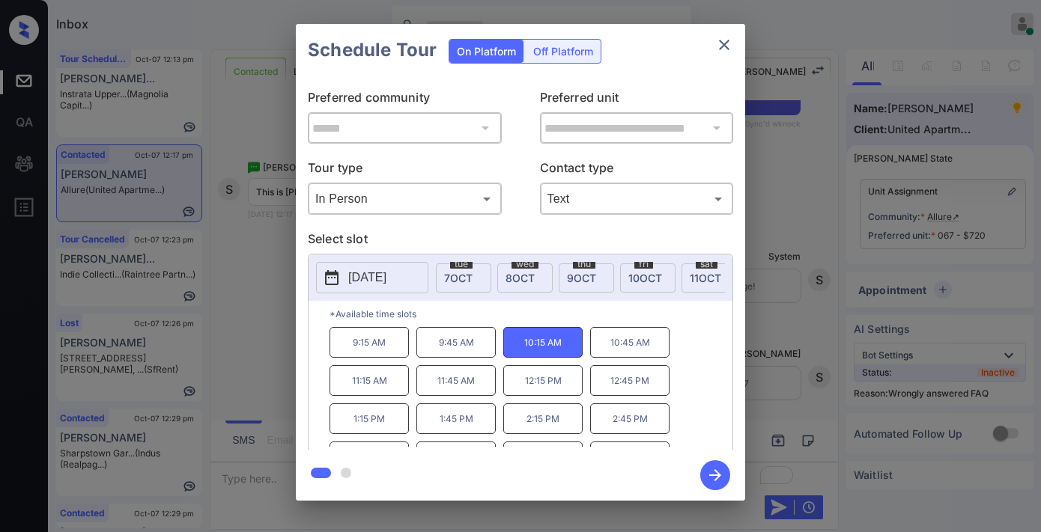
click at [721, 478] on icon "button" at bounding box center [715, 475] width 30 height 30
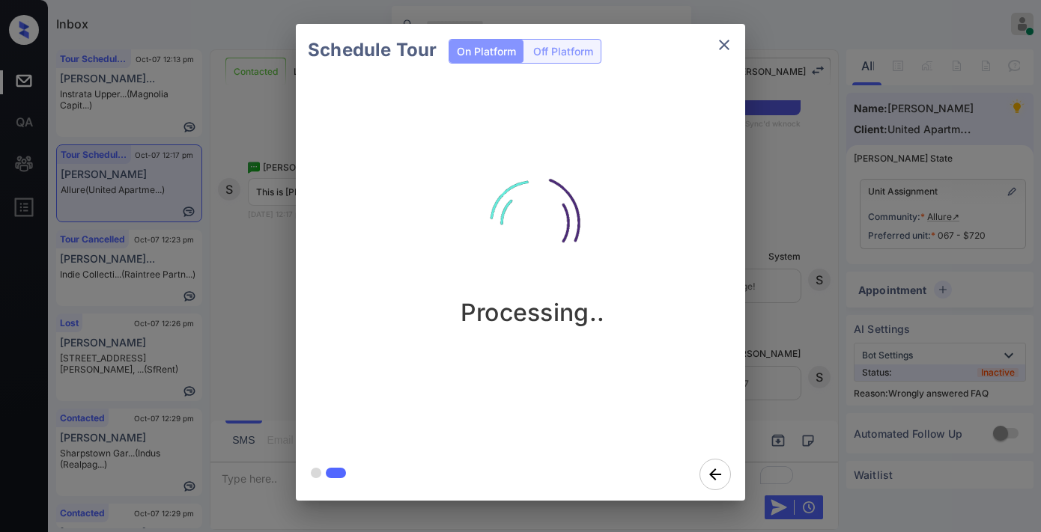
scroll to position [6277, 0]
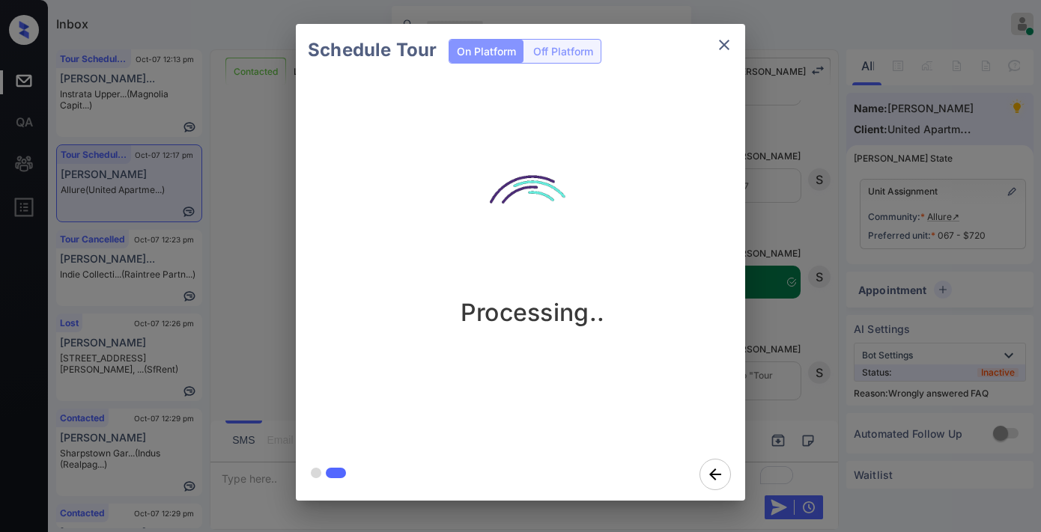
click at [499, 222] on img at bounding box center [532, 223] width 150 height 150
click at [721, 40] on icon "close" at bounding box center [724, 45] width 18 height 18
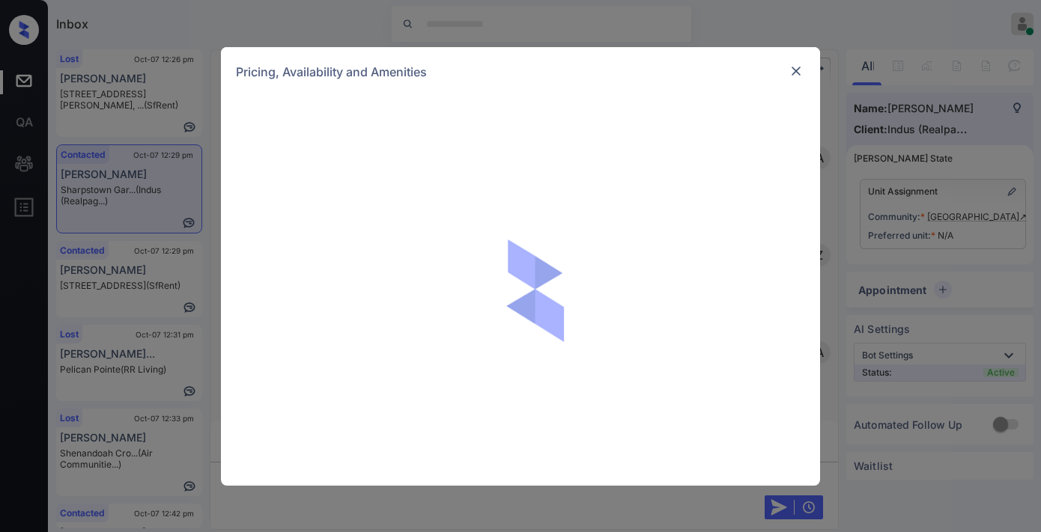
scroll to position [690, 0]
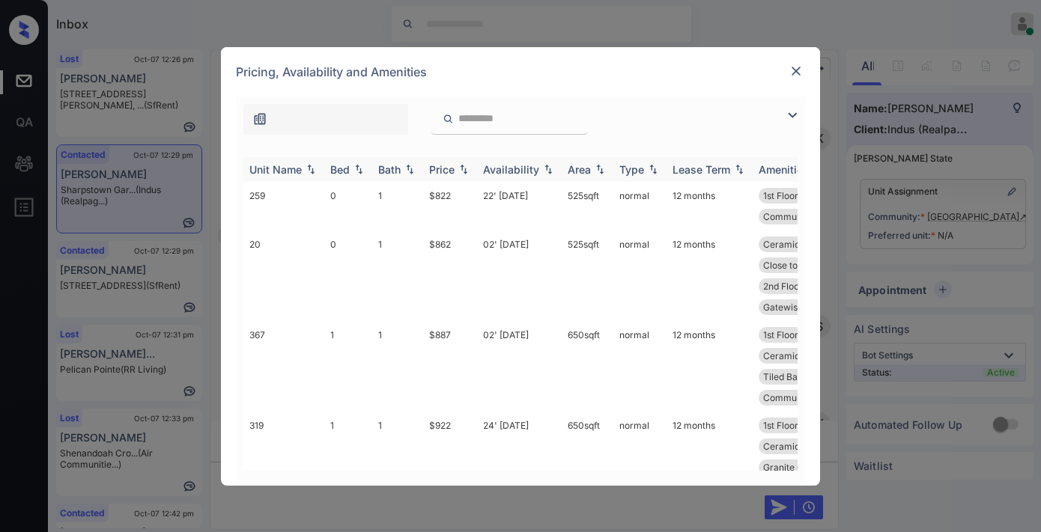
click at [458, 168] on img at bounding box center [463, 169] width 15 height 10
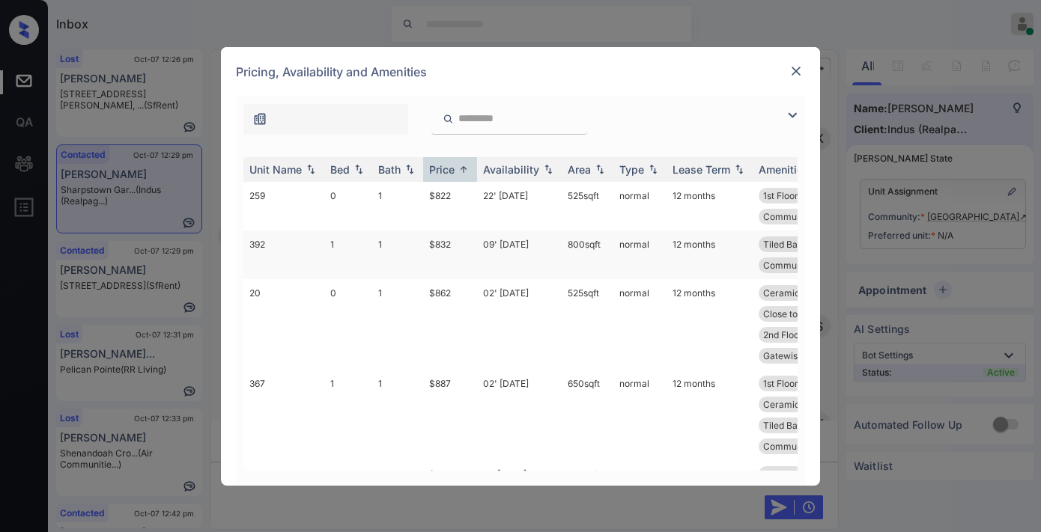
click at [421, 245] on tr "392 1 1 $832 09' Oct 25 800 sqft normal 12 months Tiled Backsplas... 2nd Floor …" at bounding box center [634, 255] width 782 height 49
copy tr "$832"
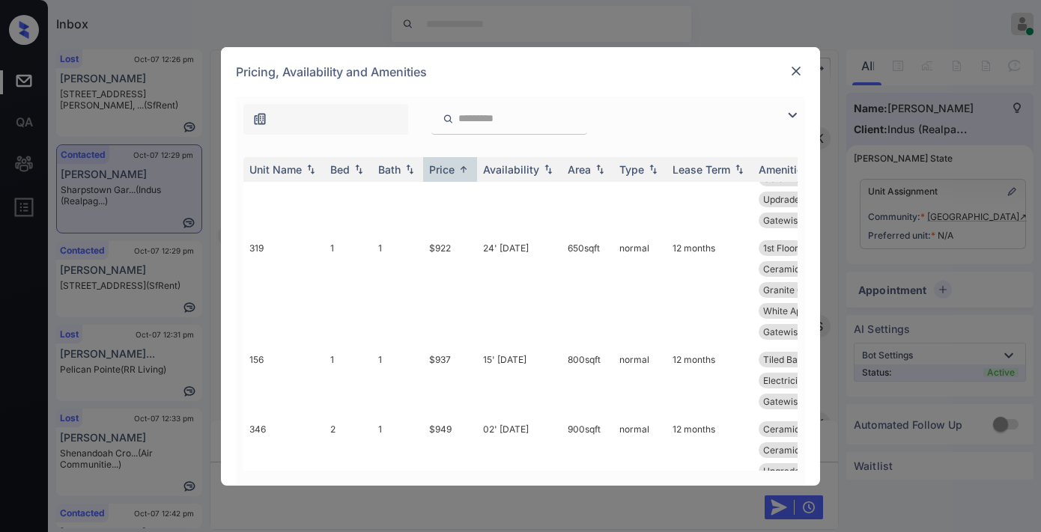
scroll to position [832, 0]
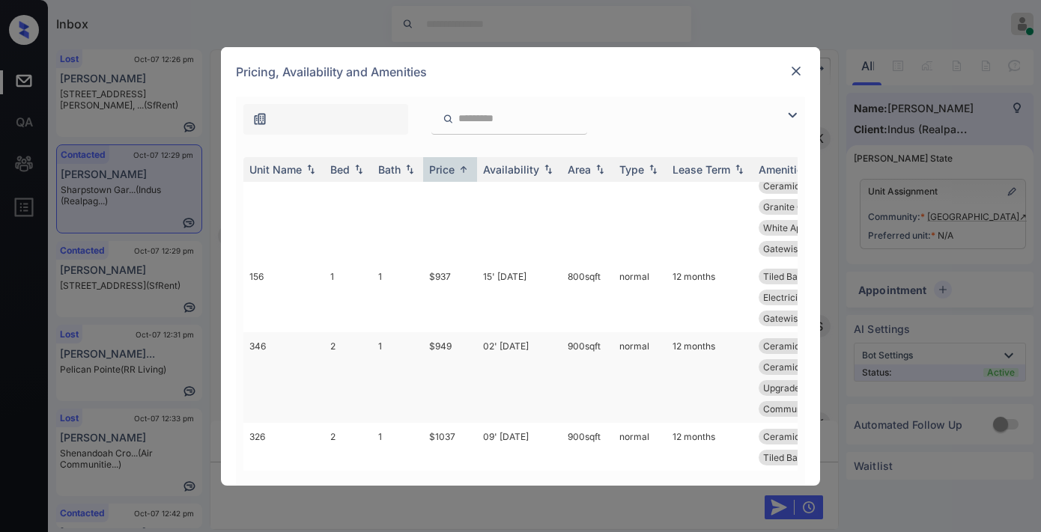
click at [433, 343] on td "$949" at bounding box center [450, 377] width 54 height 91
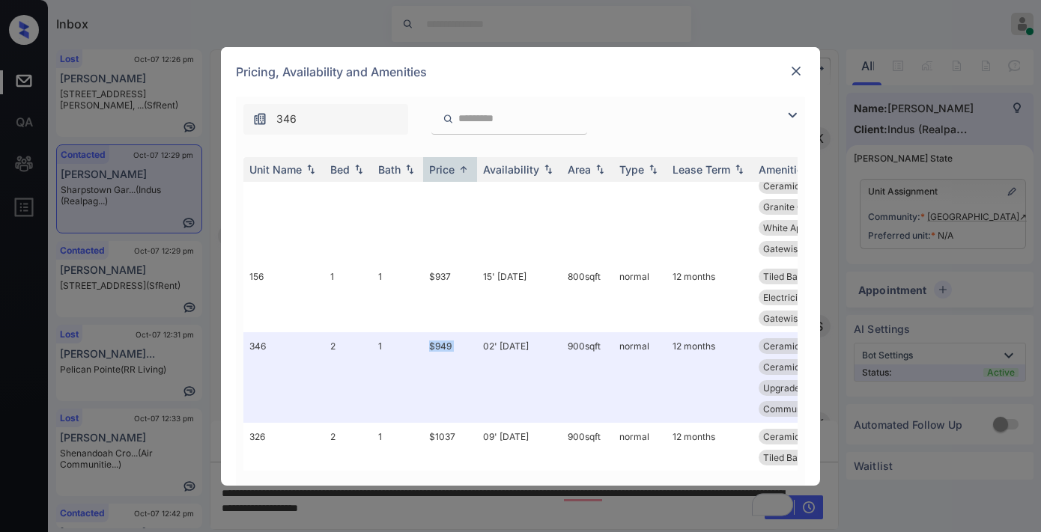
click at [803, 70] on img at bounding box center [795, 71] width 15 height 15
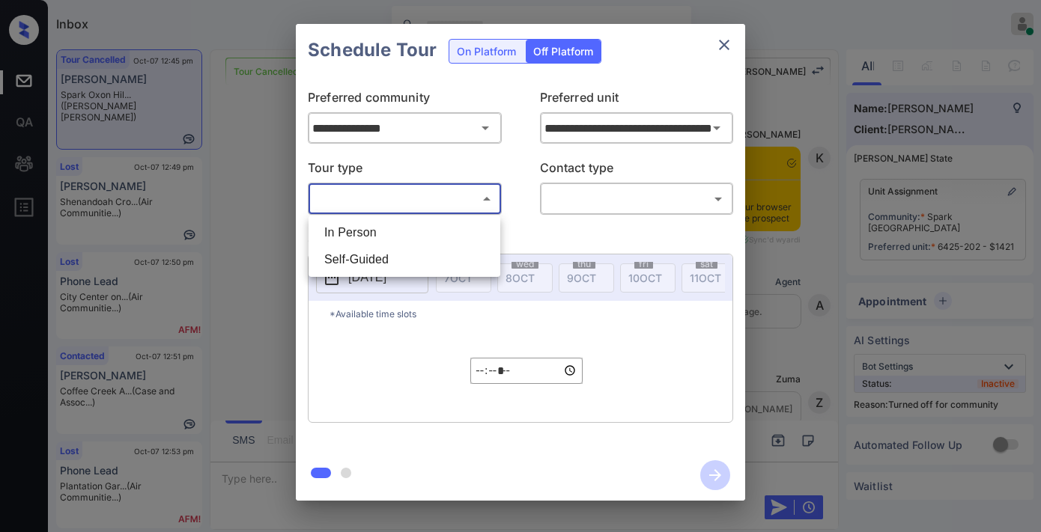
scroll to position [9858, 0]
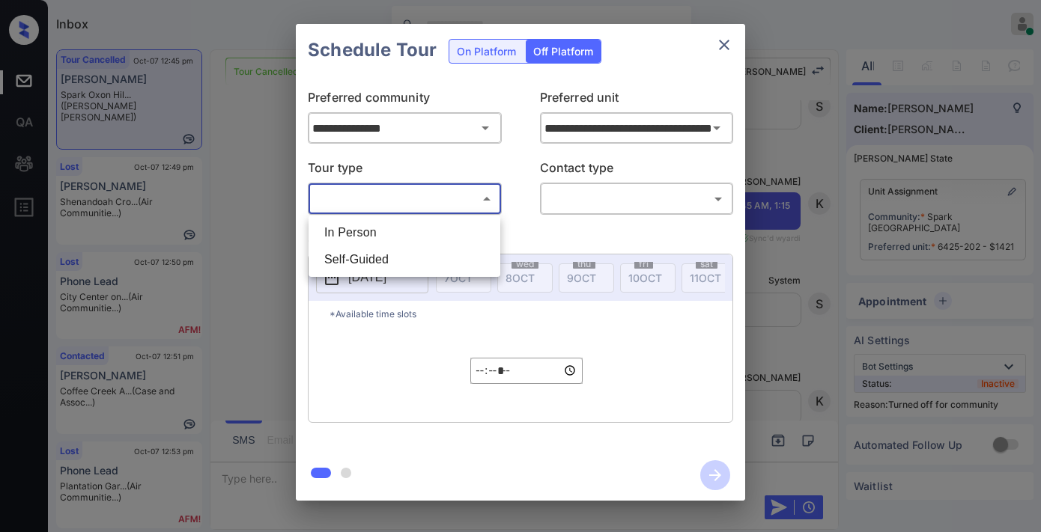
click at [425, 234] on li "In Person" at bounding box center [404, 232] width 184 height 27
type input "********"
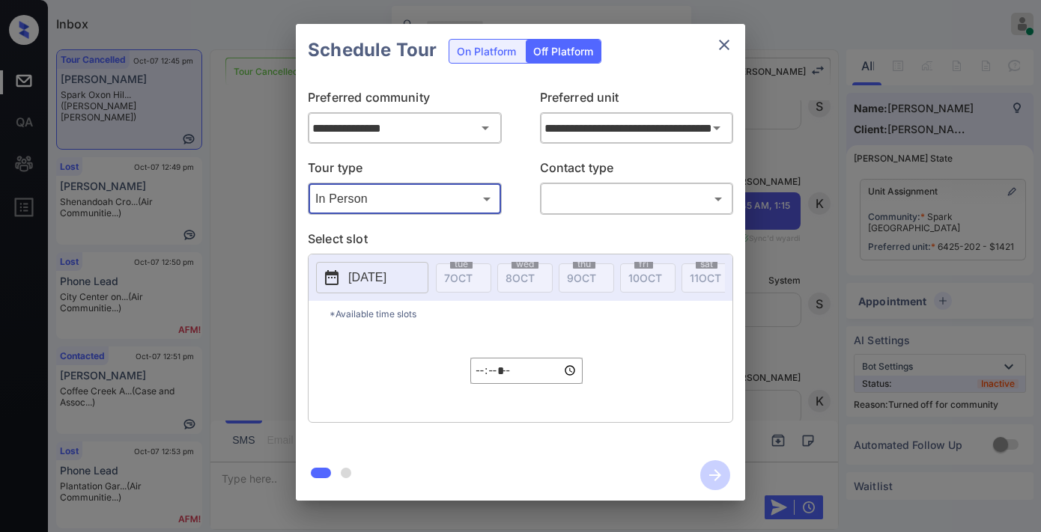
click at [574, 204] on body "Inbox [PERSON_NAME] Online Set yourself offline Set yourself on break Profile S…" at bounding box center [520, 266] width 1041 height 532
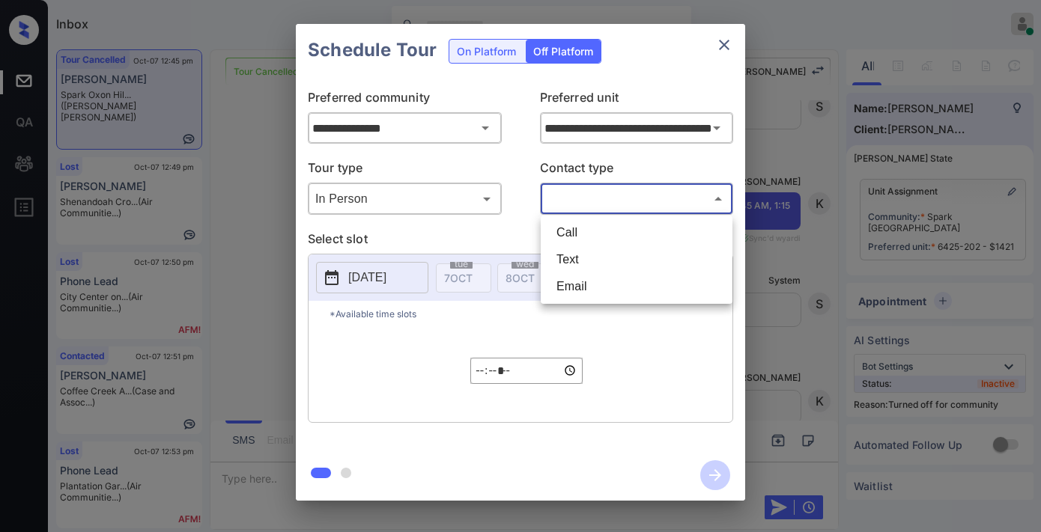
click at [570, 255] on li "Text" at bounding box center [636, 259] width 184 height 27
type input "****"
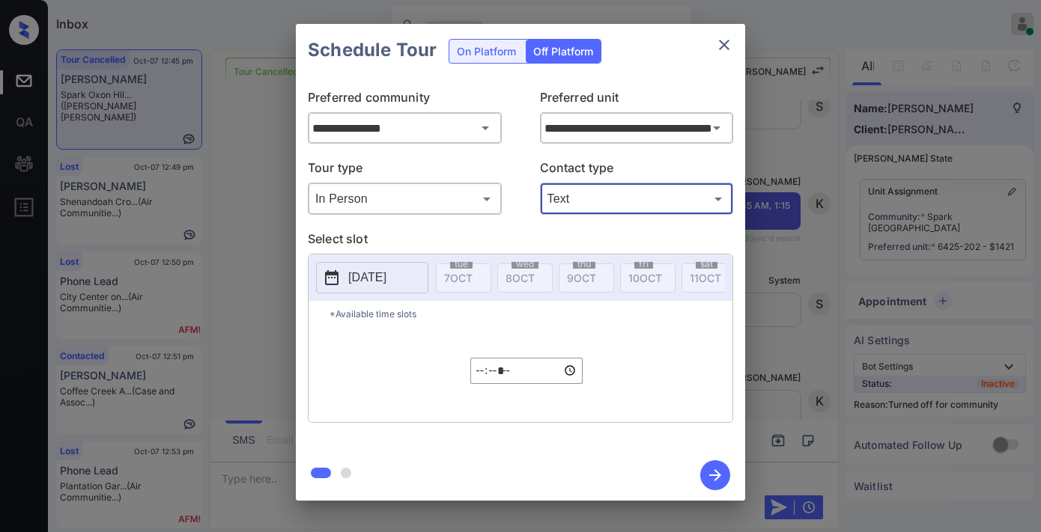
click at [386, 275] on p "2025-10-07" at bounding box center [367, 278] width 38 height 18
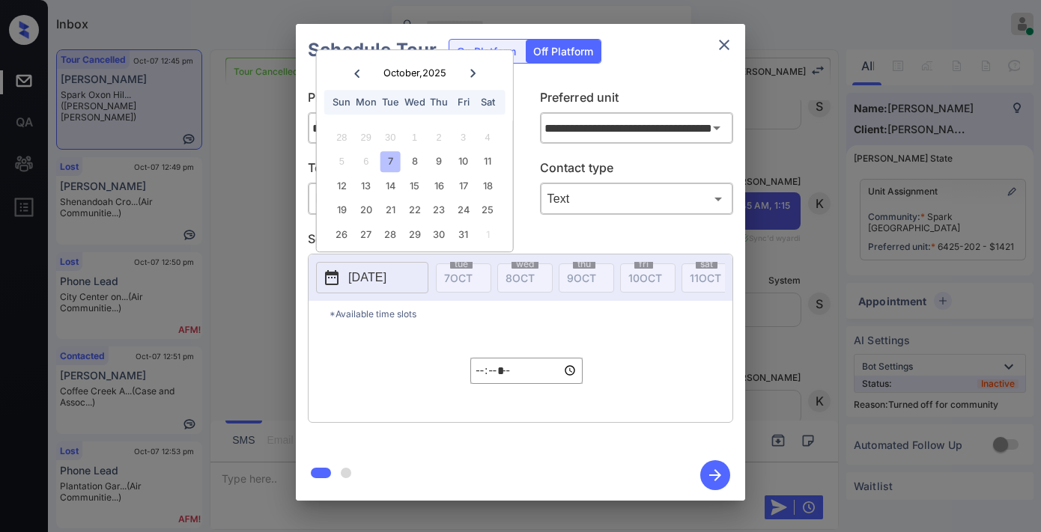
drag, startPoint x: 489, startPoint y: 167, endPoint x: 493, endPoint y: 220, distance: 53.3
click at [487, 167] on div "11" at bounding box center [487, 162] width 20 height 20
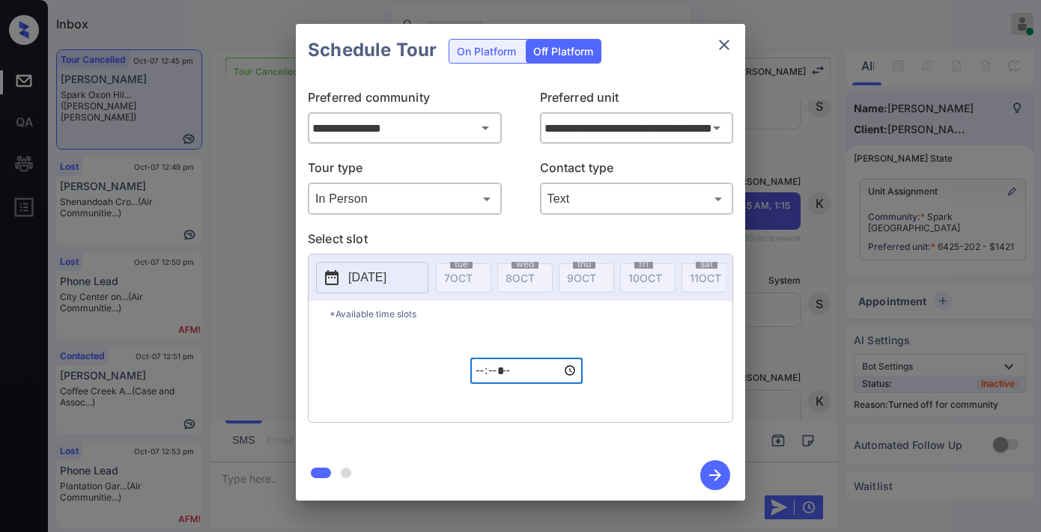
click at [478, 384] on input "*****" at bounding box center [526, 371] width 112 height 26
type input "*****"
click at [714, 476] on icon "button" at bounding box center [715, 475] width 30 height 30
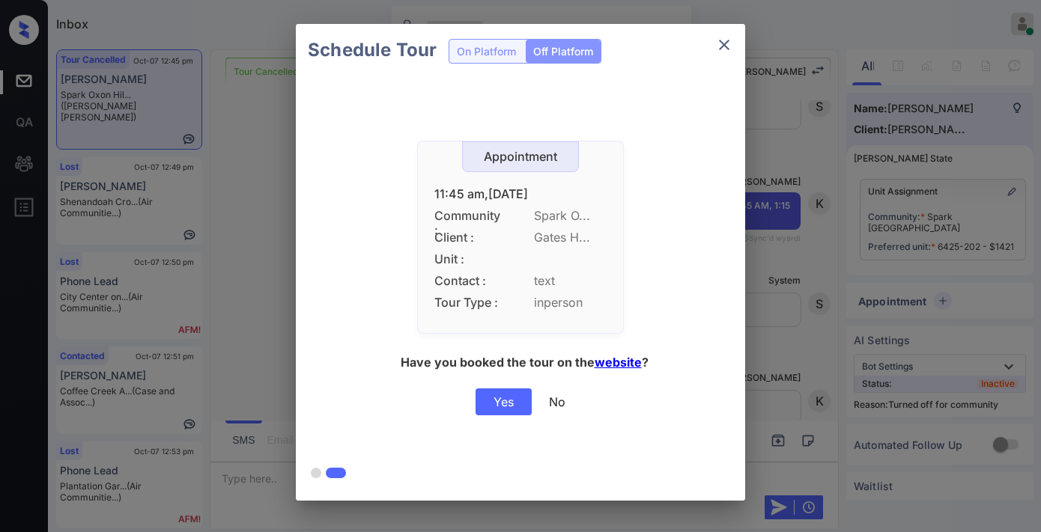
click at [491, 408] on div "Yes" at bounding box center [503, 402] width 56 height 27
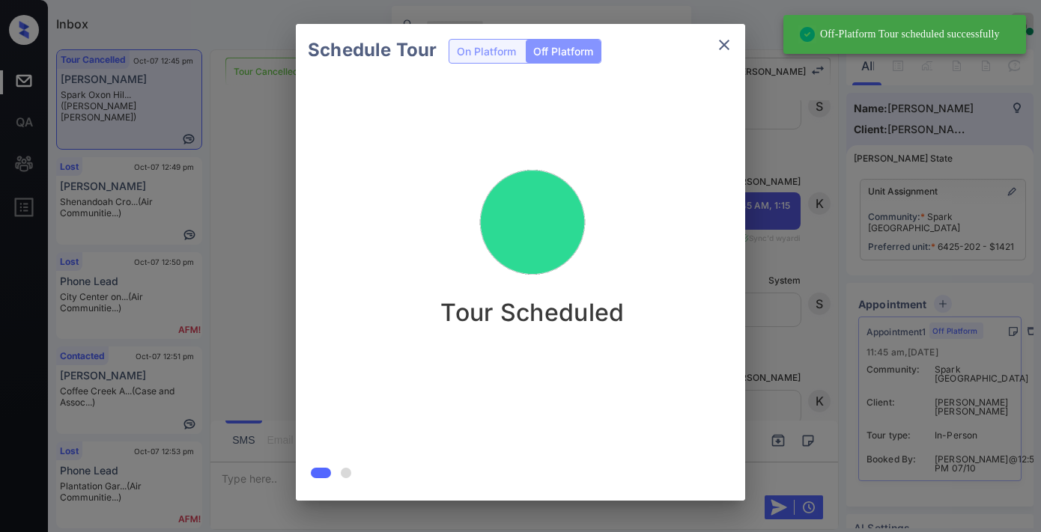
click at [722, 49] on icon "close" at bounding box center [724, 45] width 18 height 18
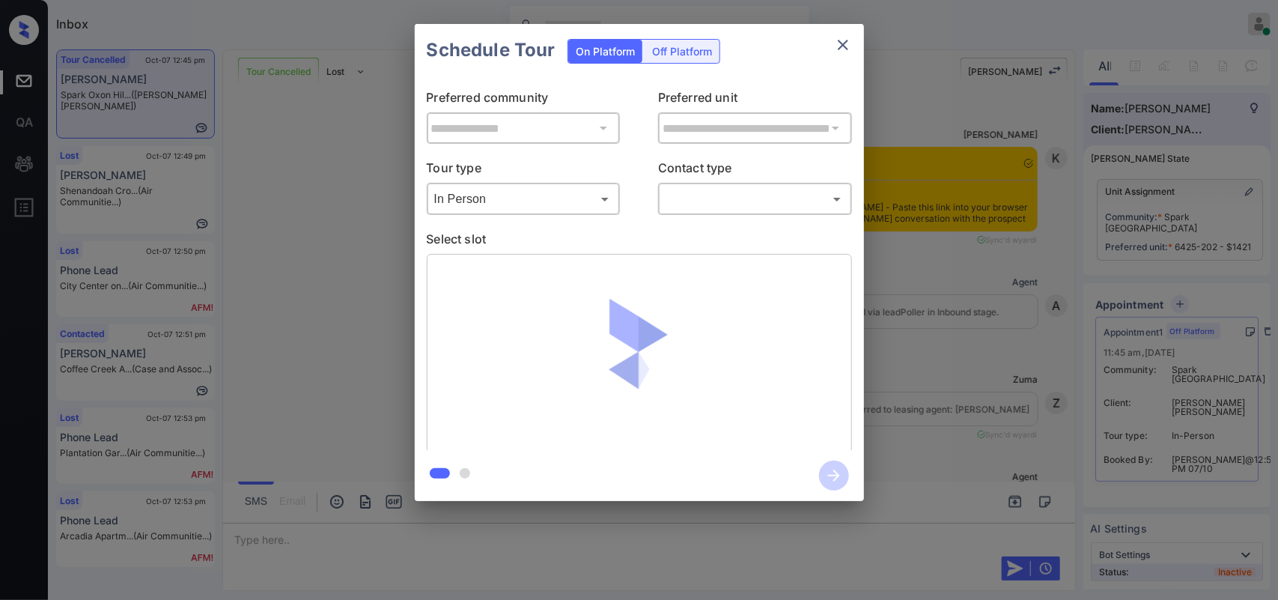
click at [731, 189] on body "Inbox [PERSON_NAME] Online Set yourself offline Set yourself on break Profile S…" at bounding box center [639, 300] width 1278 height 600
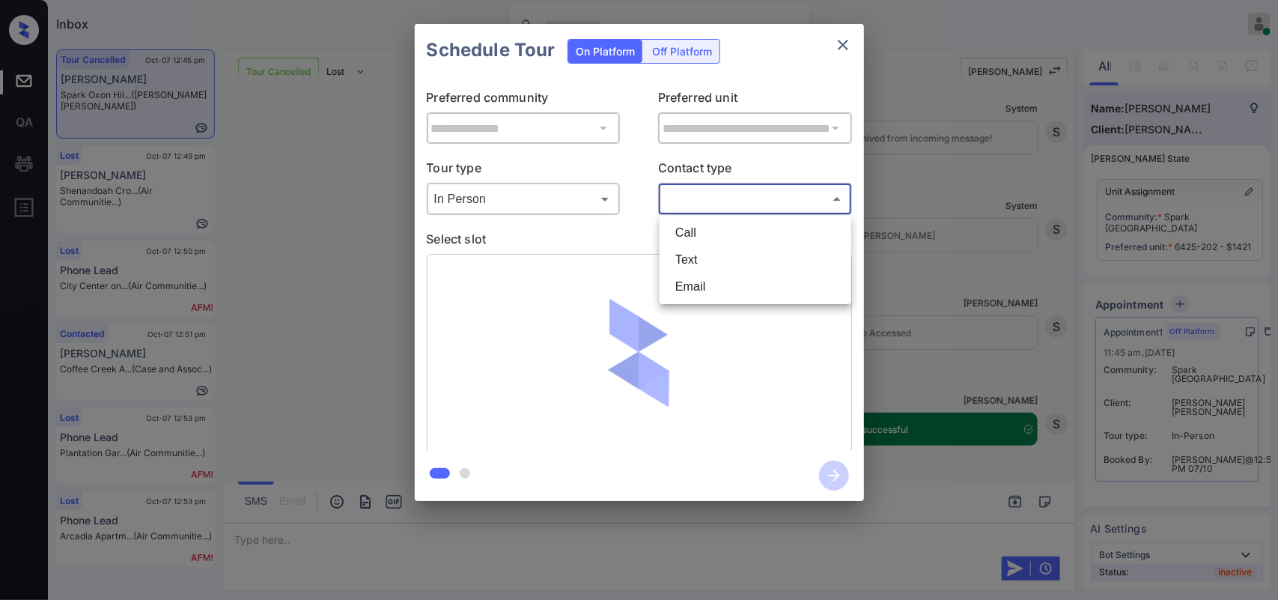
click at [728, 258] on li "Text" at bounding box center [755, 259] width 184 height 27
type input "****"
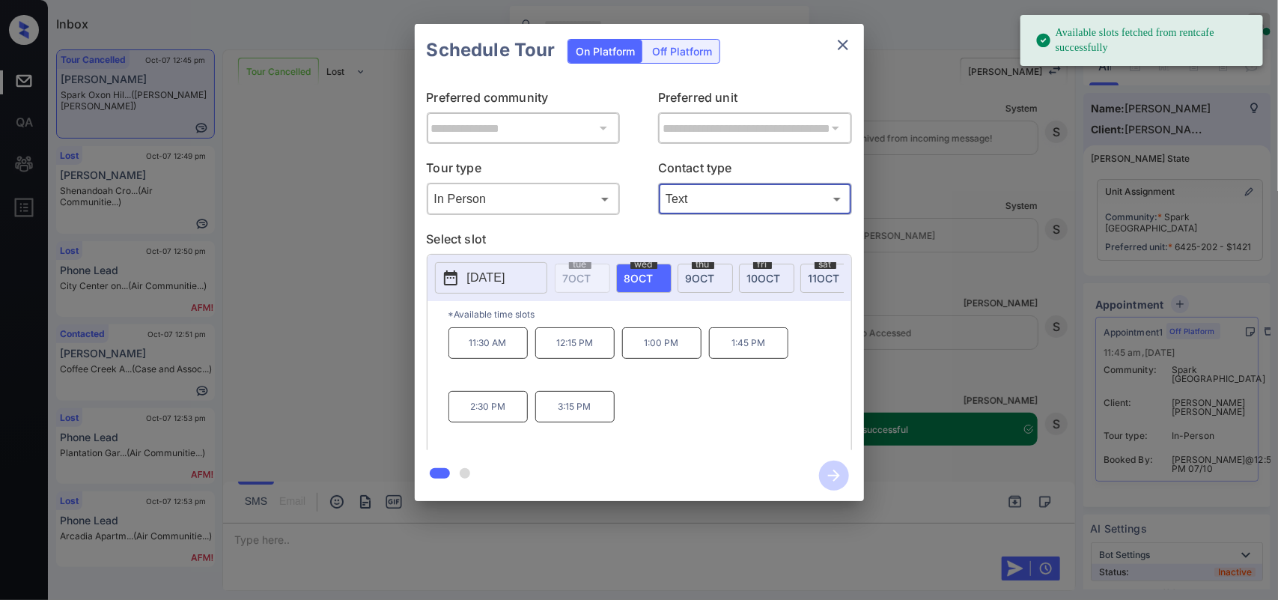
click at [505, 275] on p "[DATE]" at bounding box center [486, 278] width 38 height 18
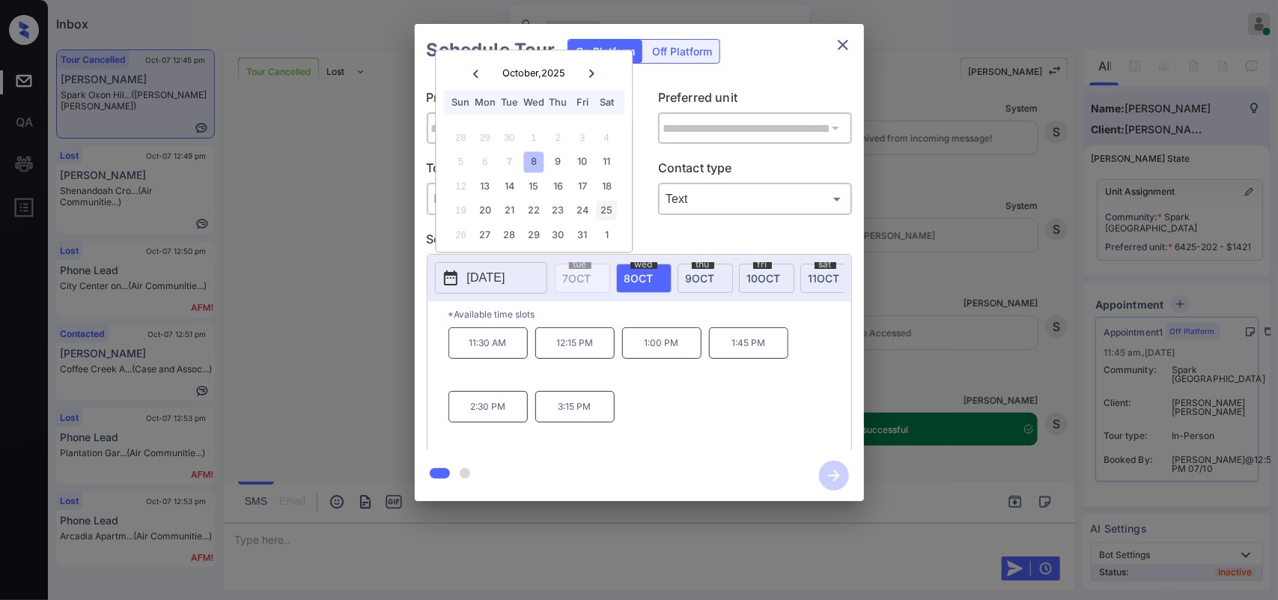
click at [605, 162] on div "11" at bounding box center [607, 162] width 20 height 20
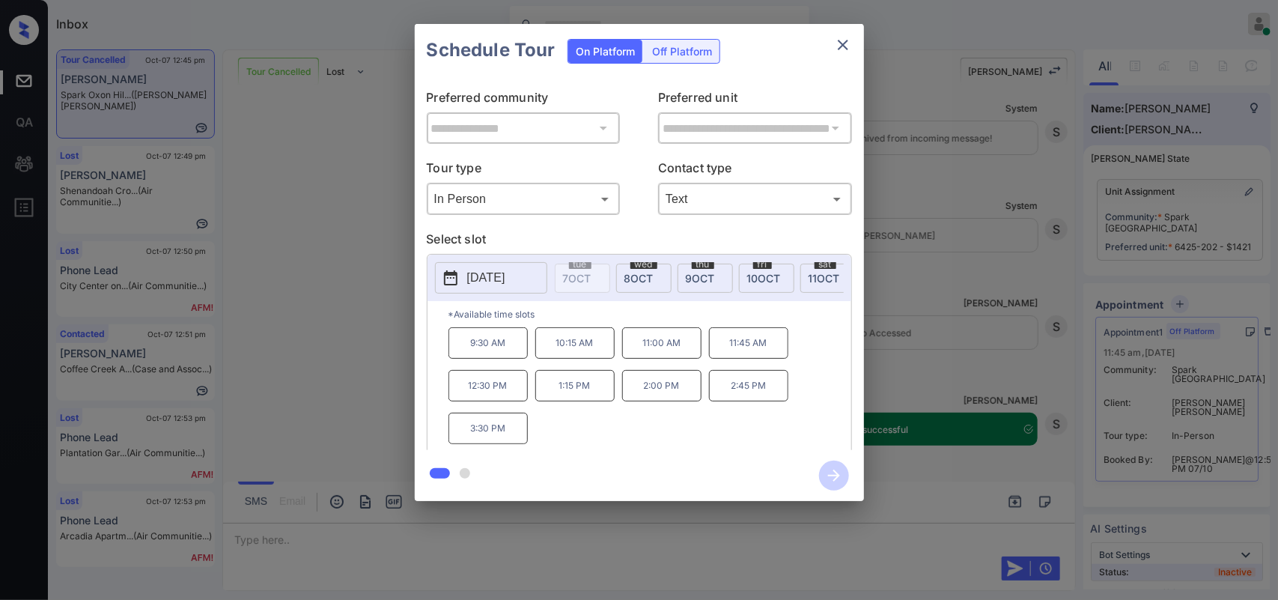
click at [728, 352] on p "11:45 AM" at bounding box center [748, 342] width 79 height 31
click at [835, 473] on icon "button" at bounding box center [834, 475] width 30 height 30
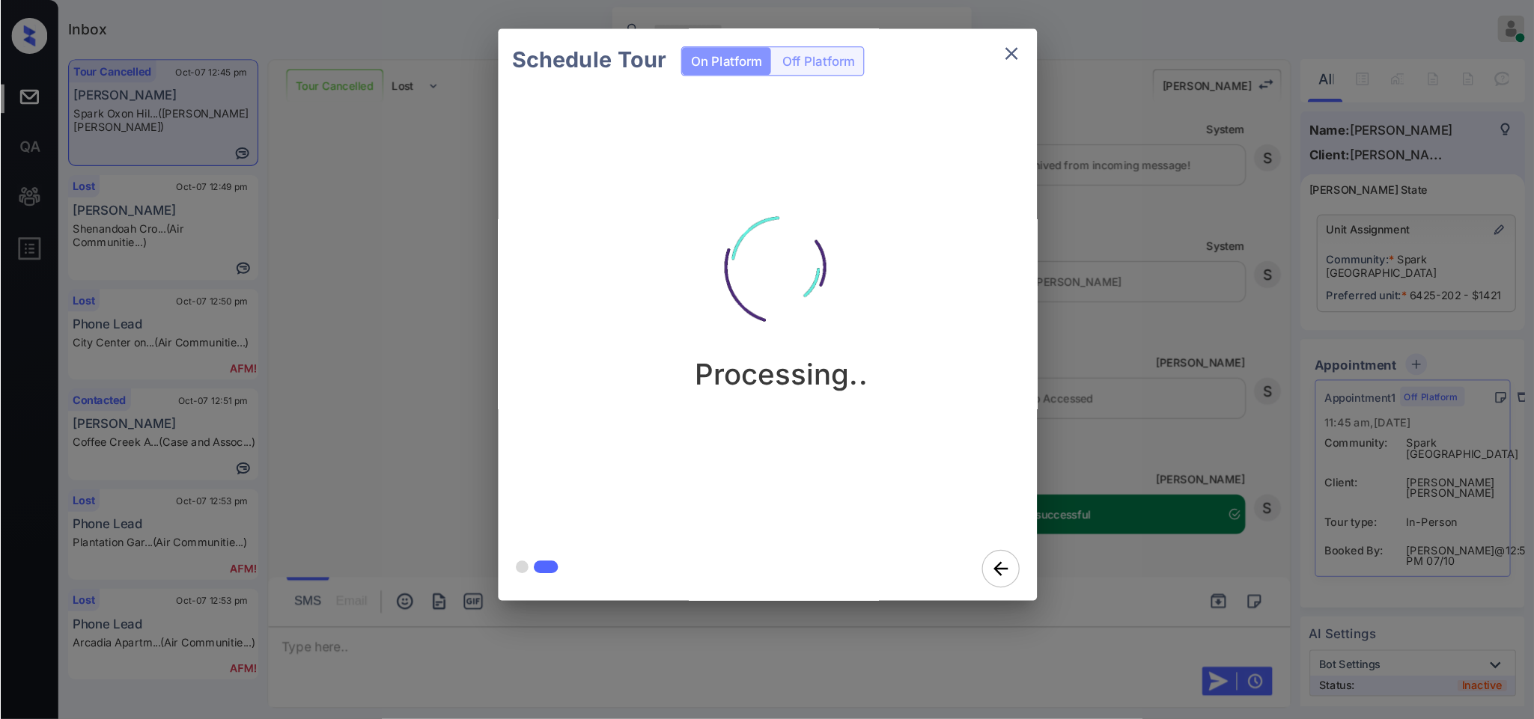
scroll to position [10311, 0]
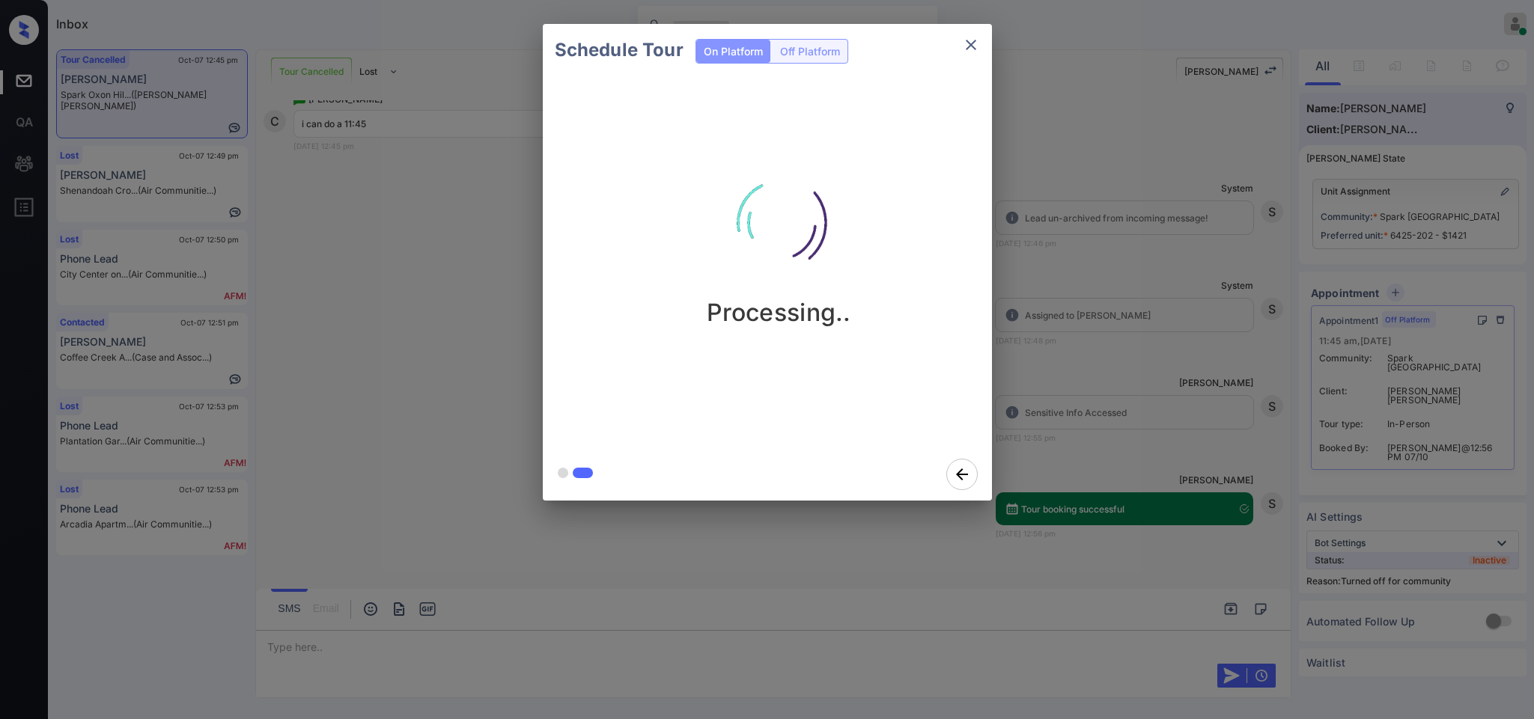
drag, startPoint x: 1157, startPoint y: 0, endPoint x: 843, endPoint y: 290, distance: 427.6
click at [843, 290] on img at bounding box center [779, 223] width 150 height 150
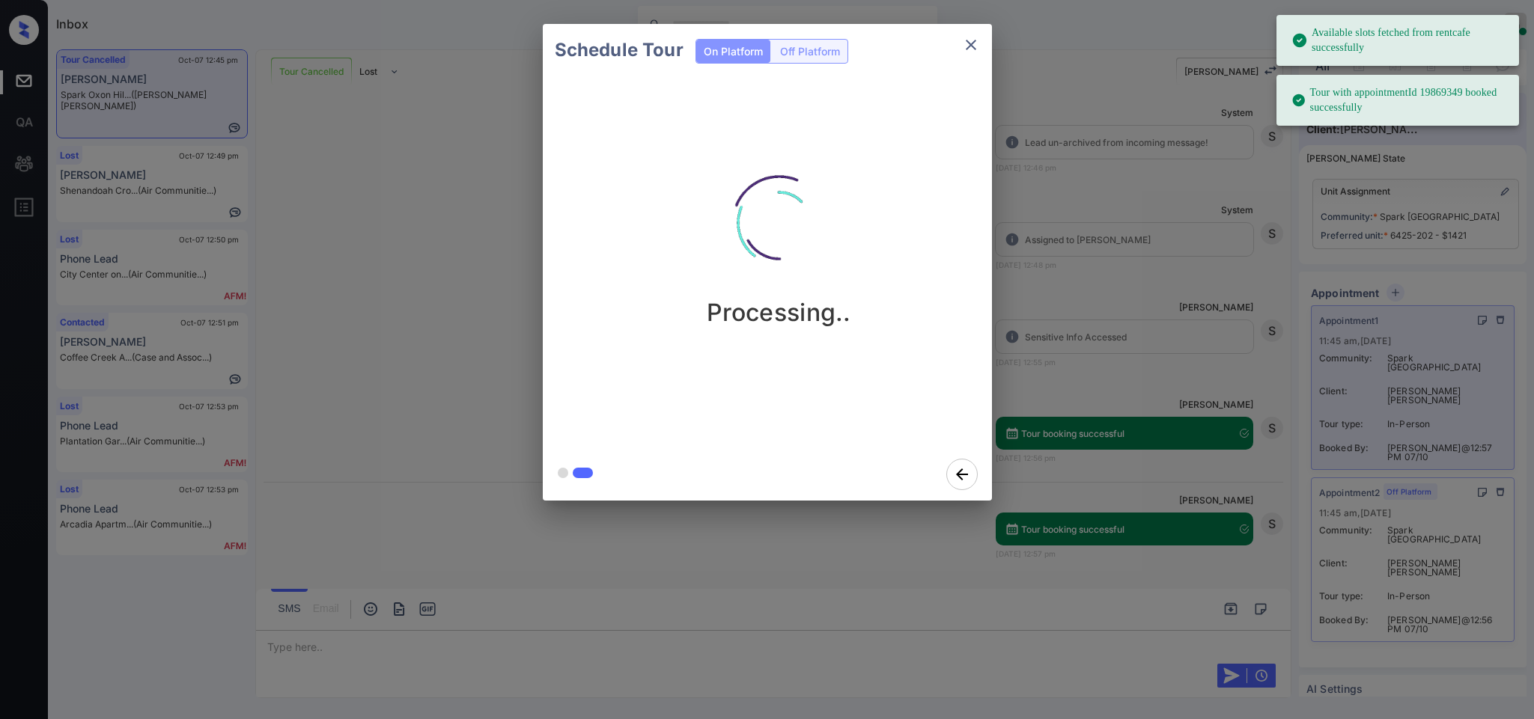
click at [966, 52] on icon "close" at bounding box center [971, 45] width 18 height 18
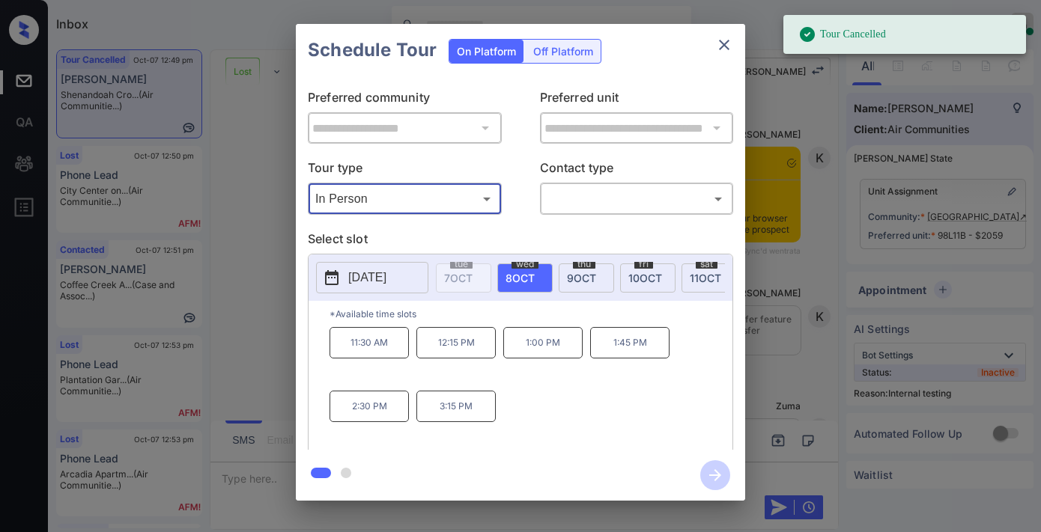
click at [570, 202] on body "Tour Cancelled Inbox Samantha Soliven Online Set yourself offline Set yourself …" at bounding box center [520, 266] width 1041 height 532
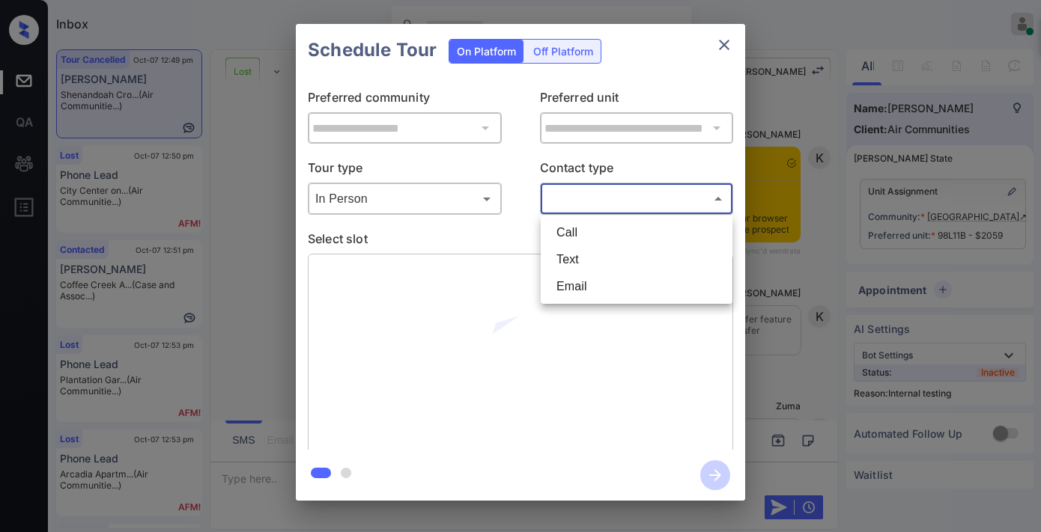
scroll to position [8090, 0]
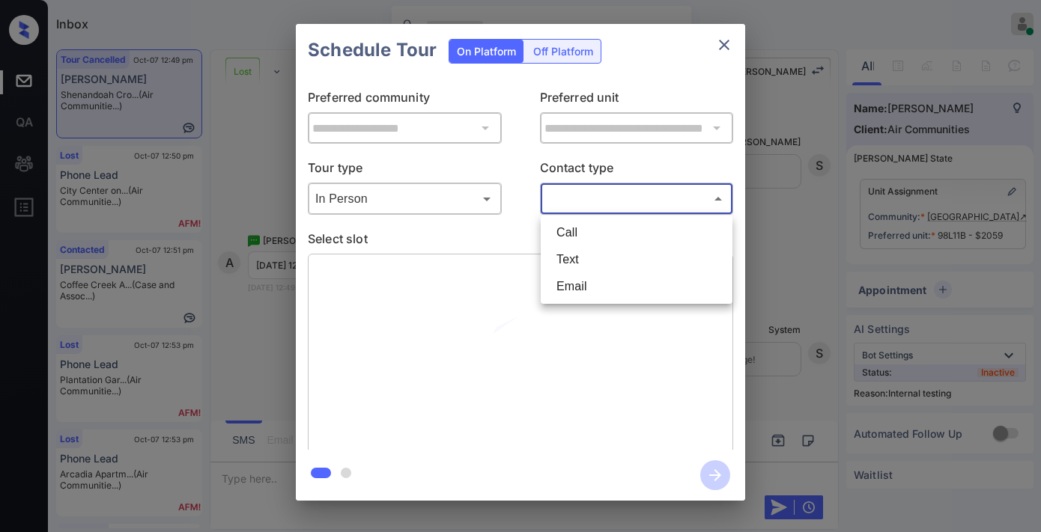
click at [574, 258] on li "Text" at bounding box center [636, 259] width 184 height 27
type input "****"
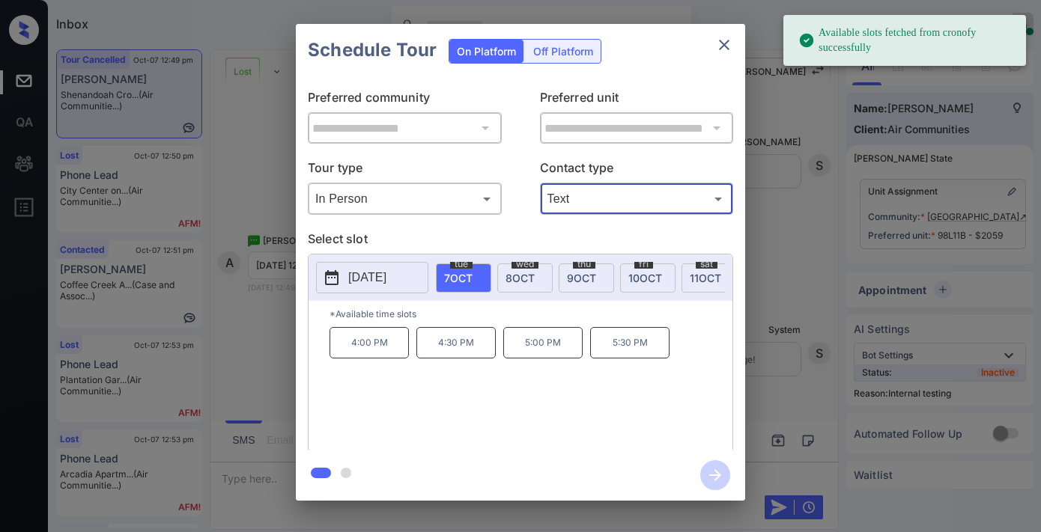
click at [535, 281] on div "wed 8 OCT" at bounding box center [524, 278] width 55 height 29
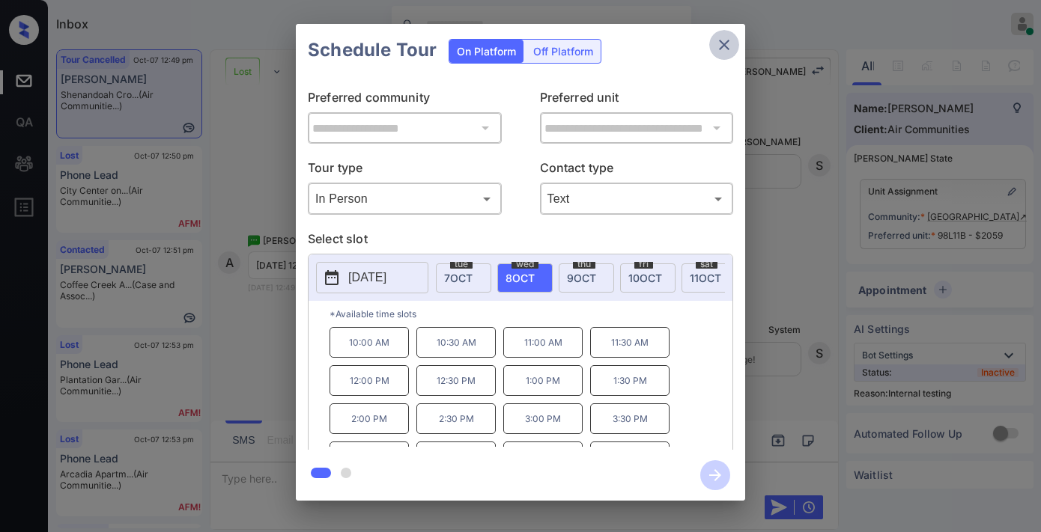
click at [724, 46] on icon "close" at bounding box center [724, 45] width 10 height 10
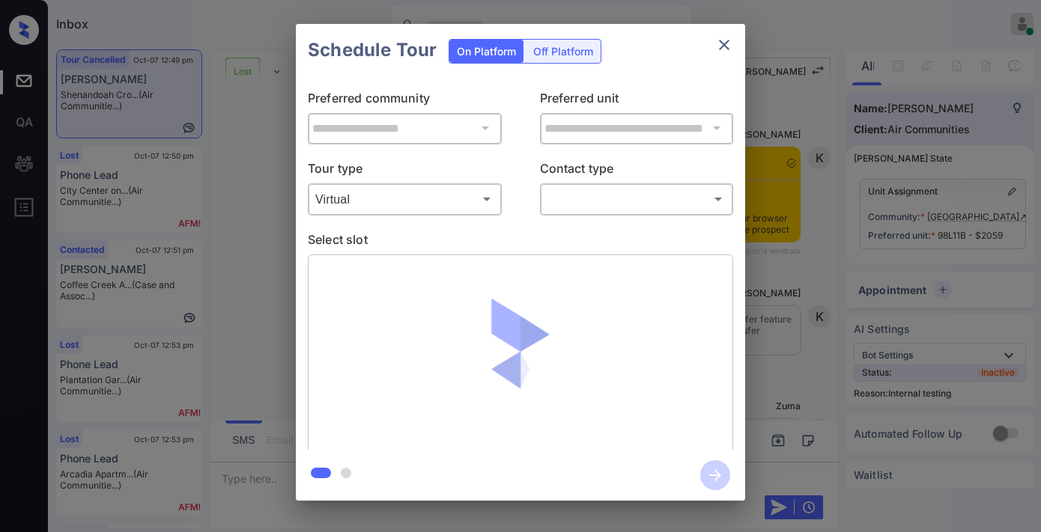
scroll to position [8090, 0]
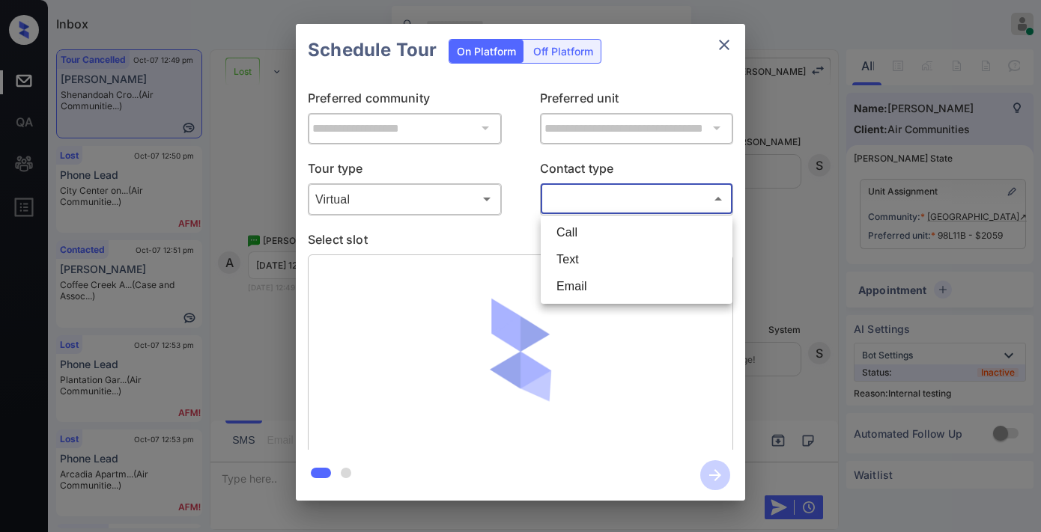
click at [600, 196] on body "Inbox [PERSON_NAME] Online Set yourself offline Set yourself on break Profile S…" at bounding box center [520, 266] width 1041 height 532
click at [593, 264] on li "Text" at bounding box center [636, 259] width 184 height 27
type input "****"
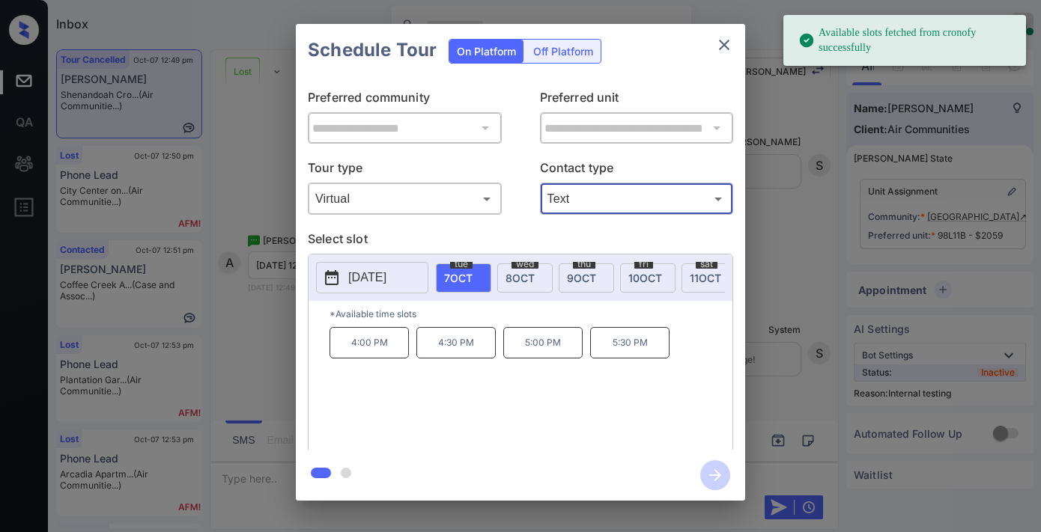
click at [534, 276] on span "[DATE]" at bounding box center [519, 278] width 29 height 13
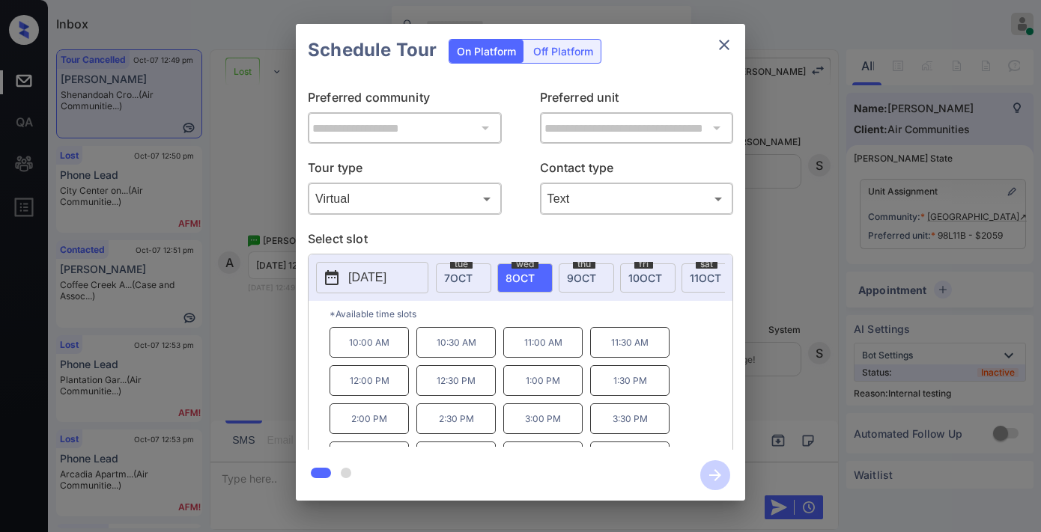
click at [540, 430] on p "3:00 PM" at bounding box center [542, 419] width 79 height 31
click at [717, 470] on icon "button" at bounding box center [715, 475] width 30 height 30
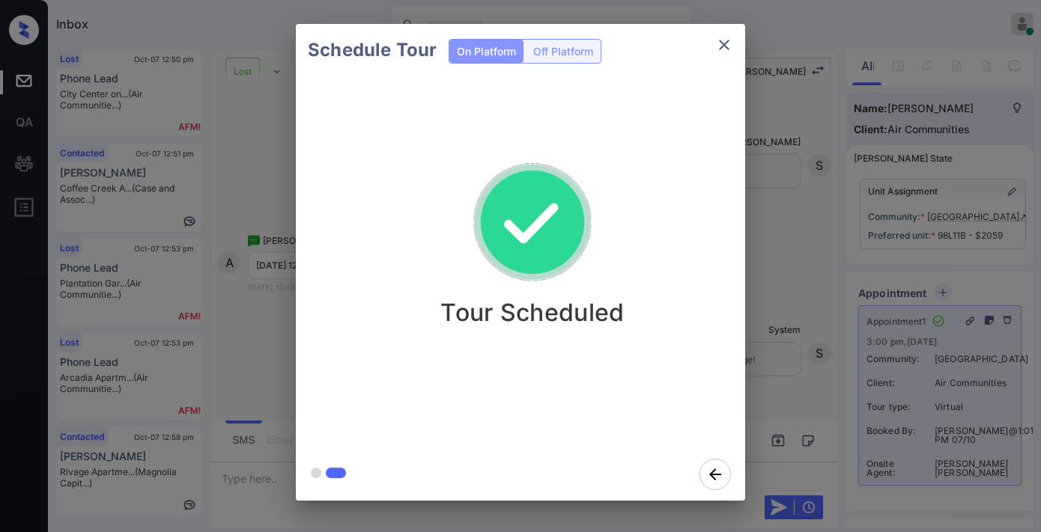
click at [731, 53] on icon "close" at bounding box center [724, 45] width 18 height 18
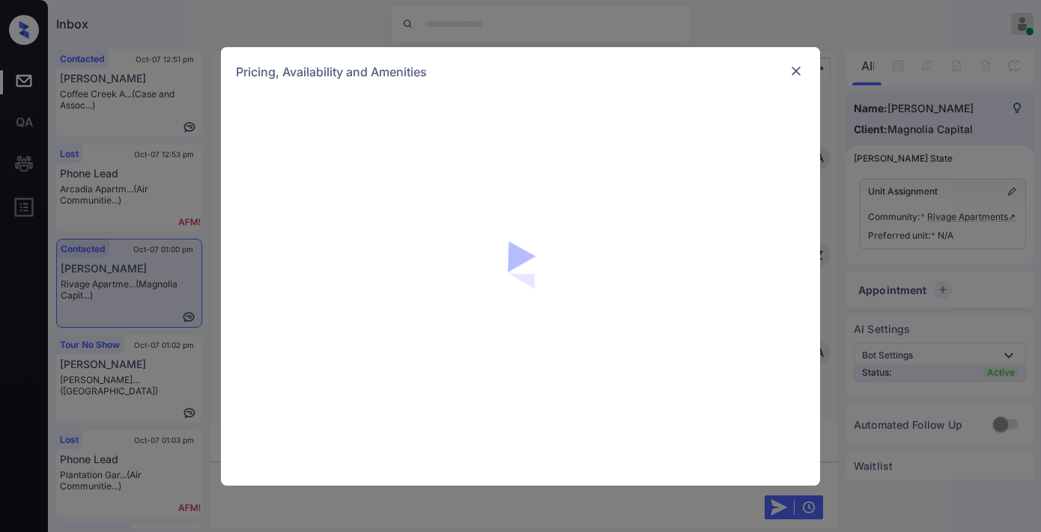
scroll to position [4582, 0]
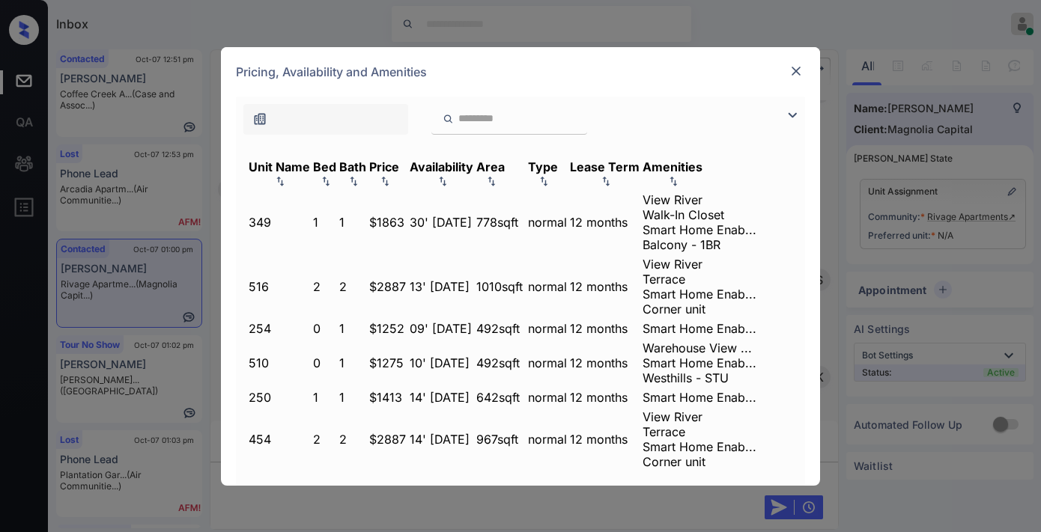
click at [392, 176] on img at bounding box center [384, 181] width 15 height 10
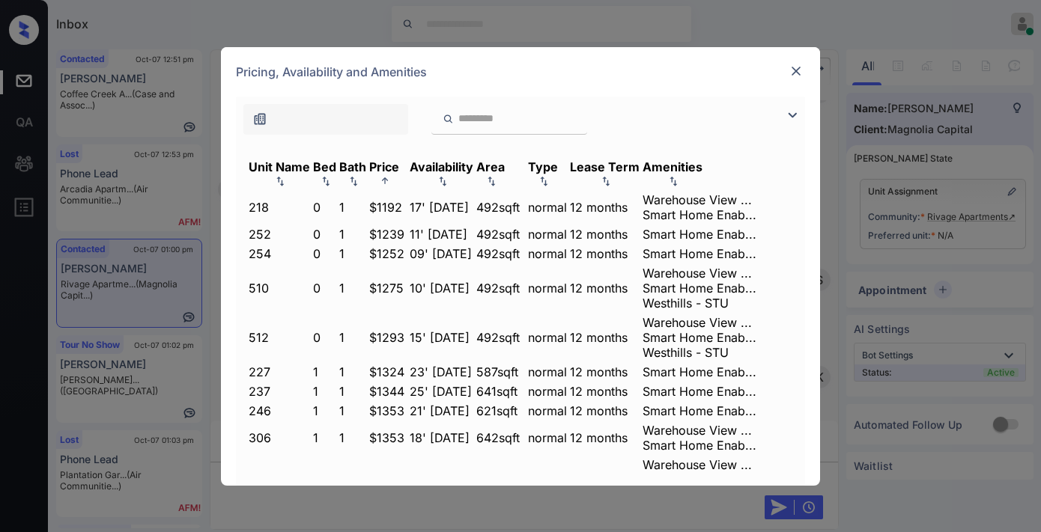
drag, startPoint x: 470, startPoint y: 190, endPoint x: 439, endPoint y: 190, distance: 30.7
click at [418, 192] on tr "218 0 1 $1192 17' [DATE] 492 sqft normal 12 months Warehouse View ... Smart Hom…" at bounding box center [502, 207] width 509 height 31
click at [407, 376] on td "$1324" at bounding box center [387, 372] width 39 height 16
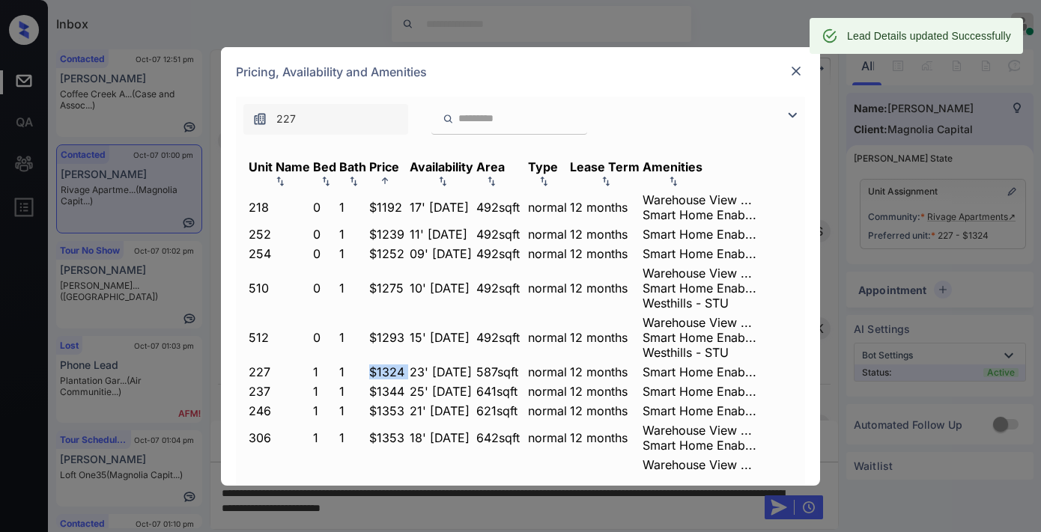
click at [796, 72] on img at bounding box center [795, 71] width 15 height 15
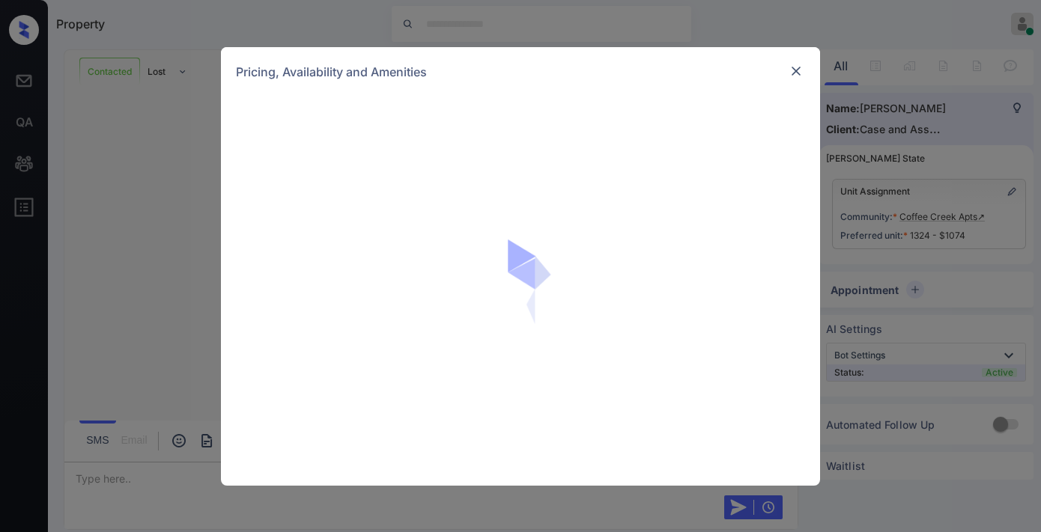
scroll to position [2749, 0]
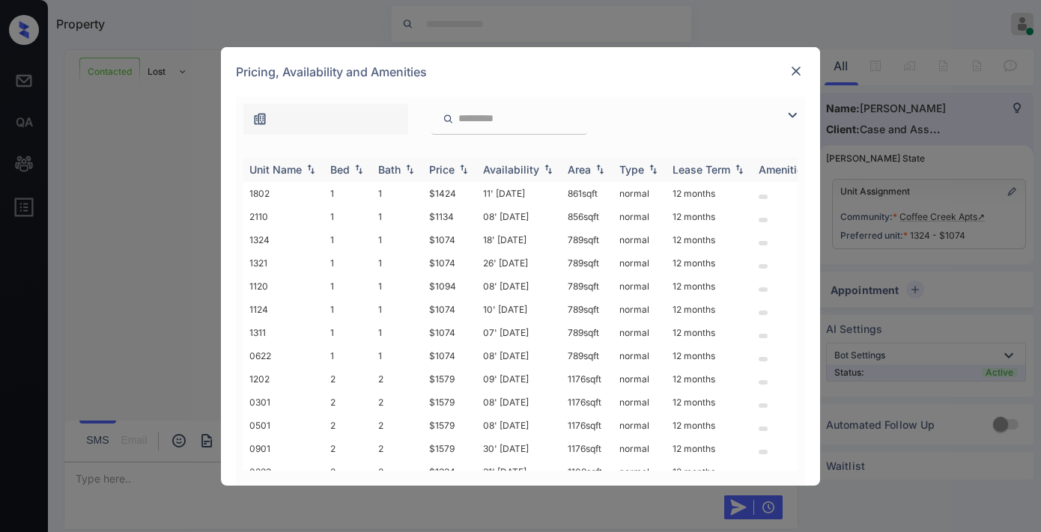
click at [460, 171] on img at bounding box center [463, 169] width 15 height 10
click at [783, 70] on div "Pricing, Availability and Amenities" at bounding box center [520, 71] width 599 height 49
click at [791, 72] on img at bounding box center [795, 71] width 15 height 15
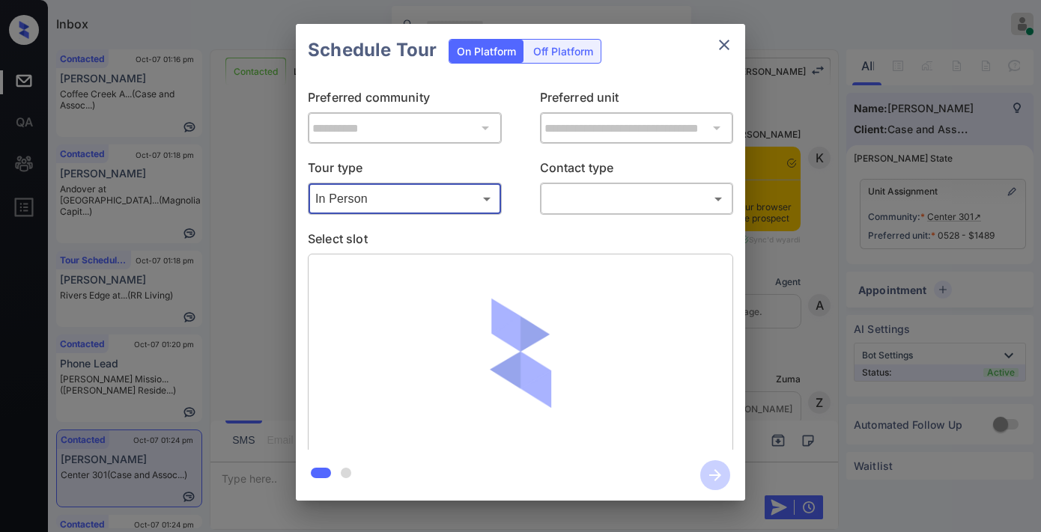
click at [627, 198] on body "Inbox [PERSON_NAME] Online Set yourself offline Set yourself on break Profile S…" at bounding box center [520, 266] width 1041 height 532
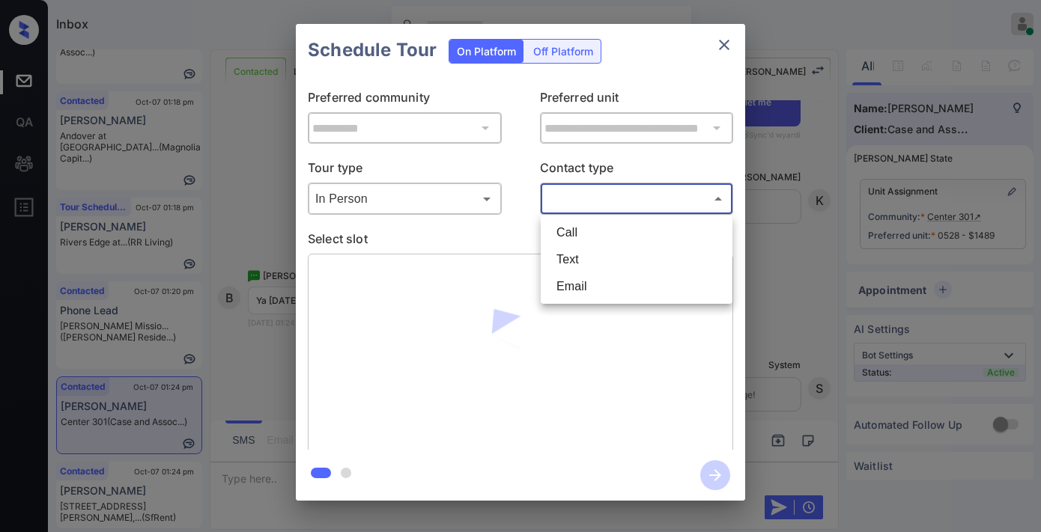
click at [610, 257] on li "Text" at bounding box center [636, 259] width 184 height 27
type input "****"
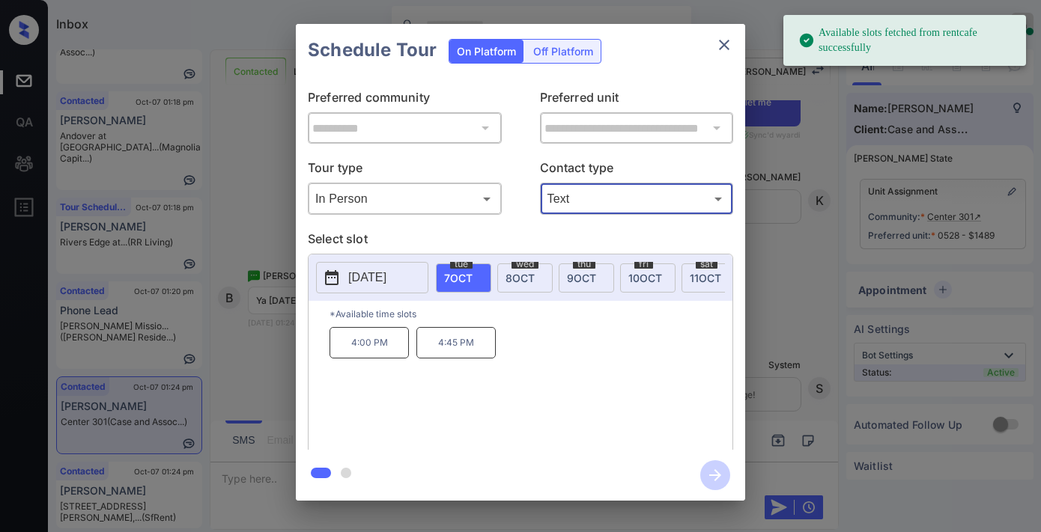
click at [387, 258] on div "[DATE] 7 OCT [DATE] [DATE] [DATE] [DATE] [DATE] [DATE] [DATE] [DATE] [DATE] [DA…" at bounding box center [520, 278] width 424 height 46
click at [386, 273] on p "2025-10-07" at bounding box center [367, 278] width 38 height 18
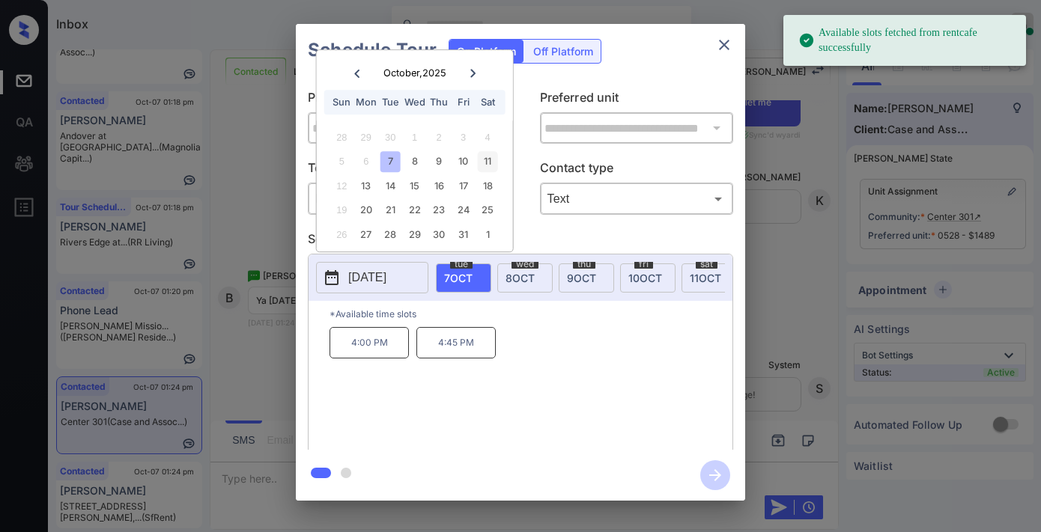
click at [489, 159] on div "11" at bounding box center [487, 162] width 20 height 20
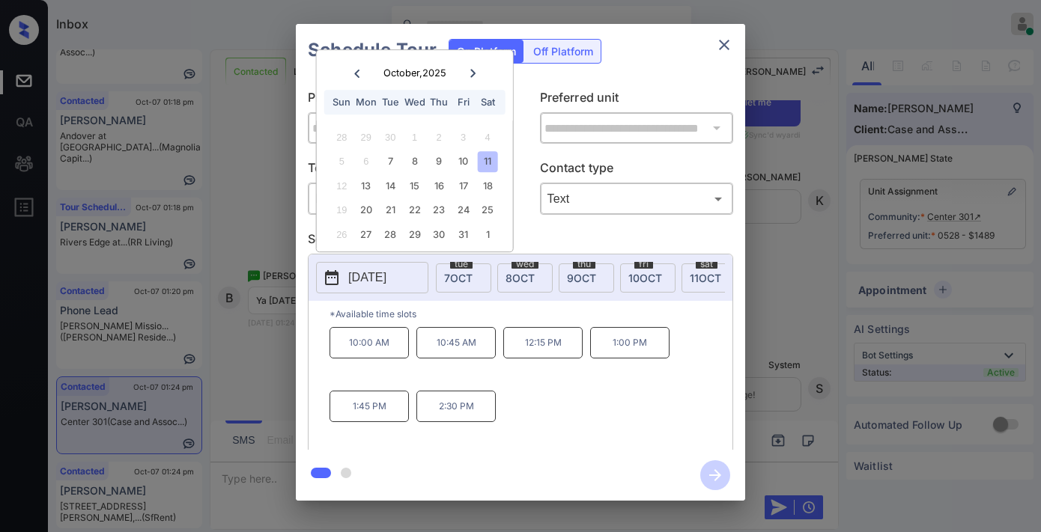
click at [552, 354] on p "12:15 PM" at bounding box center [542, 342] width 79 height 31
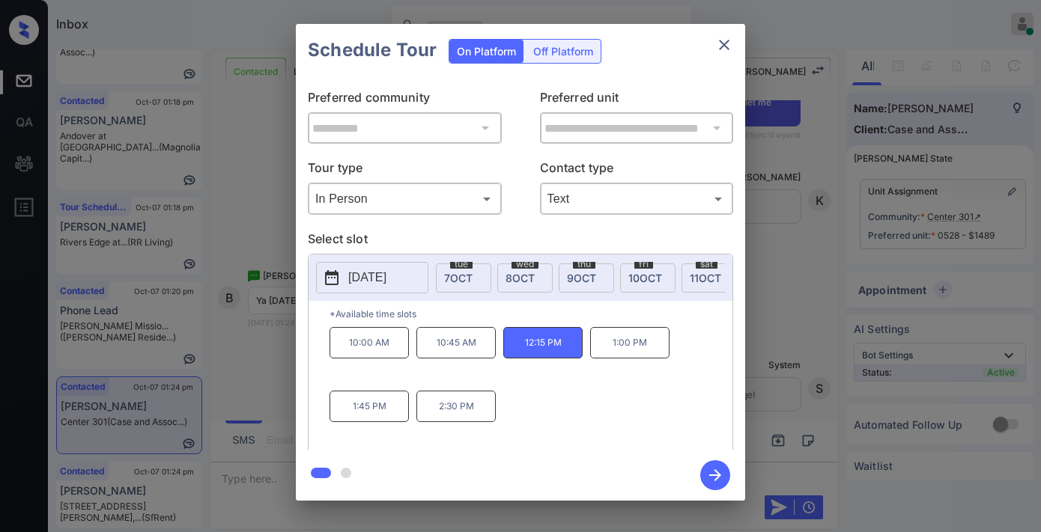
click at [713, 473] on icon "button" at bounding box center [715, 475] width 30 height 30
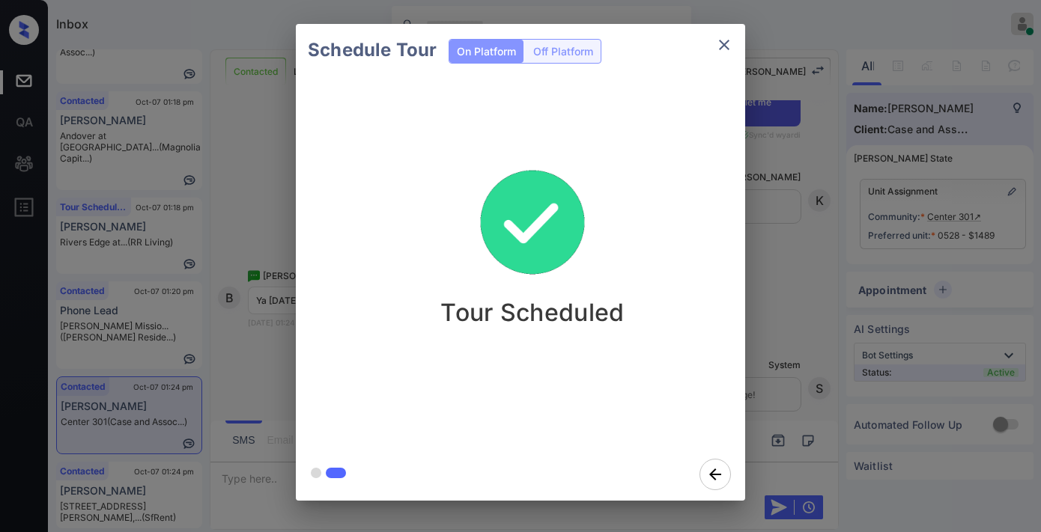
click at [490, 248] on img at bounding box center [532, 223] width 150 height 150
click at [723, 49] on icon "close" at bounding box center [724, 45] width 18 height 18
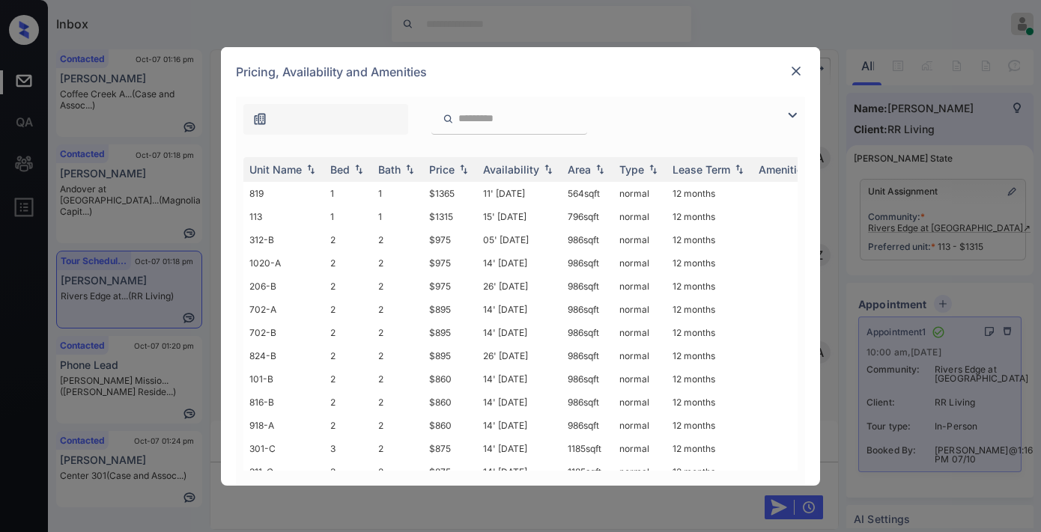
click at [450, 161] on th "Price" at bounding box center [450, 169] width 54 height 25
click at [789, 109] on img at bounding box center [792, 115] width 18 height 18
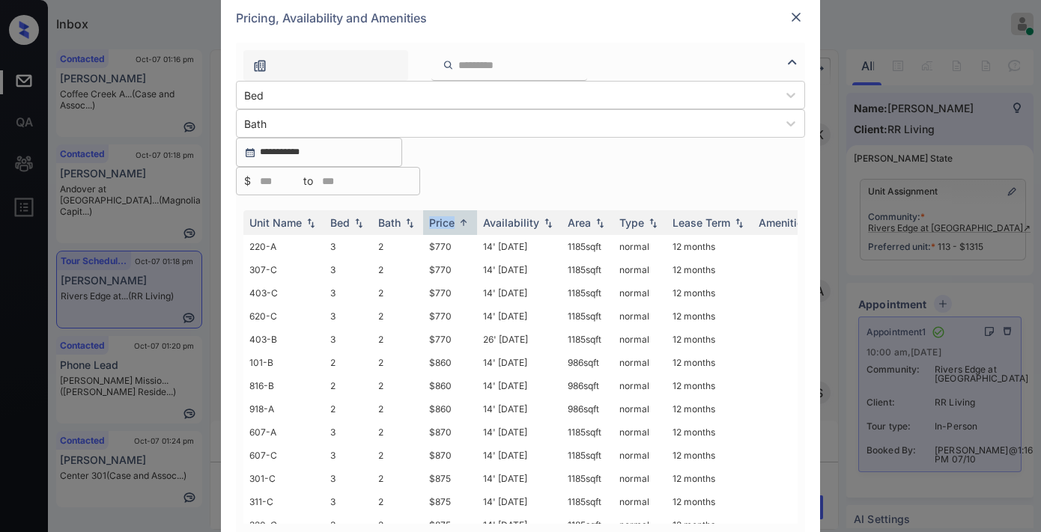
click at [256, 103] on div at bounding box center [507, 96] width 526 height 16
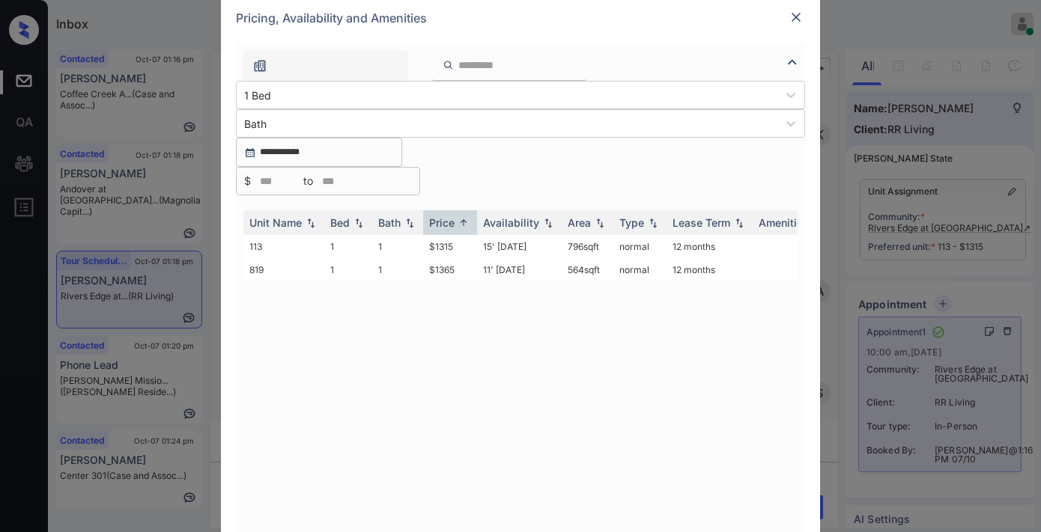
click at [796, 25] on img at bounding box center [795, 17] width 15 height 15
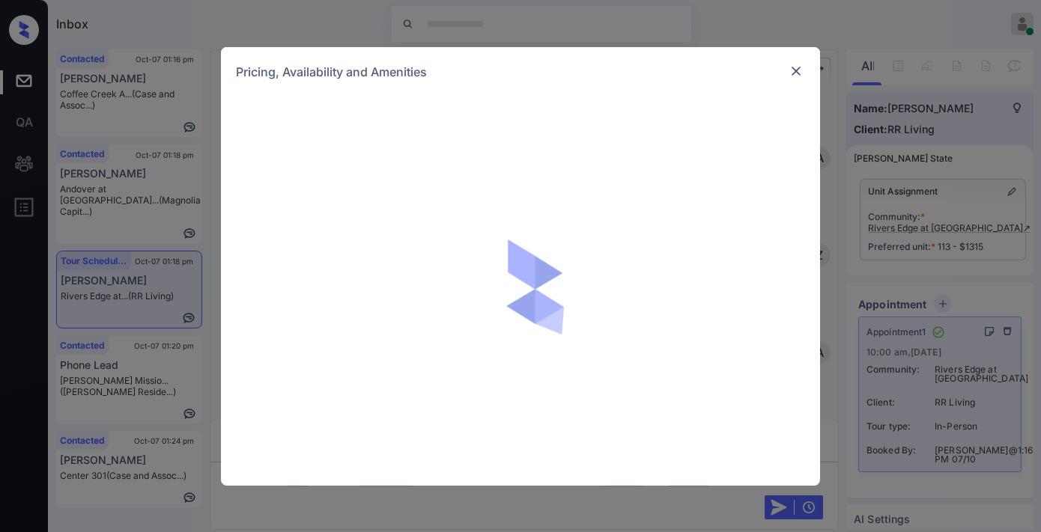
scroll to position [1014, 0]
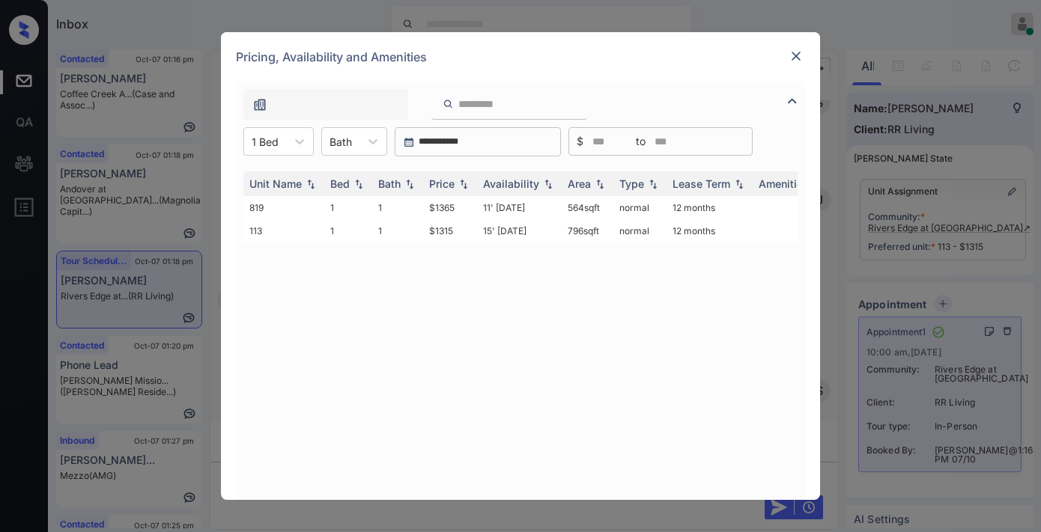
click at [794, 55] on img at bounding box center [795, 56] width 15 height 15
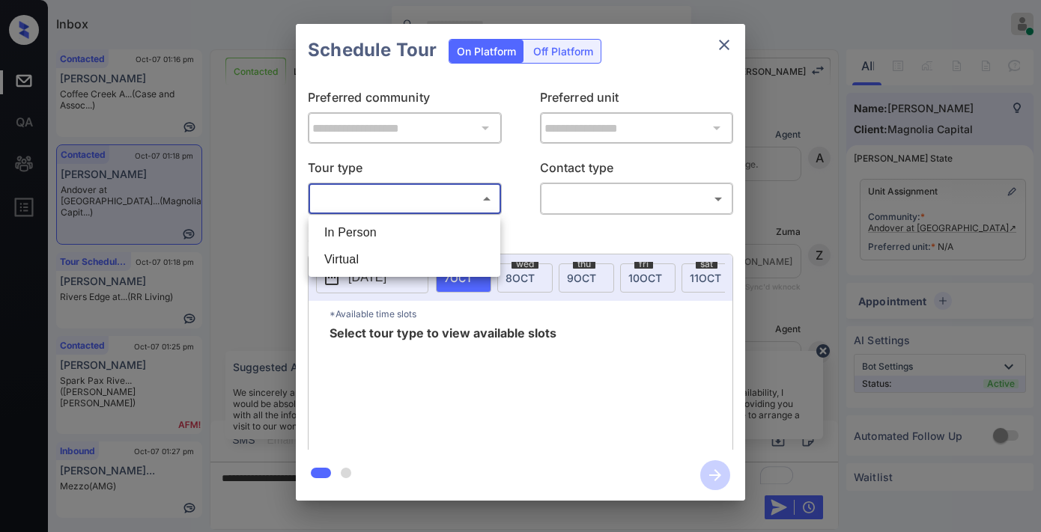
scroll to position [384, 0]
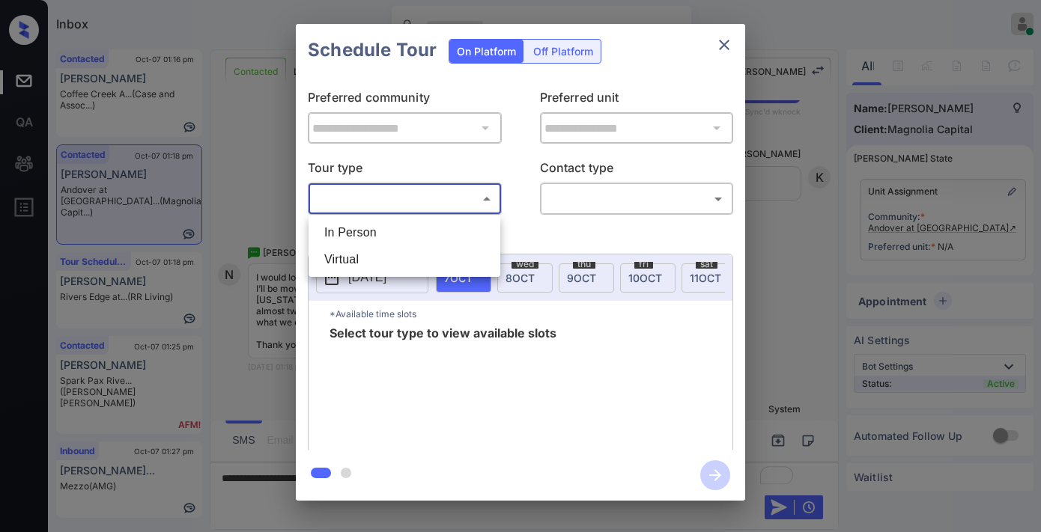
click at [720, 36] on div at bounding box center [520, 266] width 1041 height 532
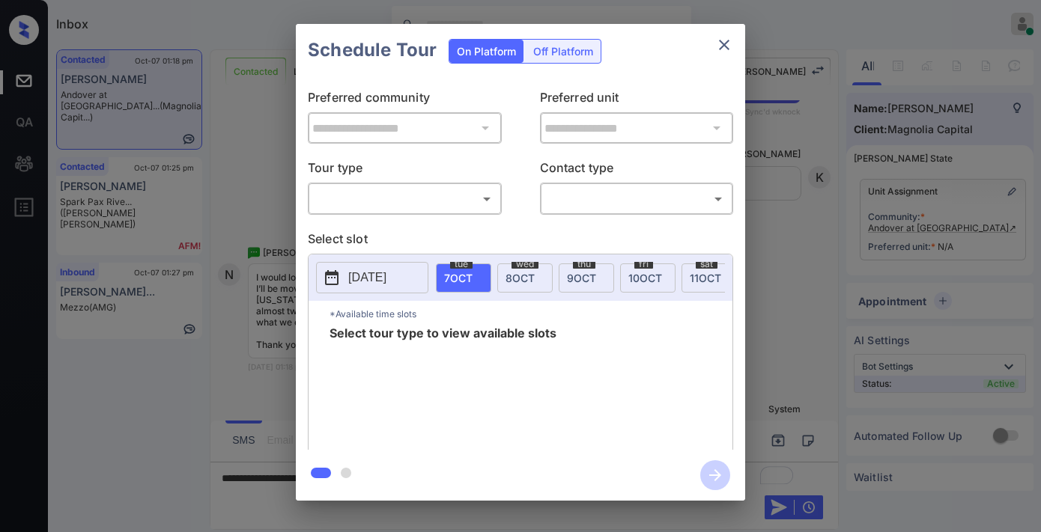
click at [717, 46] on icon "close" at bounding box center [724, 45] width 18 height 18
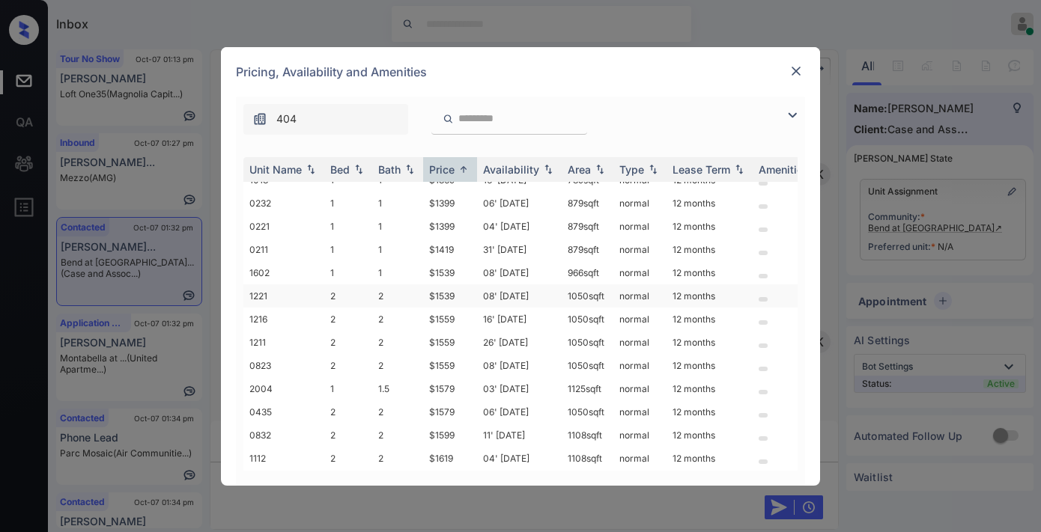
scroll to position [83, 0]
click at [453, 293] on td "$1539" at bounding box center [450, 295] width 54 height 23
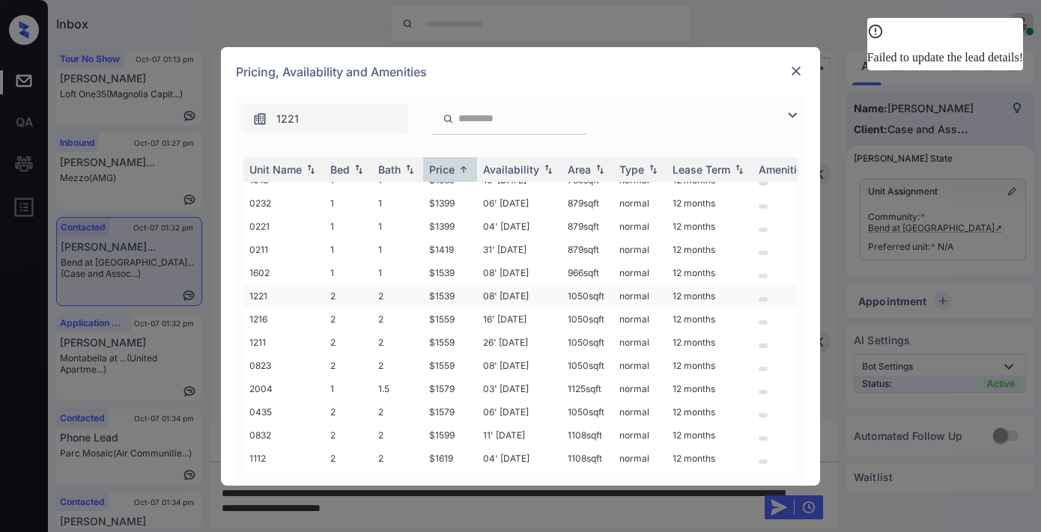
click at [413, 293] on td "2" at bounding box center [397, 295] width 51 height 23
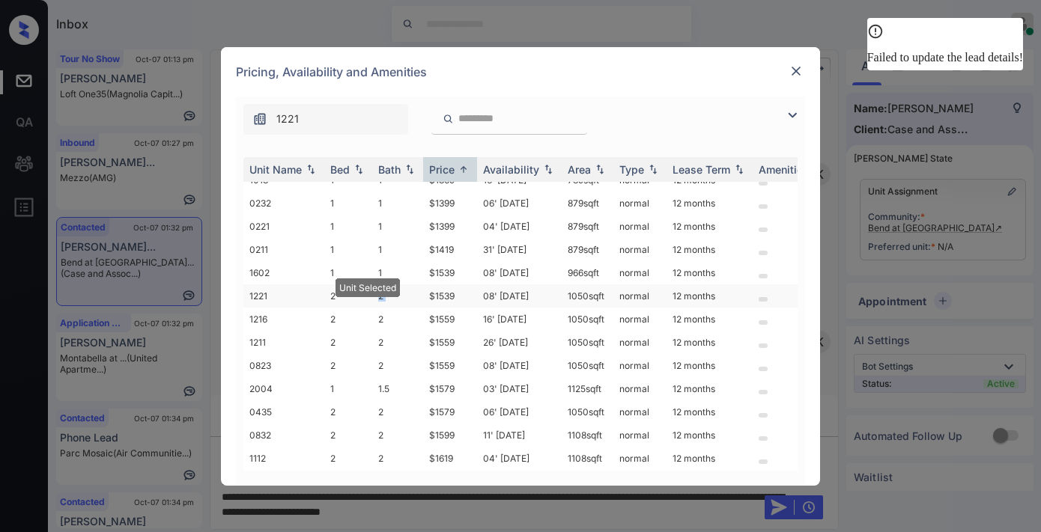
click at [413, 293] on td "2" at bounding box center [397, 295] width 51 height 23
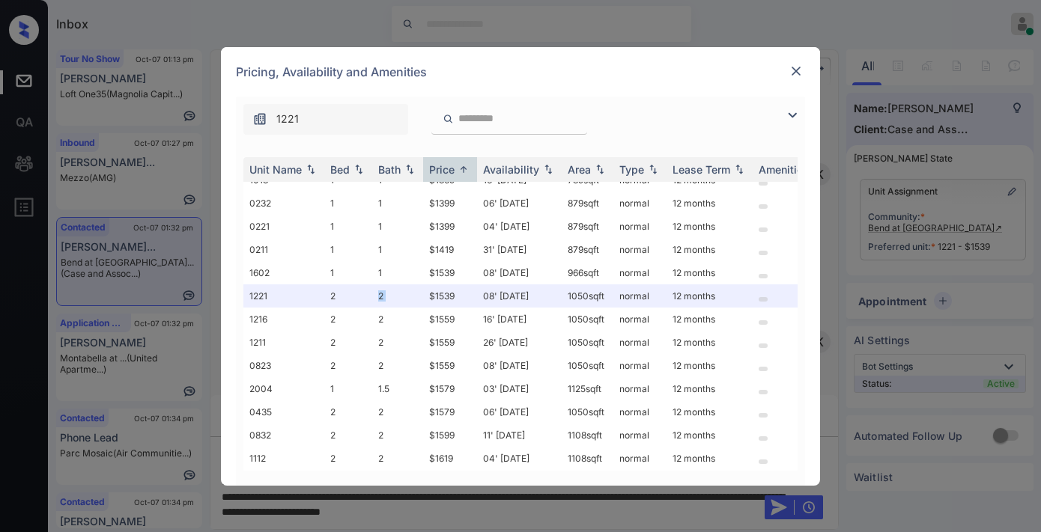
click at [797, 71] on img at bounding box center [795, 71] width 15 height 15
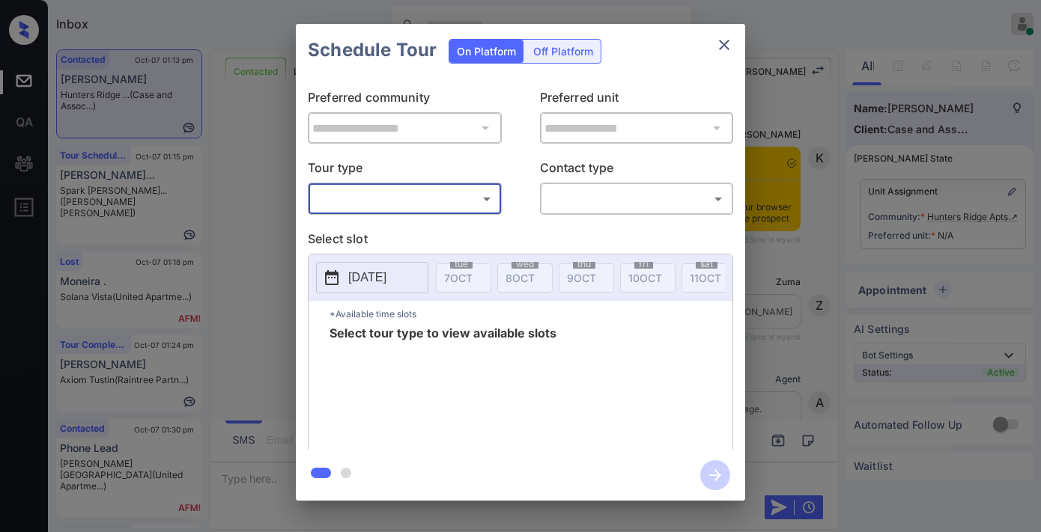
scroll to position [1494, 0]
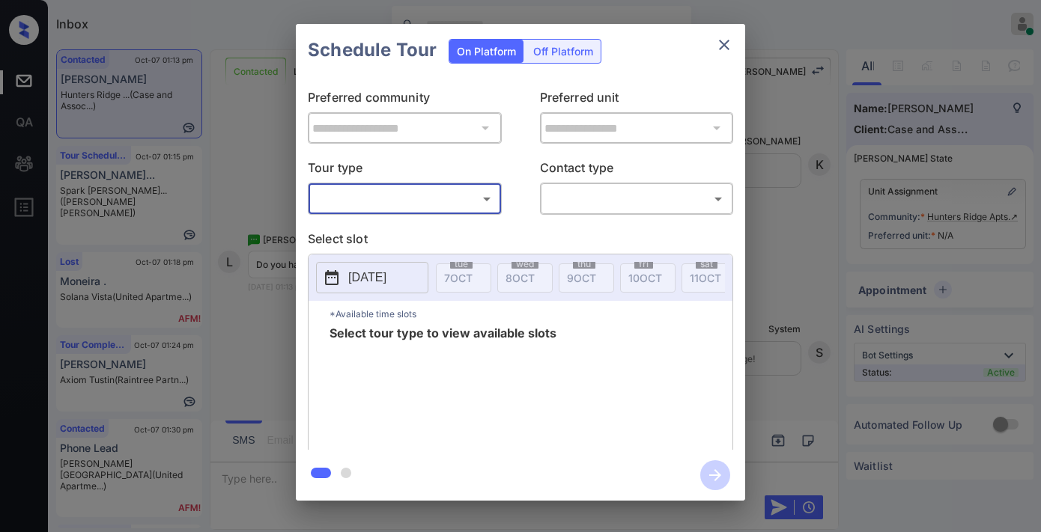
click at [730, 50] on icon "close" at bounding box center [724, 45] width 18 height 18
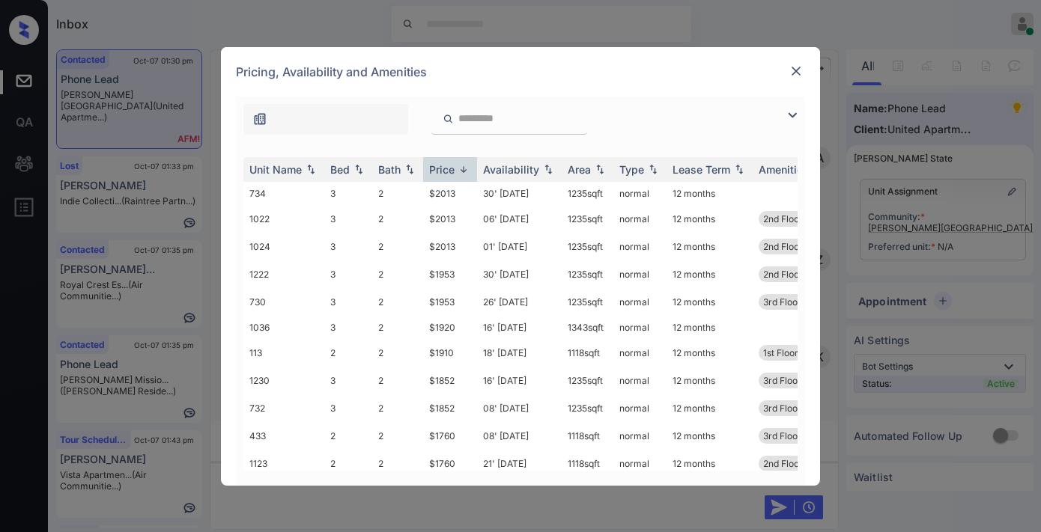
click at [457, 172] on img at bounding box center [463, 169] width 15 height 11
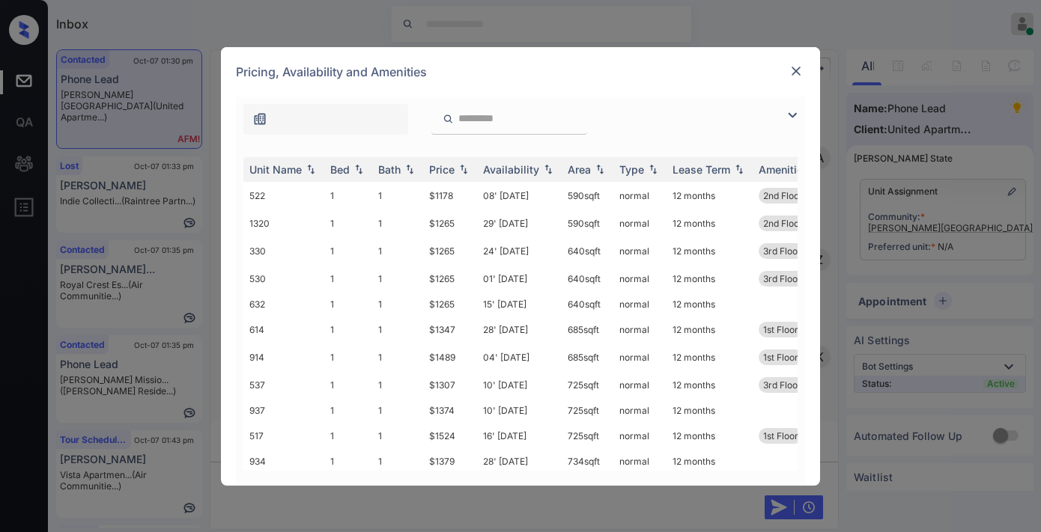
scroll to position [1830, 0]
click at [457, 172] on img at bounding box center [463, 169] width 15 height 10
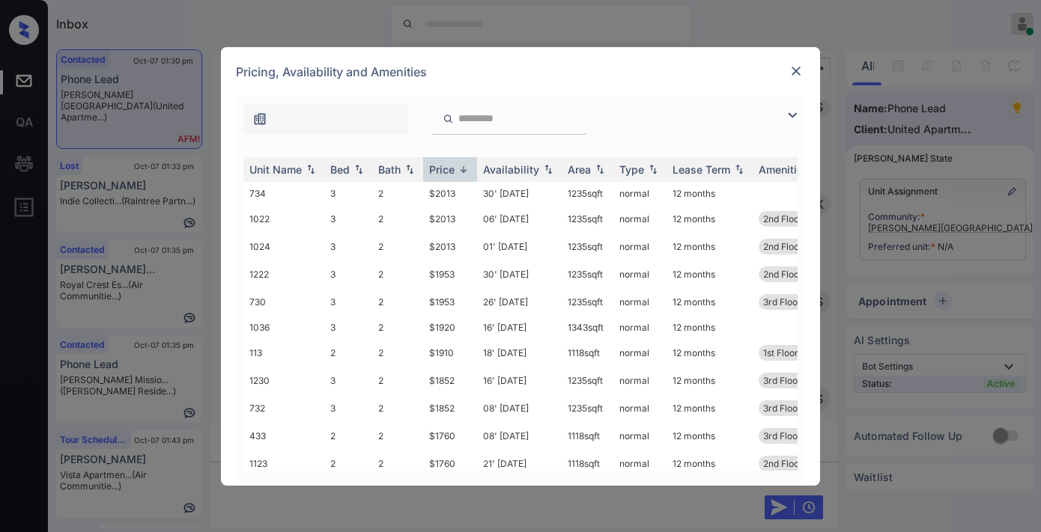
click at [457, 172] on img at bounding box center [463, 169] width 15 height 11
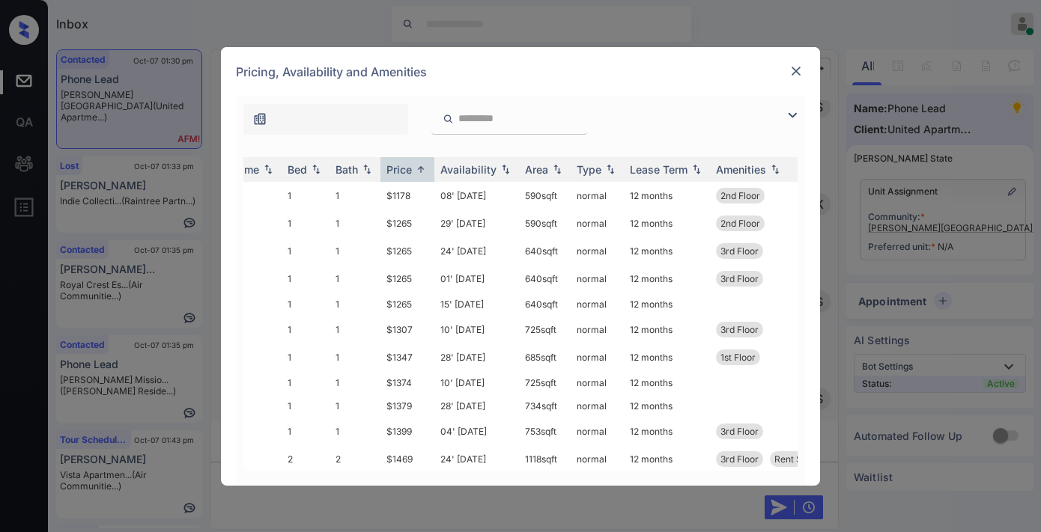
scroll to position [0, 0]
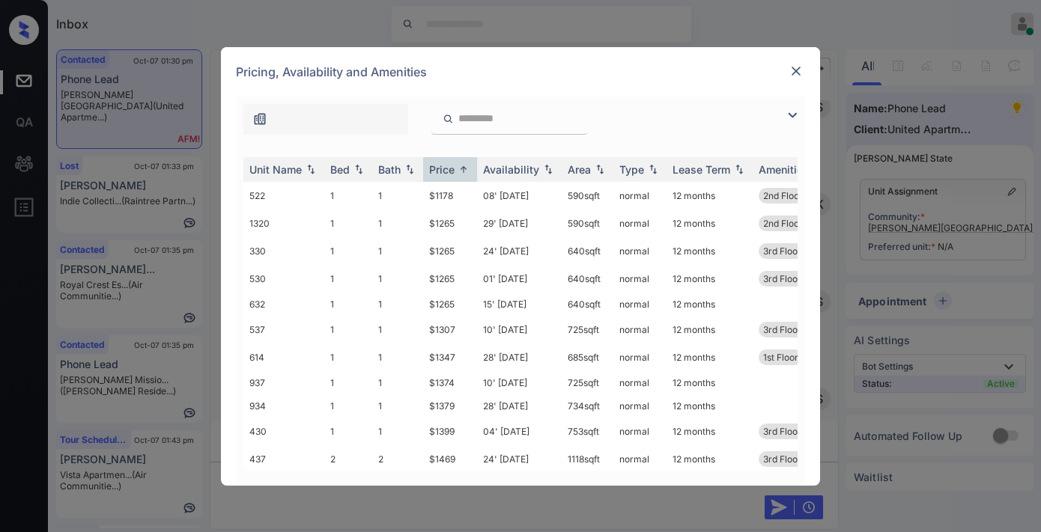
click at [795, 75] on img at bounding box center [795, 71] width 15 height 15
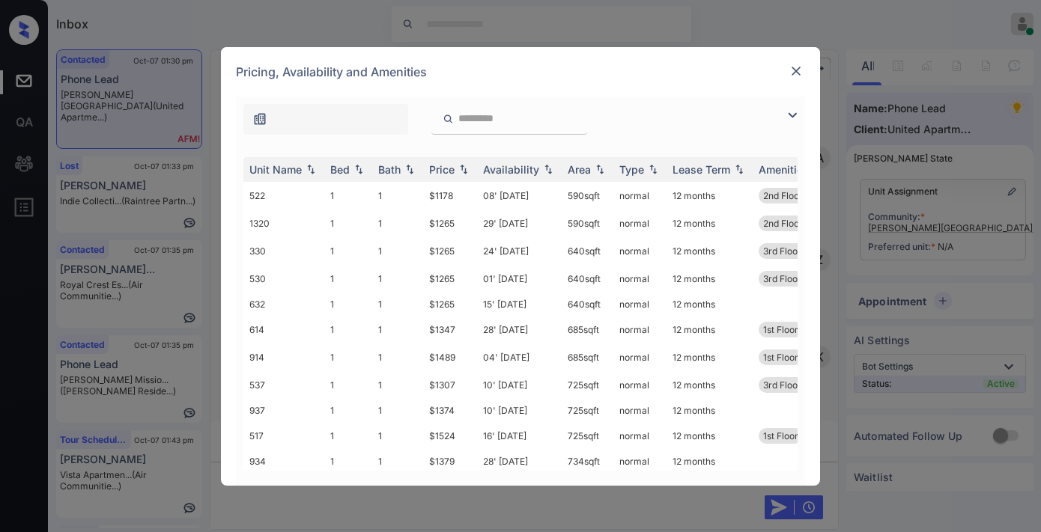
click at [451, 163] on div "Price" at bounding box center [441, 169] width 25 height 13
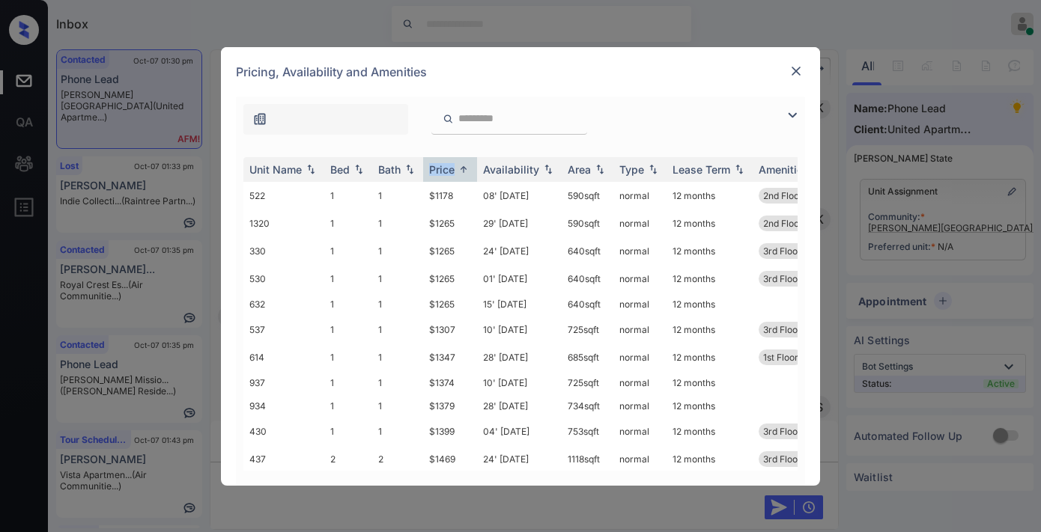
click at [785, 123] on img at bounding box center [792, 115] width 18 height 18
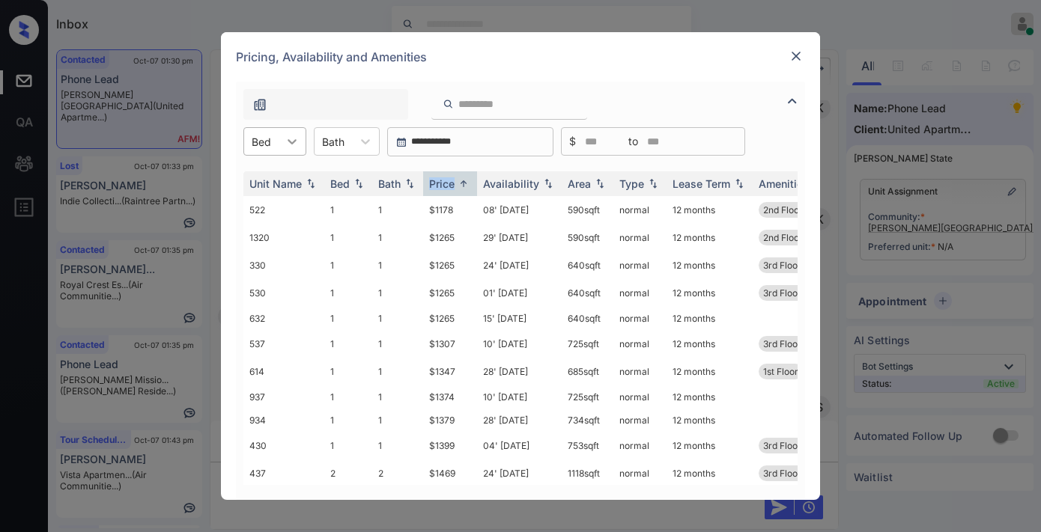
click at [294, 136] on icon at bounding box center [291, 141] width 15 height 15
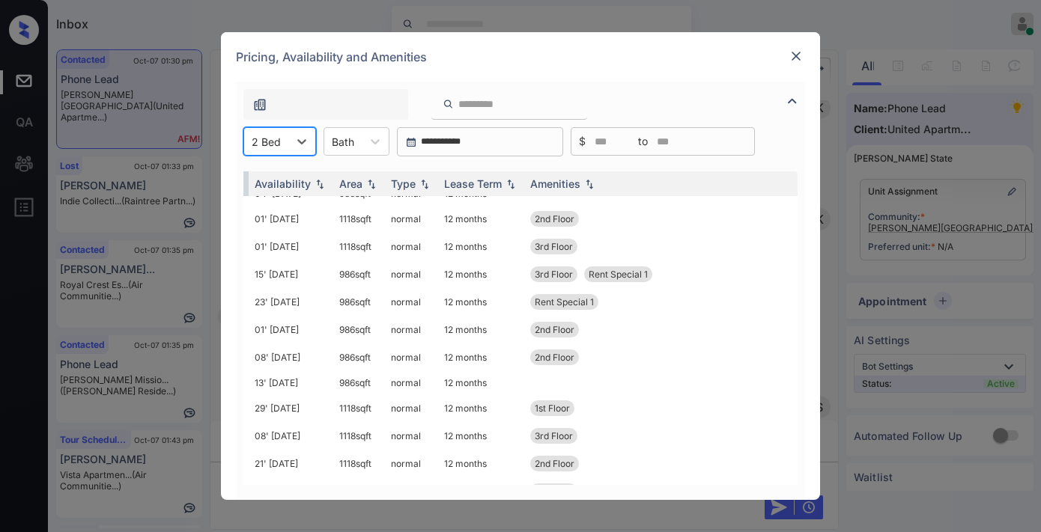
scroll to position [51, 240]
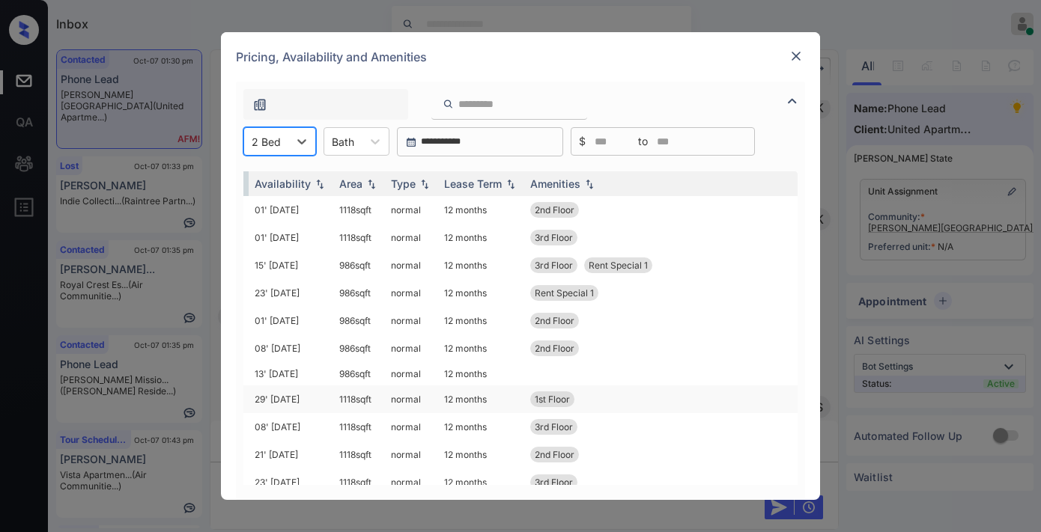
click at [478, 401] on td "12 months" at bounding box center [481, 400] width 86 height 28
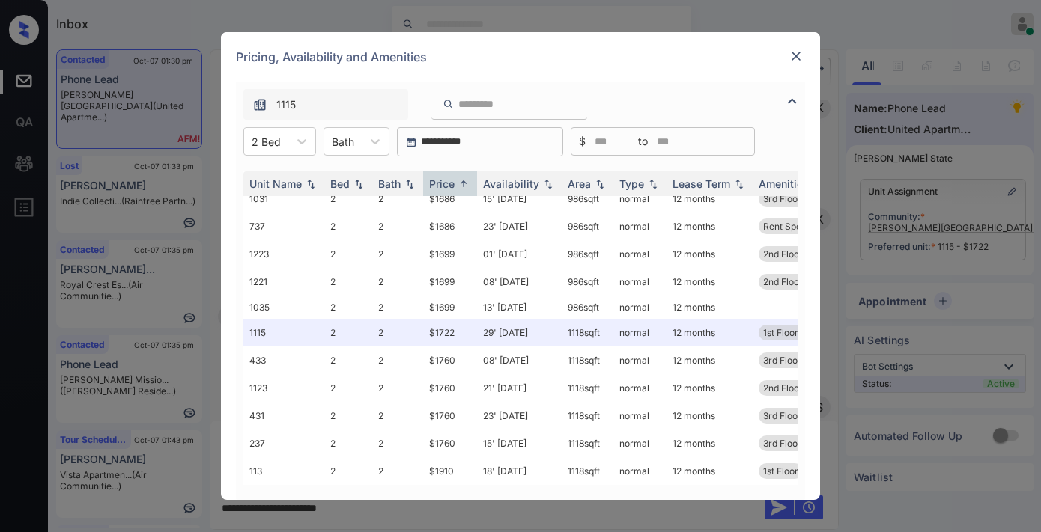
scroll to position [128, 75]
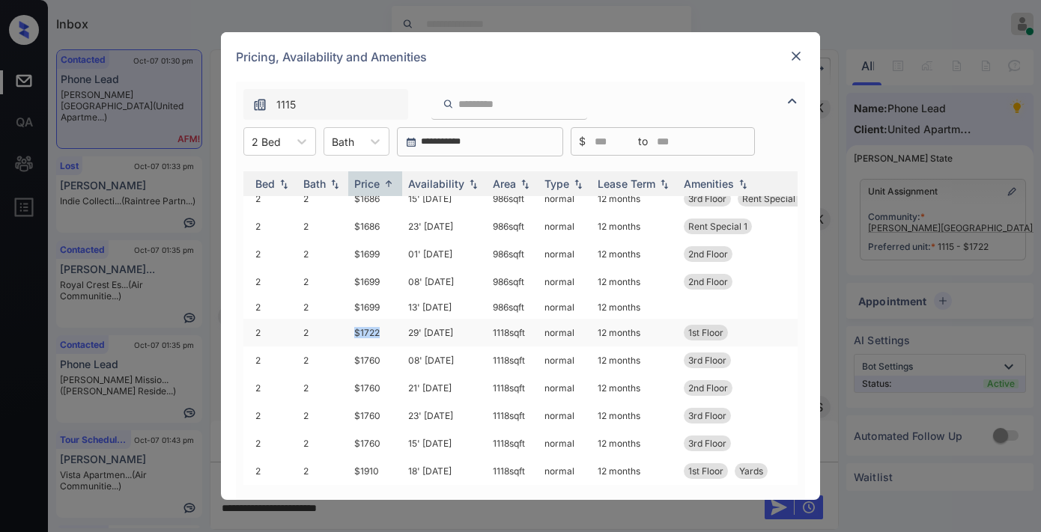
drag, startPoint x: 392, startPoint y: 316, endPoint x: 324, endPoint y: 316, distance: 67.4
click at [324, 319] on tr "1115 2 2 $1722 29' [DATE] sqft normal 12 months 1st Floor" at bounding box center [559, 333] width 782 height 28
copy tr "$1722"
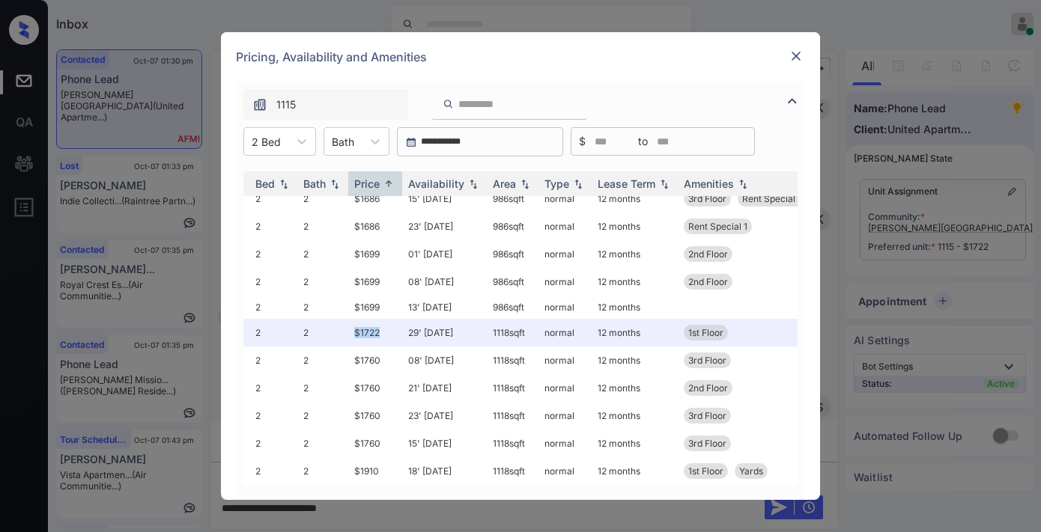
click at [803, 55] on img at bounding box center [795, 56] width 15 height 15
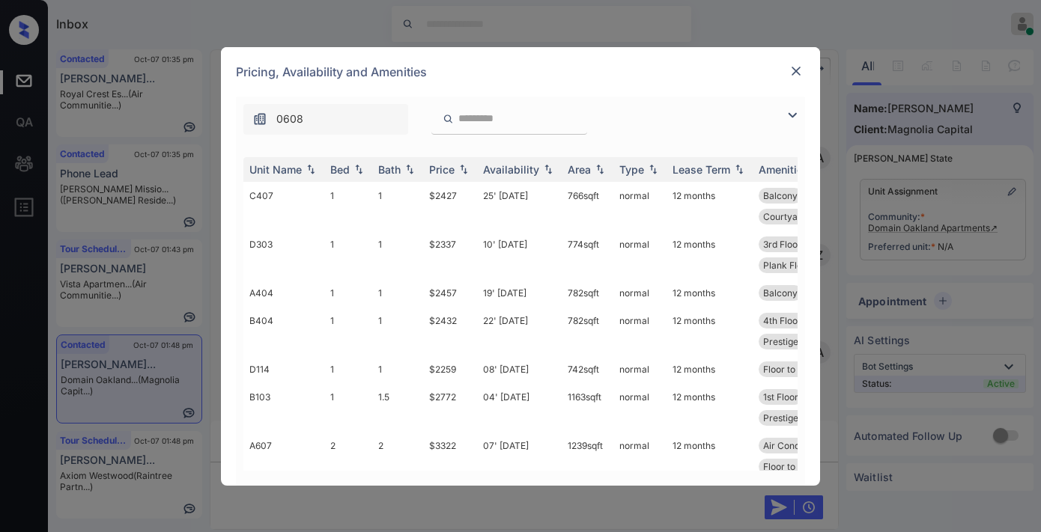
click at [450, 174] on div "Price" at bounding box center [441, 169] width 25 height 13
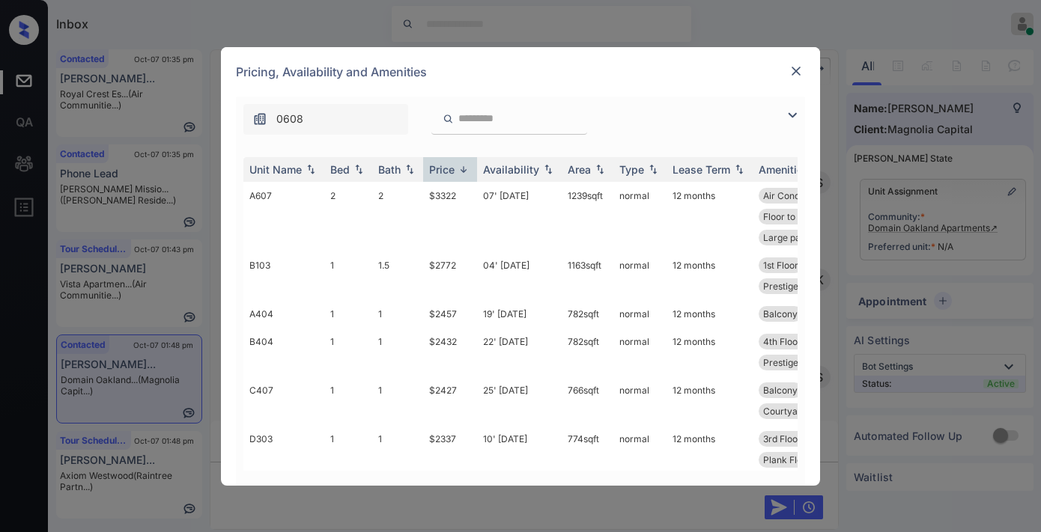
click at [450, 174] on div "Price" at bounding box center [441, 169] width 25 height 13
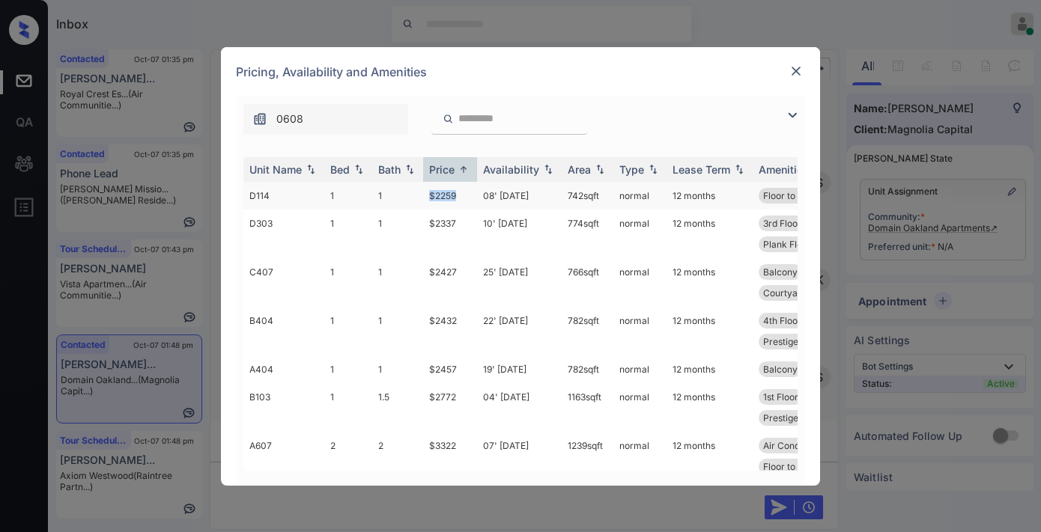
drag, startPoint x: 464, startPoint y: 195, endPoint x: 428, endPoint y: 195, distance: 35.9
click at [428, 195] on td "$2259" at bounding box center [450, 196] width 54 height 28
copy td "$2259"
click at [799, 77] on img at bounding box center [795, 71] width 15 height 15
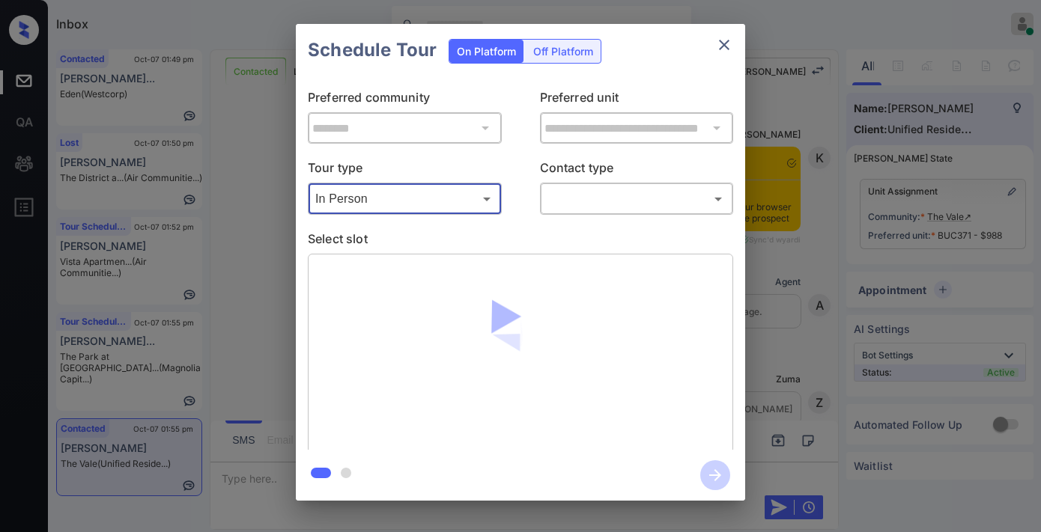
scroll to position [992, 0]
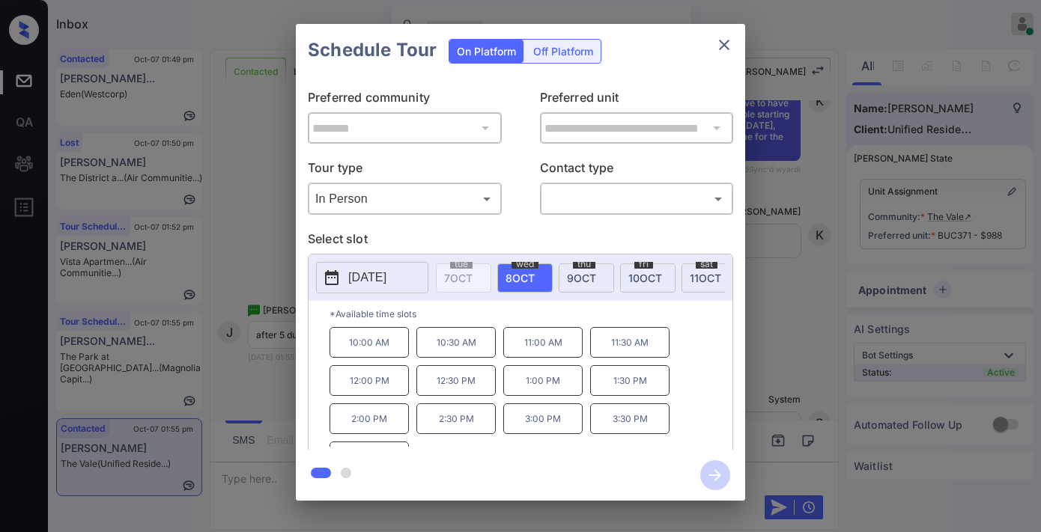
click at [386, 278] on p "[DATE]" at bounding box center [367, 278] width 38 height 18
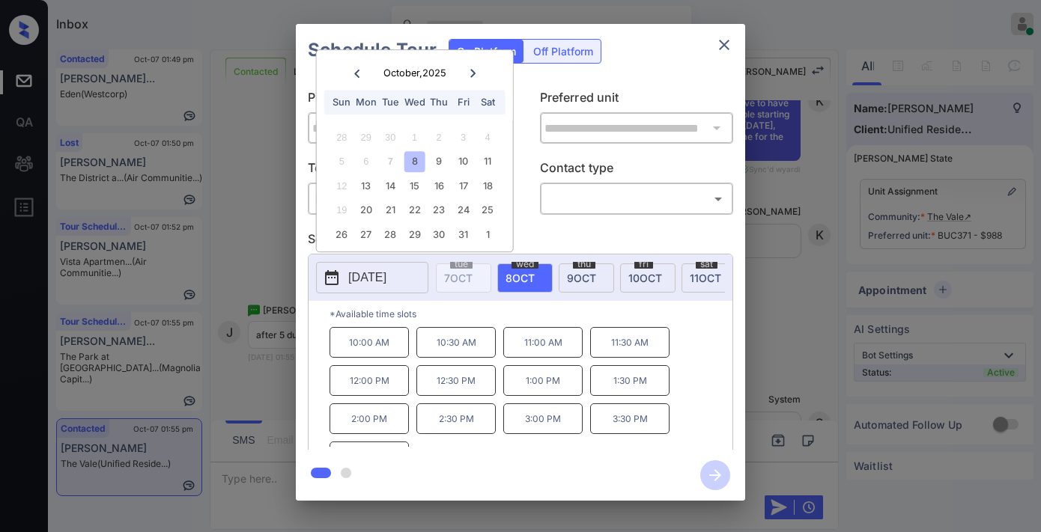
scroll to position [25, 0]
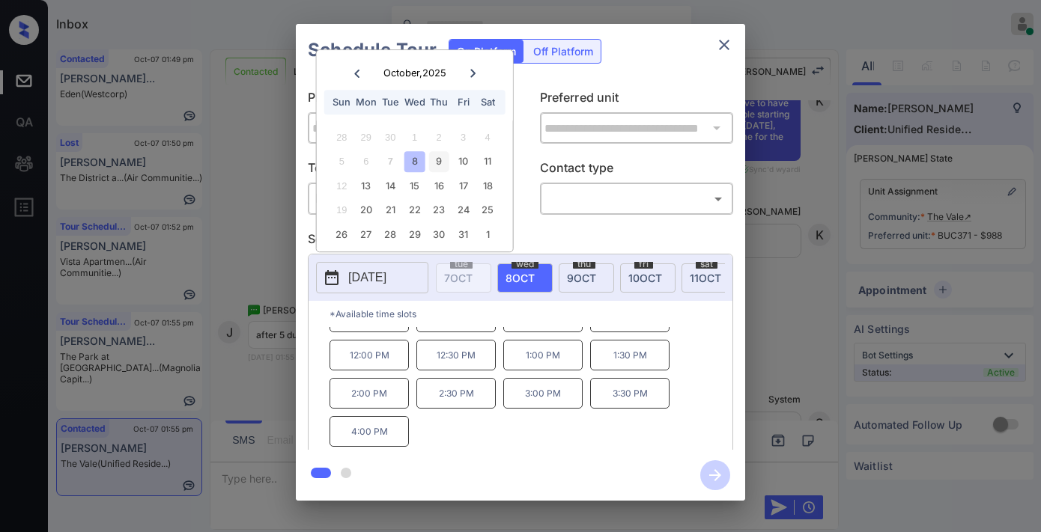
click at [443, 159] on div "9" at bounding box center [439, 162] width 20 height 20
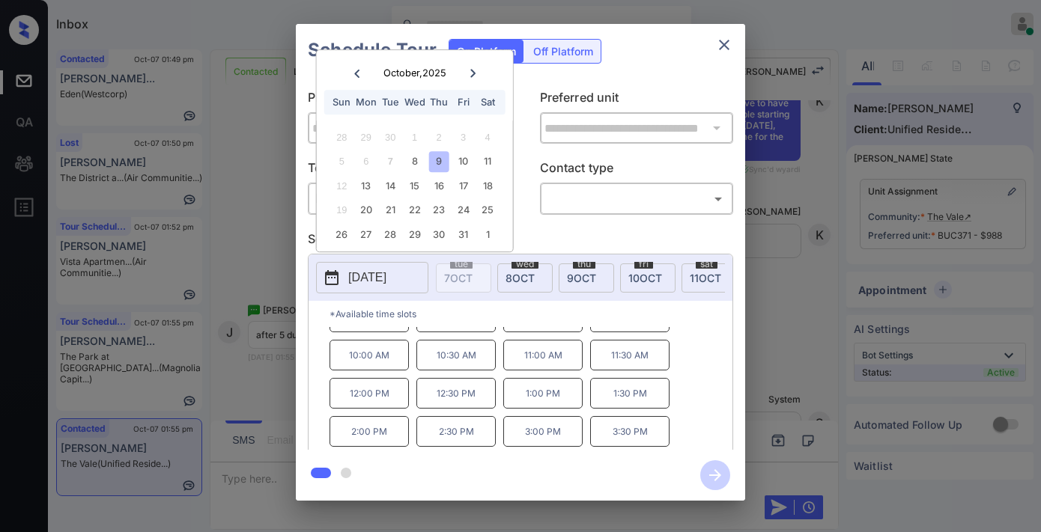
scroll to position [64, 0]
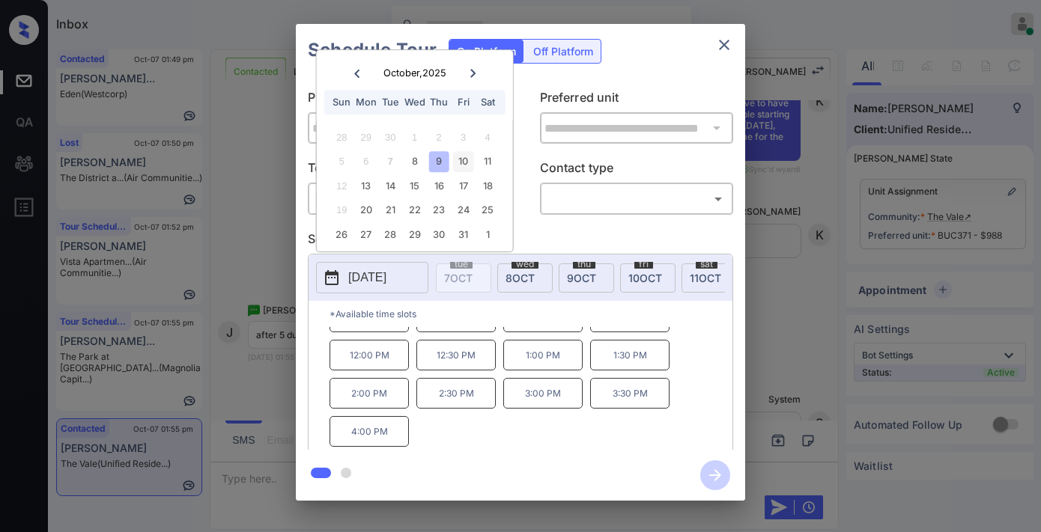
click at [465, 169] on div "10" at bounding box center [463, 162] width 20 height 20
click at [490, 147] on div "28 29 30 1 2 3 4" at bounding box center [414, 137] width 186 height 24
click at [487, 155] on div "11" at bounding box center [487, 162] width 20 height 20
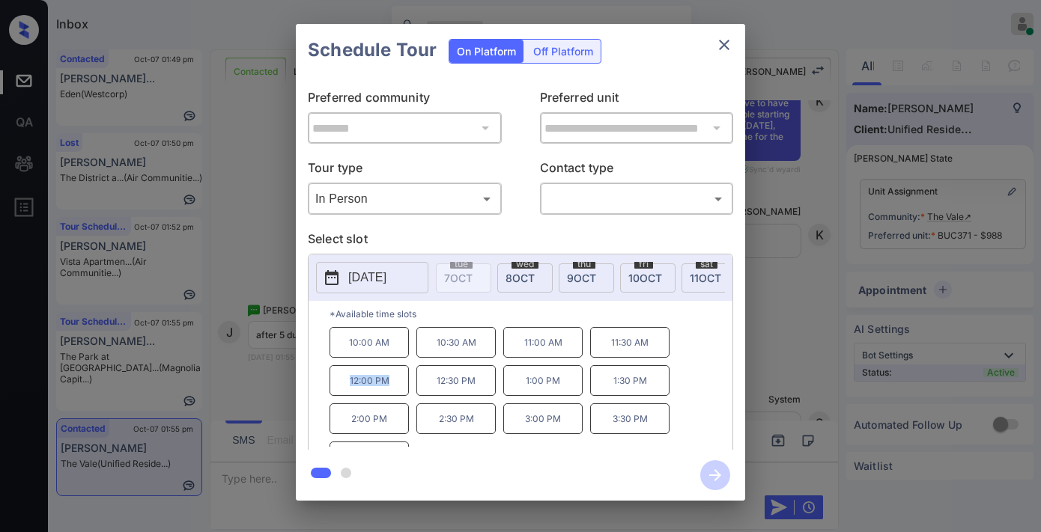
drag, startPoint x: 353, startPoint y: 392, endPoint x: 332, endPoint y: 392, distance: 21.0
click at [332, 392] on p "12:00 PM" at bounding box center [368, 380] width 79 height 31
copy p "12:00 PM"
click at [386, 278] on p "2025-10-11" at bounding box center [367, 278] width 38 height 18
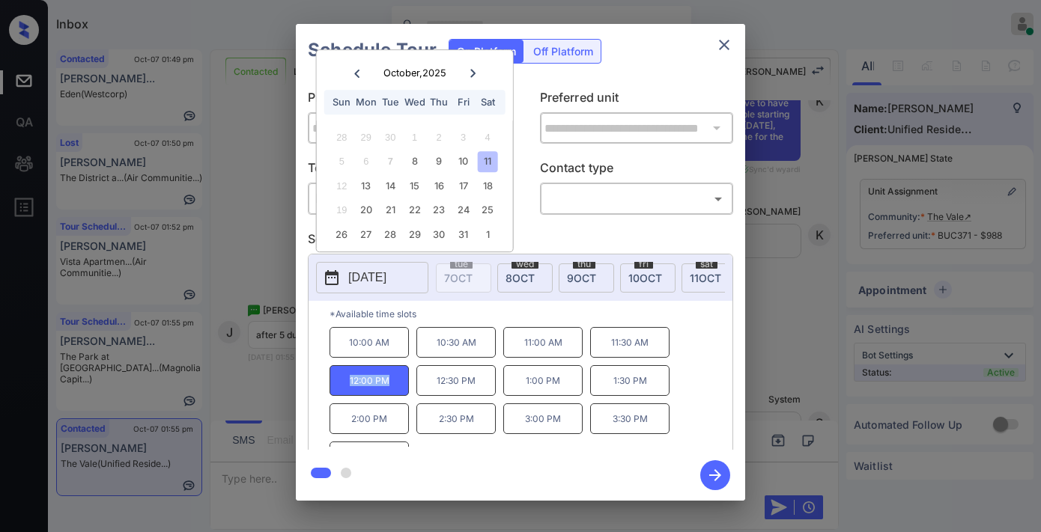
click at [725, 45] on icon "close" at bounding box center [724, 45] width 18 height 18
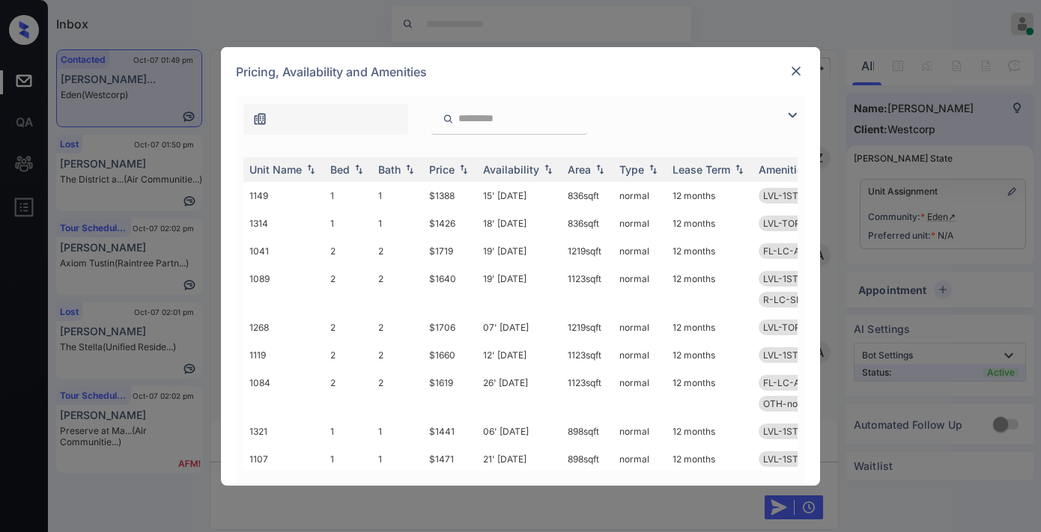
scroll to position [579, 0]
click at [797, 70] on img at bounding box center [795, 71] width 15 height 15
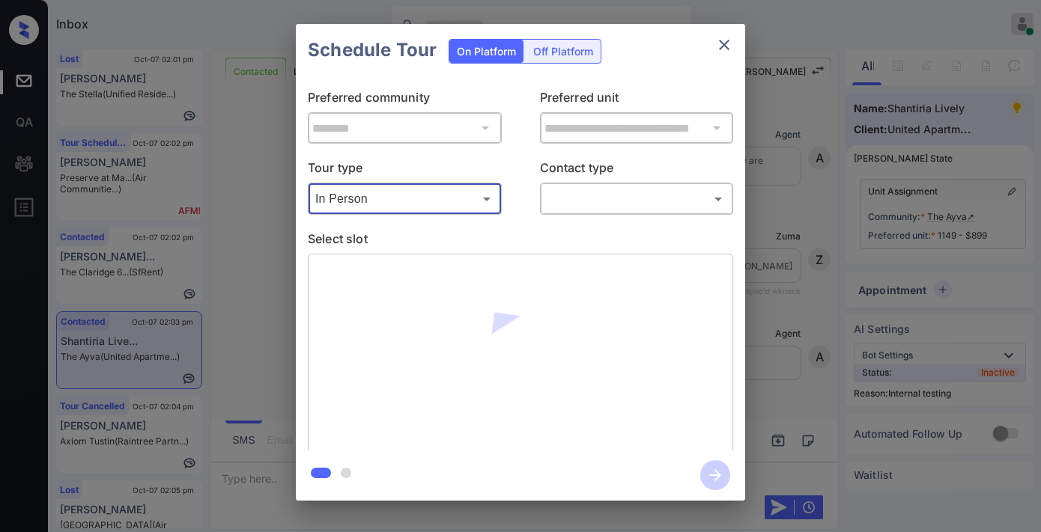
click at [582, 201] on body "Inbox [PERSON_NAME] Online Set yourself offline Set yourself on break Profile S…" at bounding box center [520, 266] width 1041 height 532
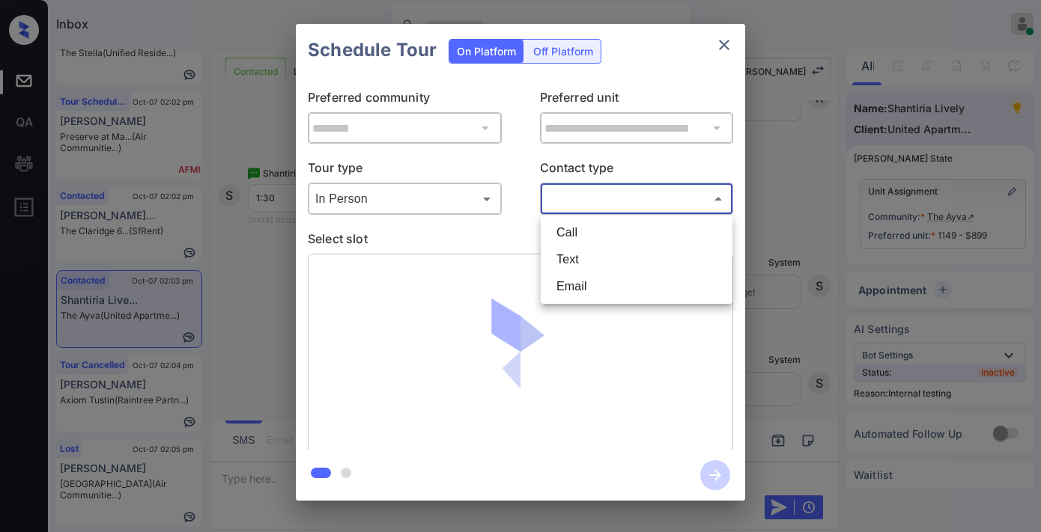
click at [594, 247] on li "Text" at bounding box center [636, 259] width 184 height 27
type input "****"
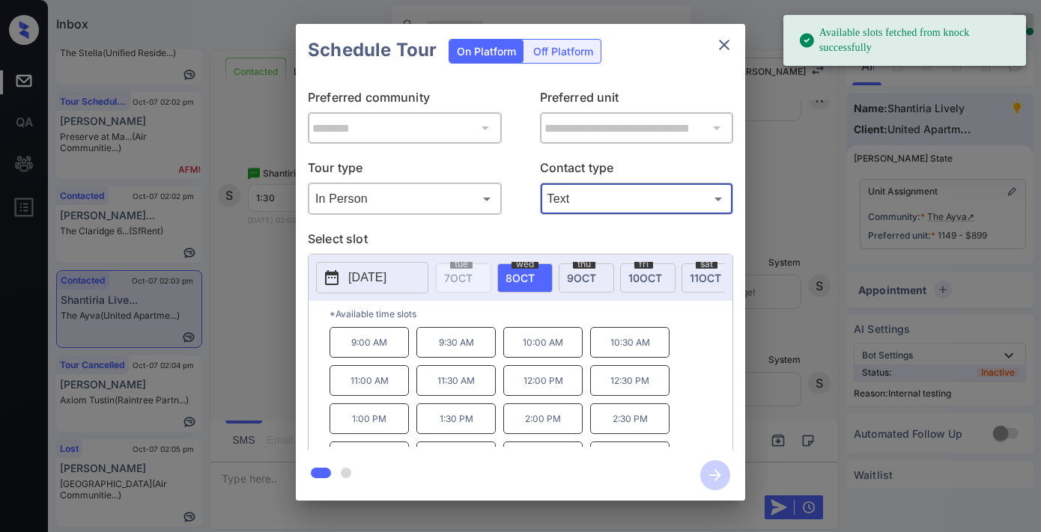
click at [365, 288] on button "[DATE]" at bounding box center [372, 277] width 112 height 31
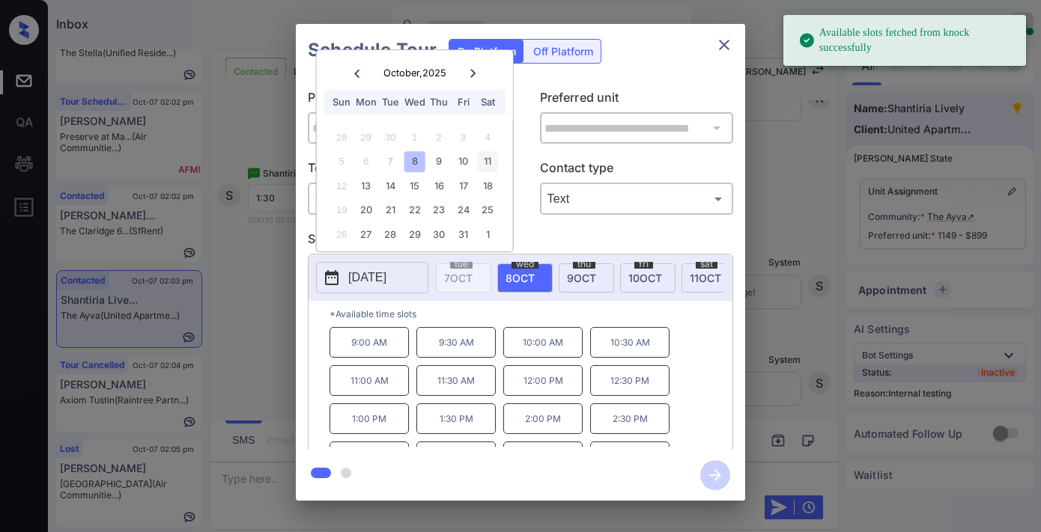
click at [488, 162] on div "11" at bounding box center [487, 162] width 20 height 20
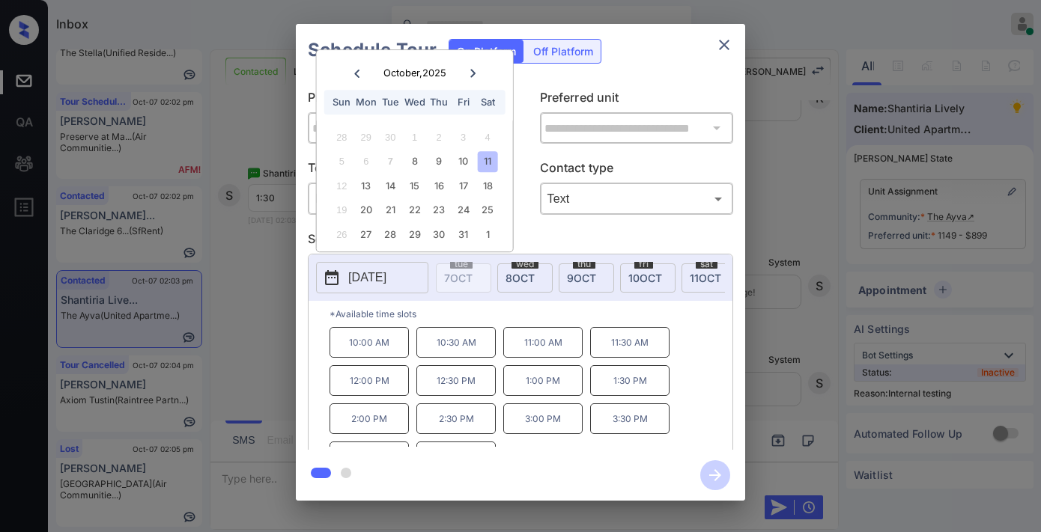
click at [626, 385] on p "1:30 PM" at bounding box center [629, 380] width 79 height 31
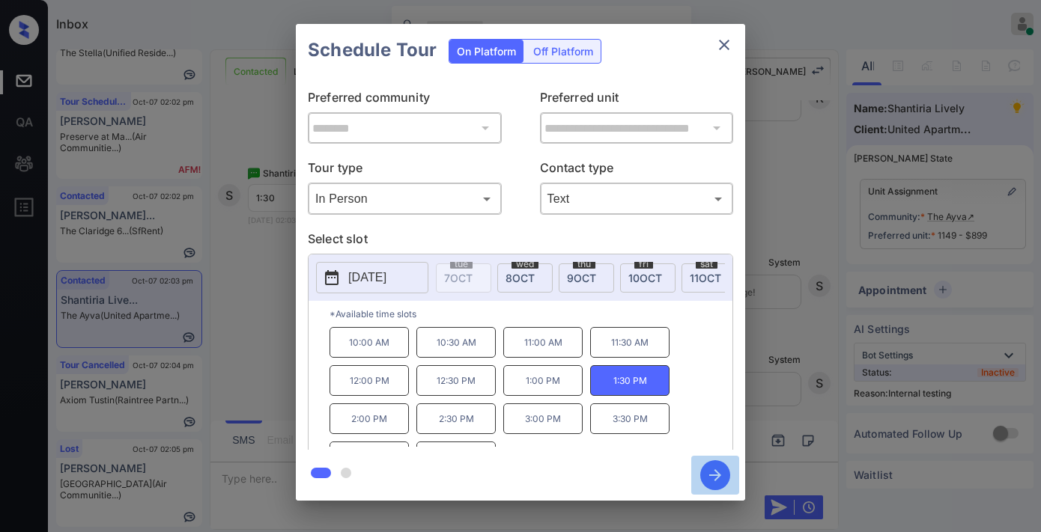
click at [719, 475] on icon "button" at bounding box center [715, 475] width 12 height 12
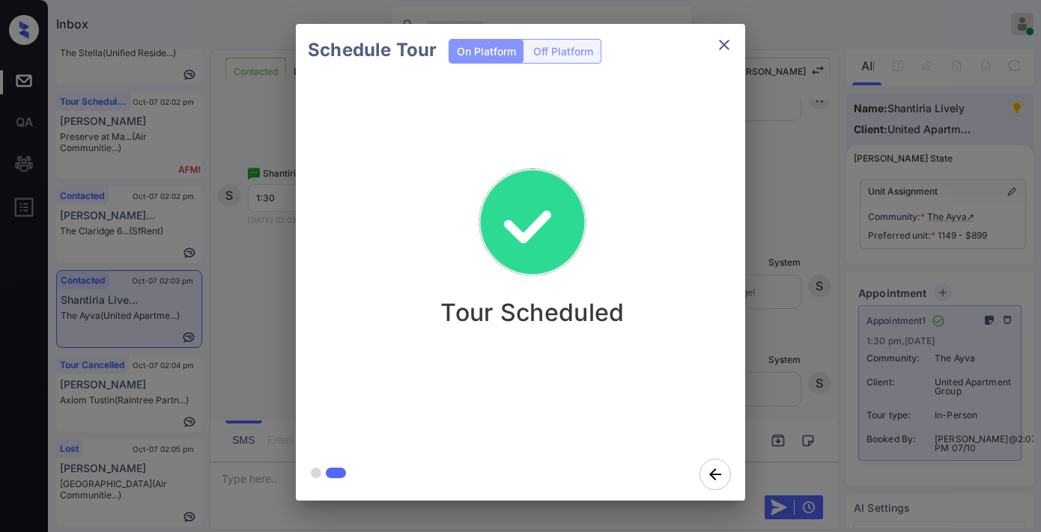
click at [593, 315] on p "Tour Scheduled" at bounding box center [531, 312] width 183 height 29
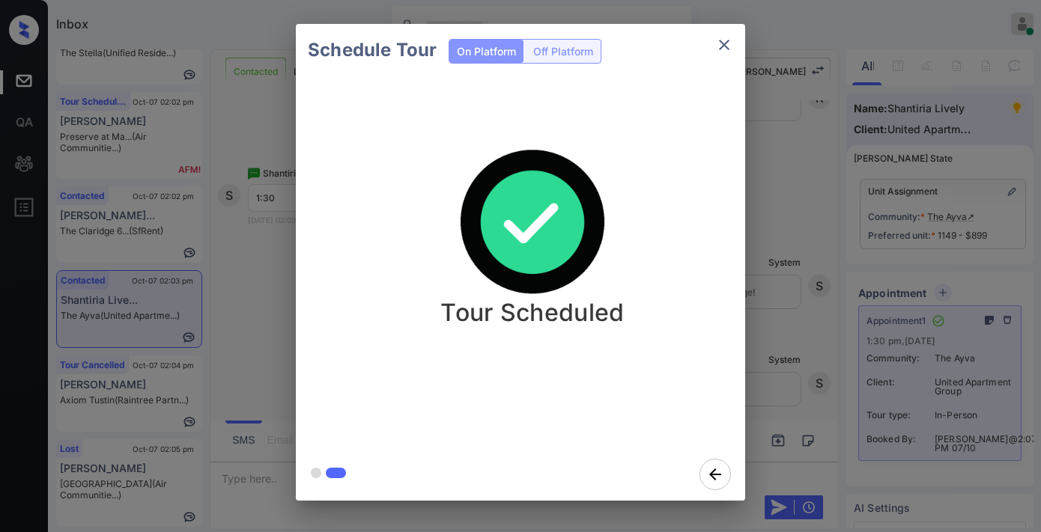
click at [728, 40] on icon "close" at bounding box center [724, 45] width 10 height 10
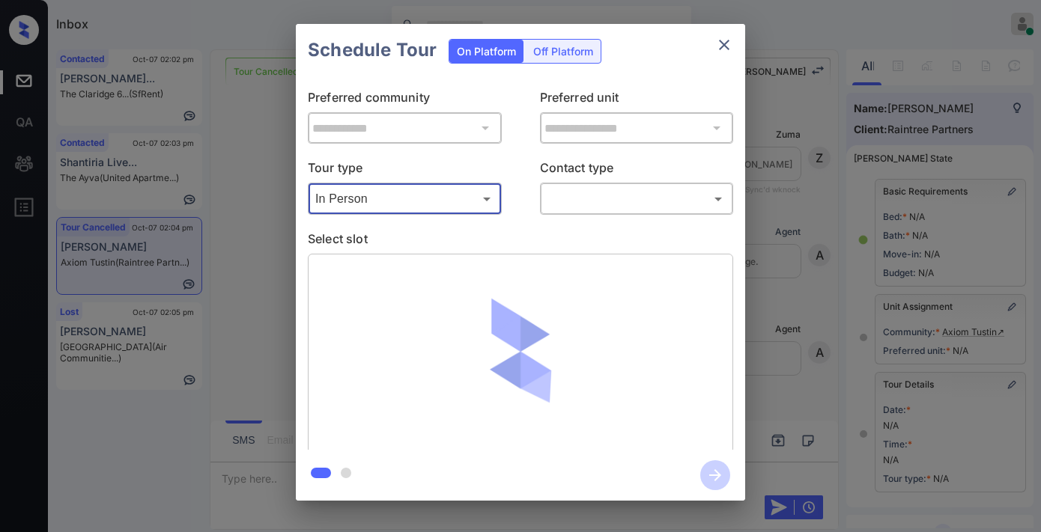
scroll to position [207, 0]
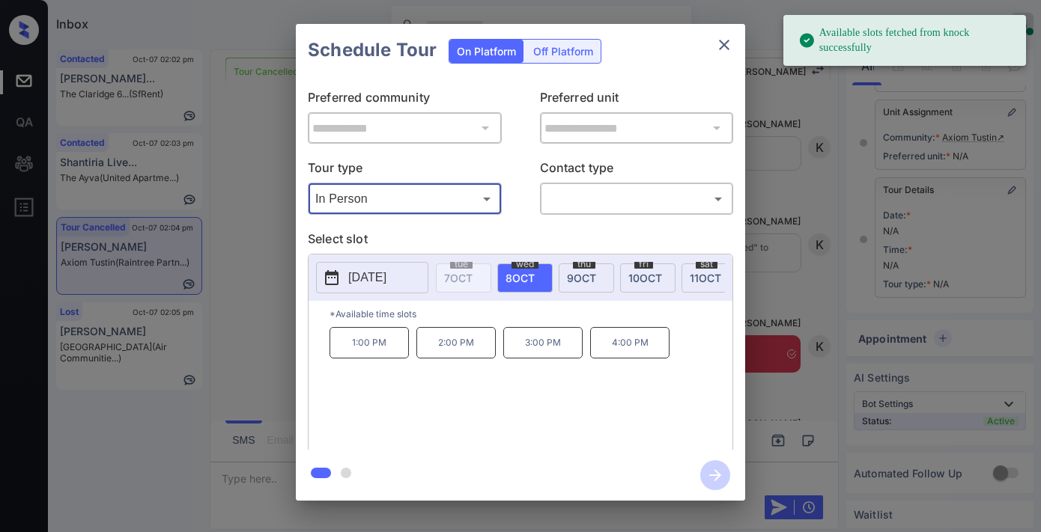
click at [727, 36] on icon "close" at bounding box center [724, 45] width 18 height 18
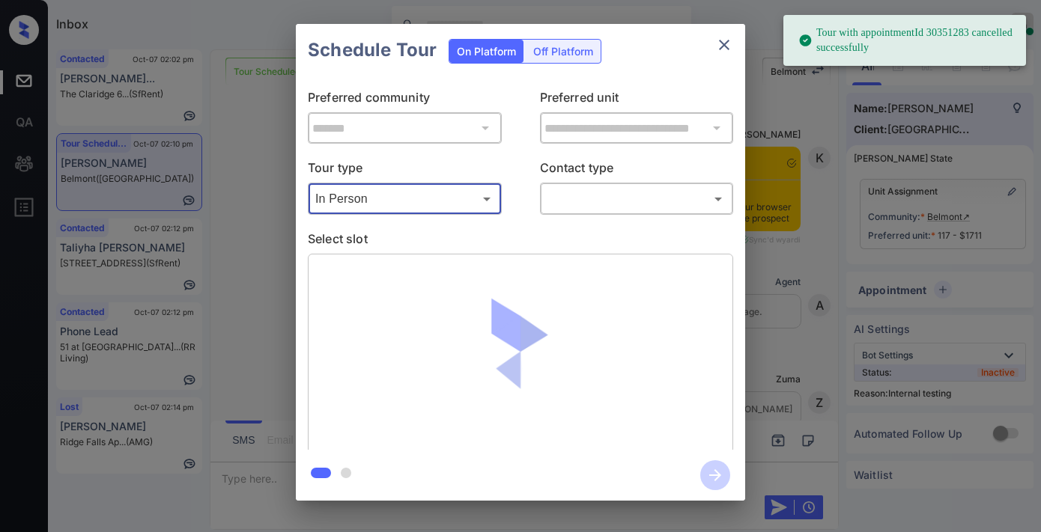
scroll to position [4726, 0]
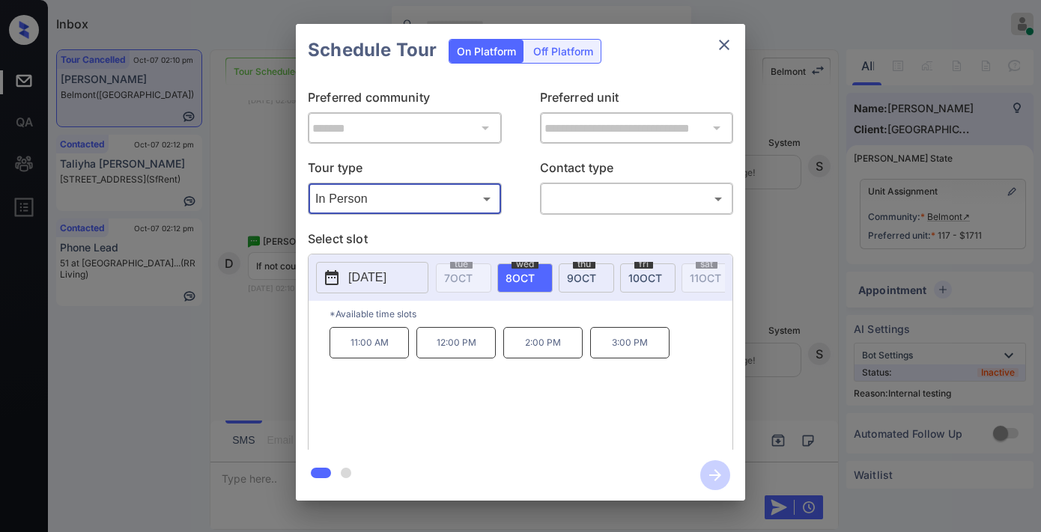
click at [410, 270] on button "2025-10-08" at bounding box center [372, 277] width 112 height 31
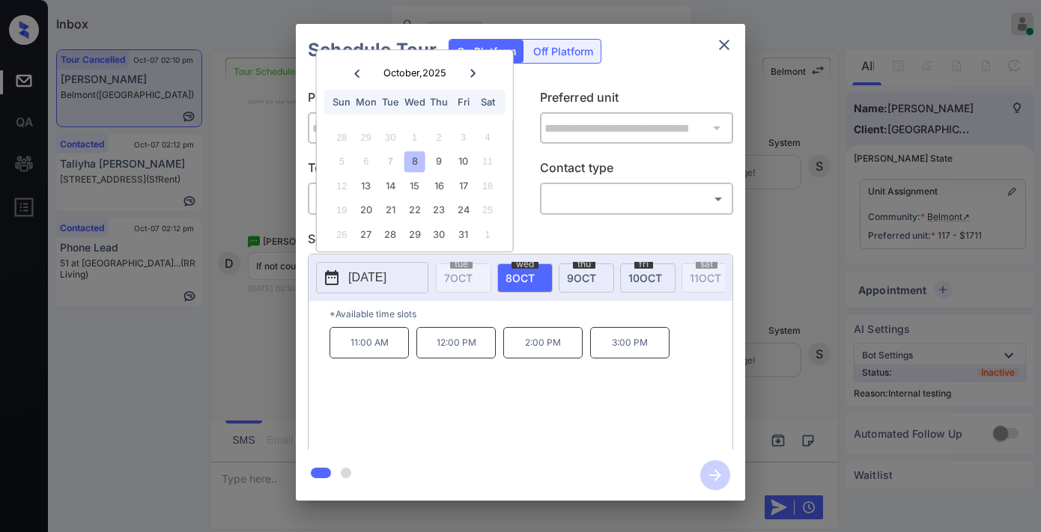
click at [450, 358] on p "12:00 PM" at bounding box center [455, 342] width 79 height 31
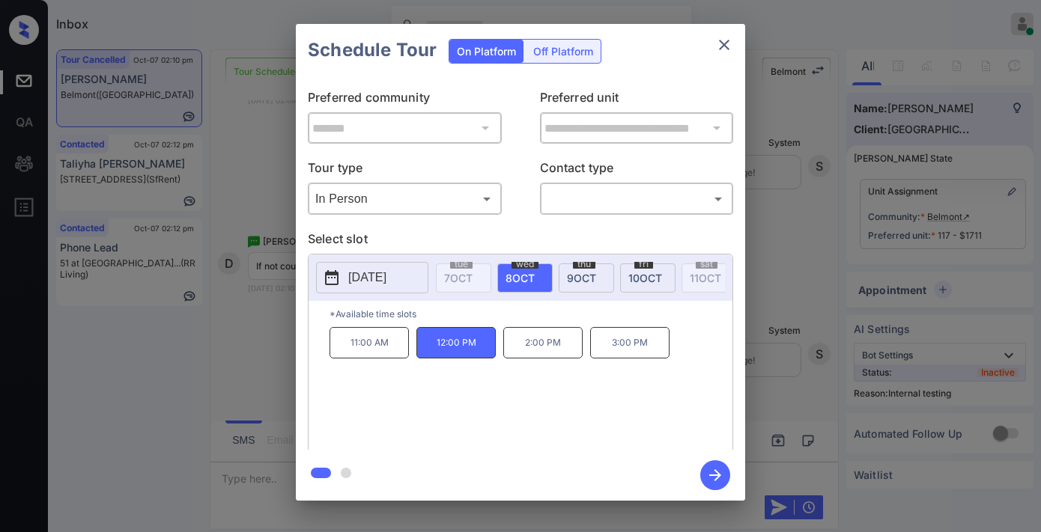
click at [659, 212] on div "​ ​" at bounding box center [637, 199] width 194 height 32
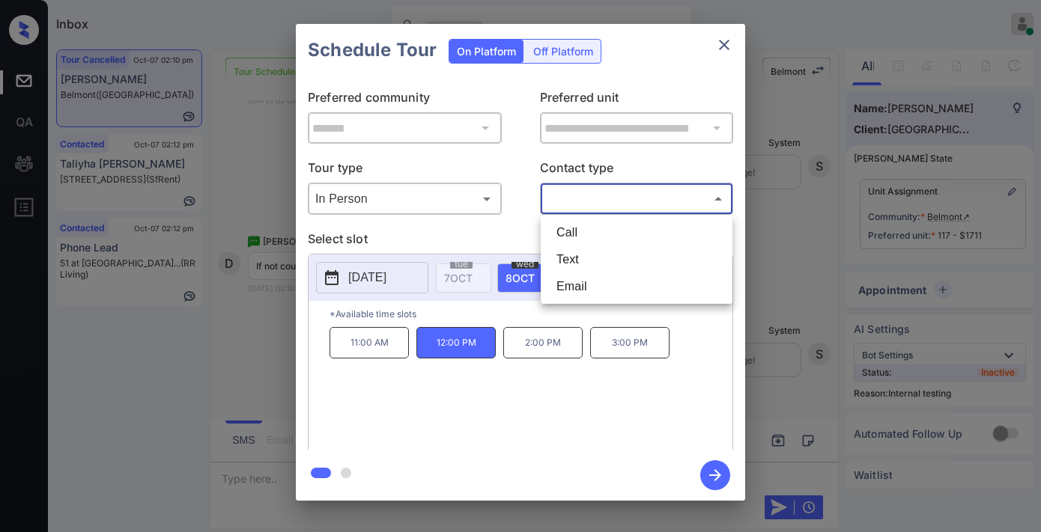
click at [635, 205] on body "Inbox Samantha Soliven Online Set yourself offline Set yourself on break Profil…" at bounding box center [520, 266] width 1041 height 532
click at [617, 255] on li "Text" at bounding box center [636, 259] width 184 height 27
type input "****"
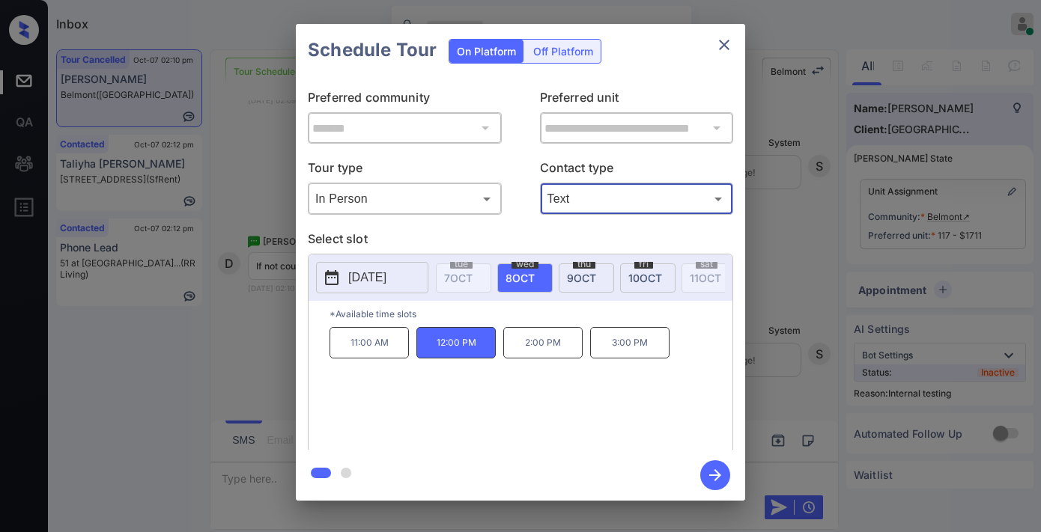
click at [719, 473] on icon "button" at bounding box center [715, 475] width 12 height 12
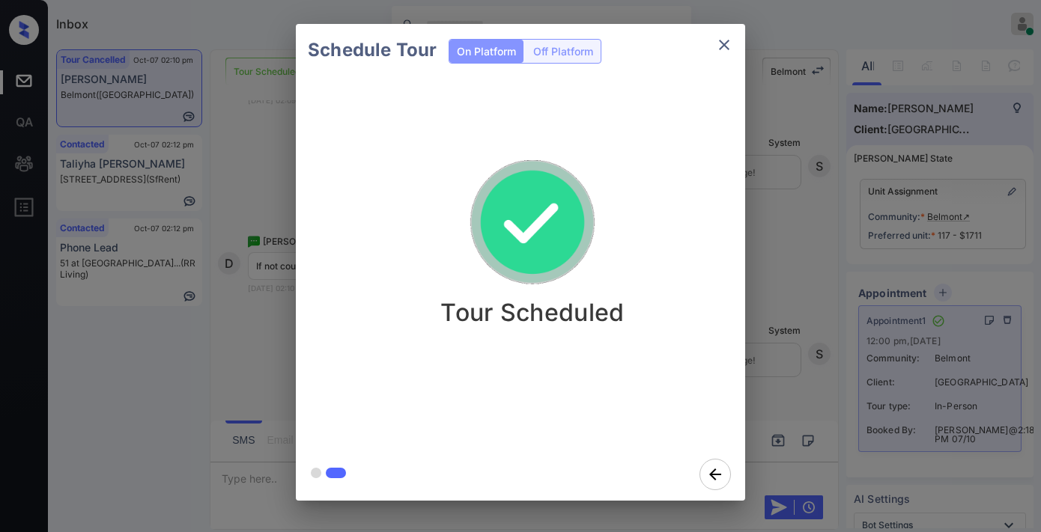
click at [724, 41] on icon "close" at bounding box center [724, 45] width 18 height 18
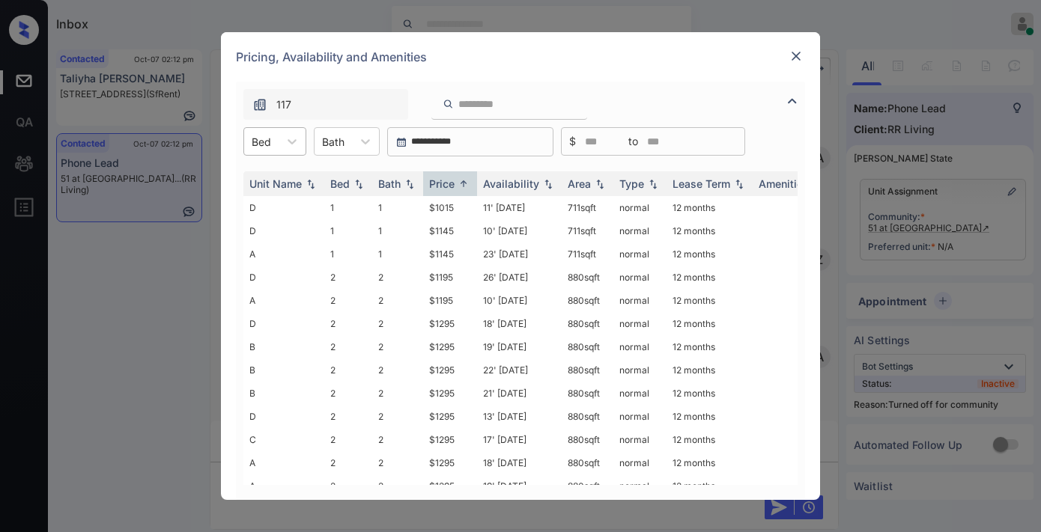
click at [264, 147] on div at bounding box center [261, 142] width 19 height 16
click at [836, 77] on div "**********" at bounding box center [520, 266] width 1041 height 532
click at [954, 218] on div "**********" at bounding box center [520, 266] width 1041 height 532
click at [804, 48] on div at bounding box center [796, 56] width 18 height 18
